Goal: Contribute content: Contribute content

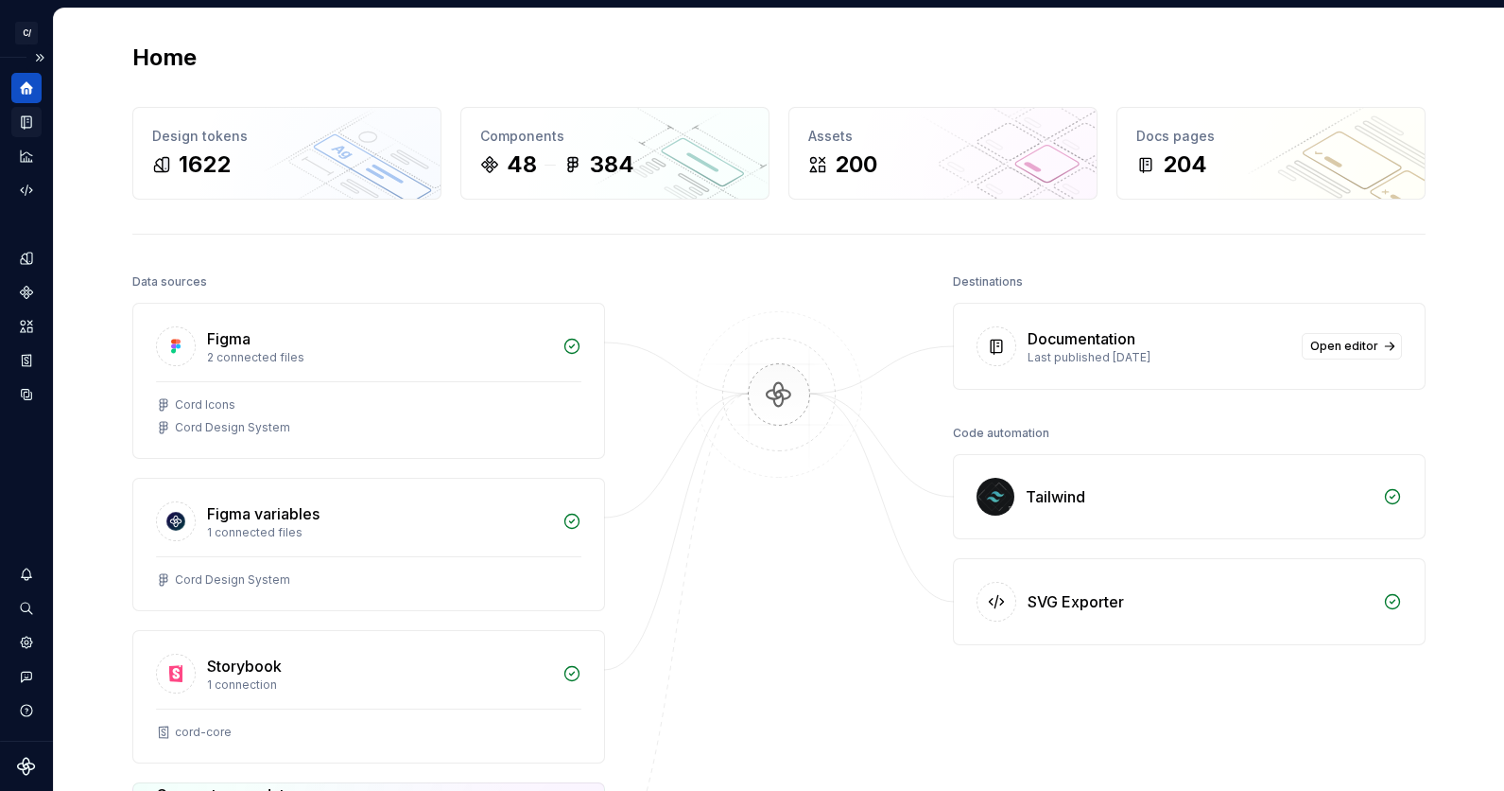
click at [25, 134] on div "Documentation" at bounding box center [26, 122] width 30 height 30
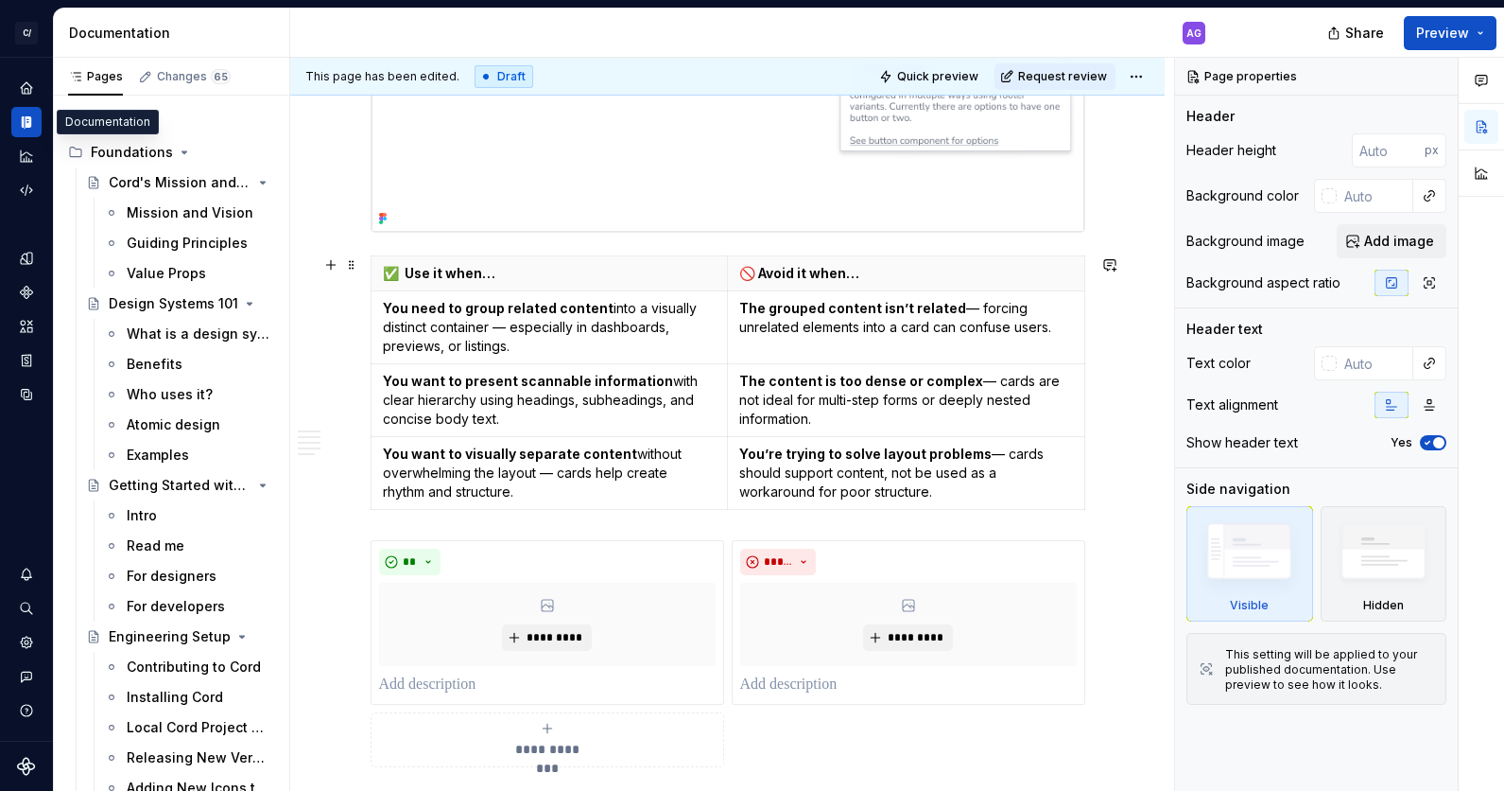
scroll to position [1284, 0]
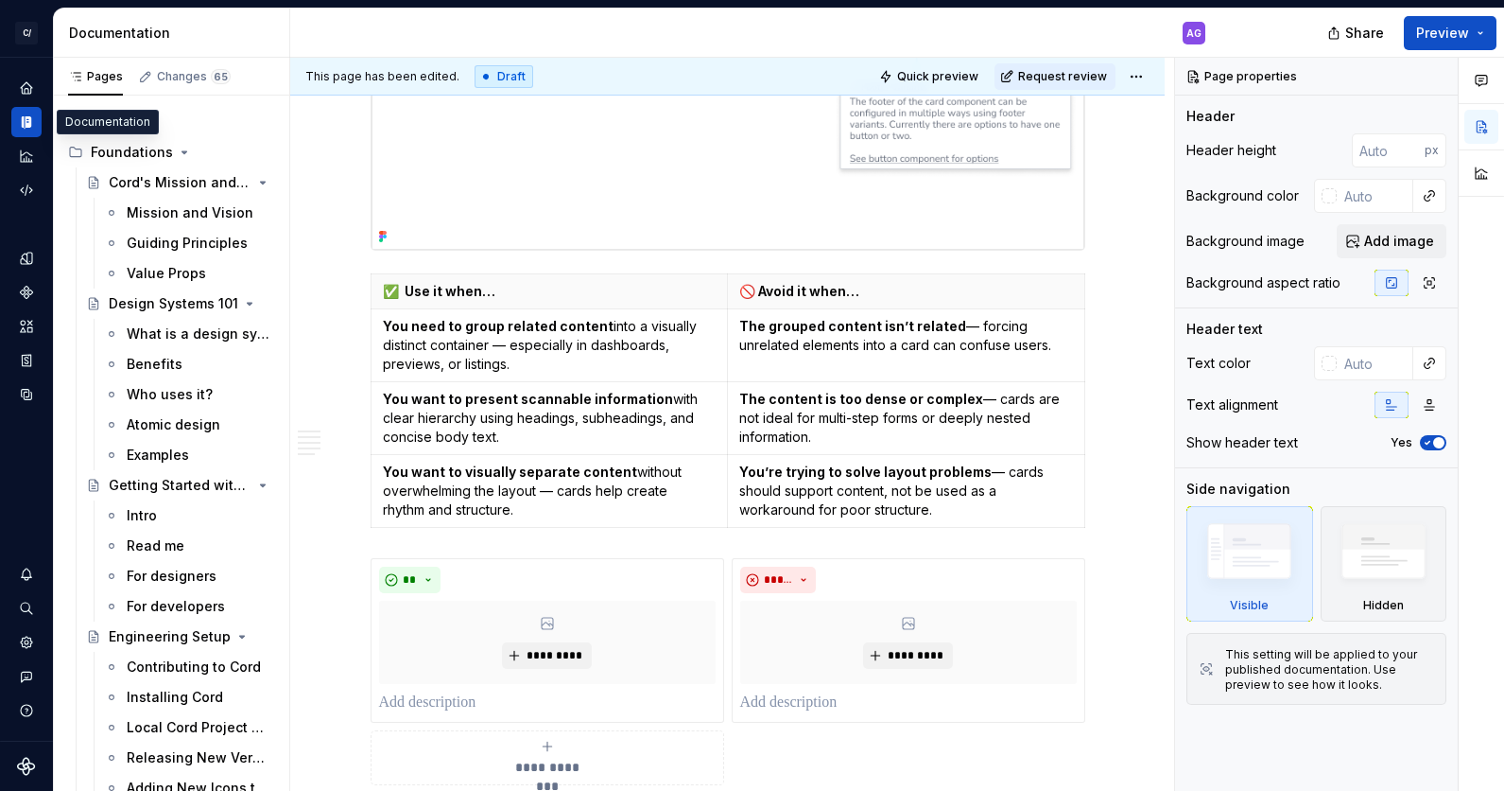
type textarea "*"
click at [488, 416] on p "You want to present scannable information with clear hierarchy using headings, …" at bounding box center [550, 418] width 334 height 57
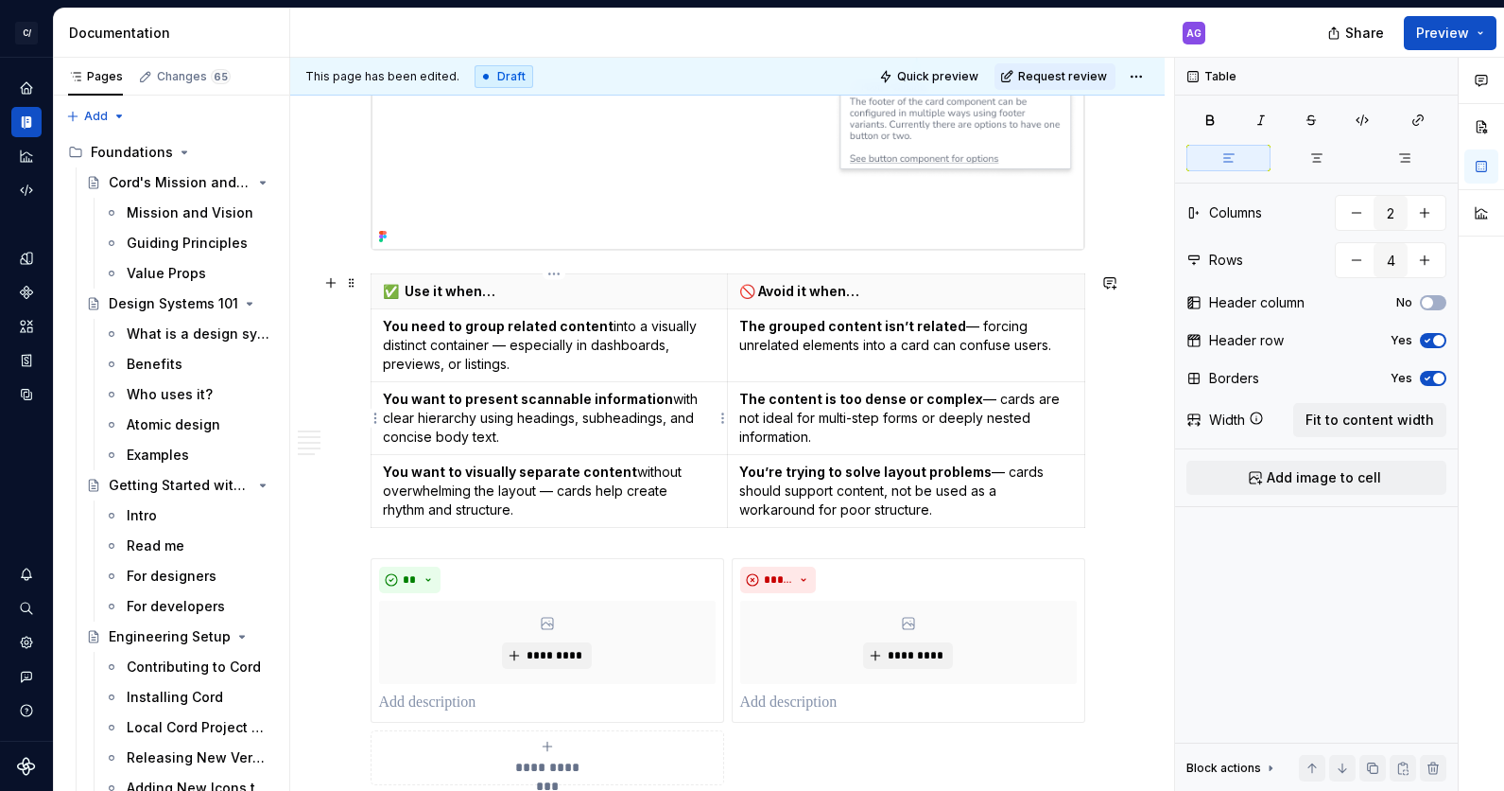
click at [580, 422] on p "You want to present scannable information with clear hierarchy using headings, …" at bounding box center [550, 418] width 334 height 57
click at [591, 516] on p "You want to visually separate content without overwhelming the layout — cards h…" at bounding box center [550, 490] width 334 height 57
click at [559, 367] on p "You need to group related content into a visually distinct container — especial…" at bounding box center [550, 345] width 334 height 57
drag, startPoint x: 448, startPoint y: 513, endPoint x: 537, endPoint y: 508, distance: 89.0
click at [450, 513] on p "You want to visually separate content without overwhelming the layout — cards h…" at bounding box center [550, 490] width 334 height 57
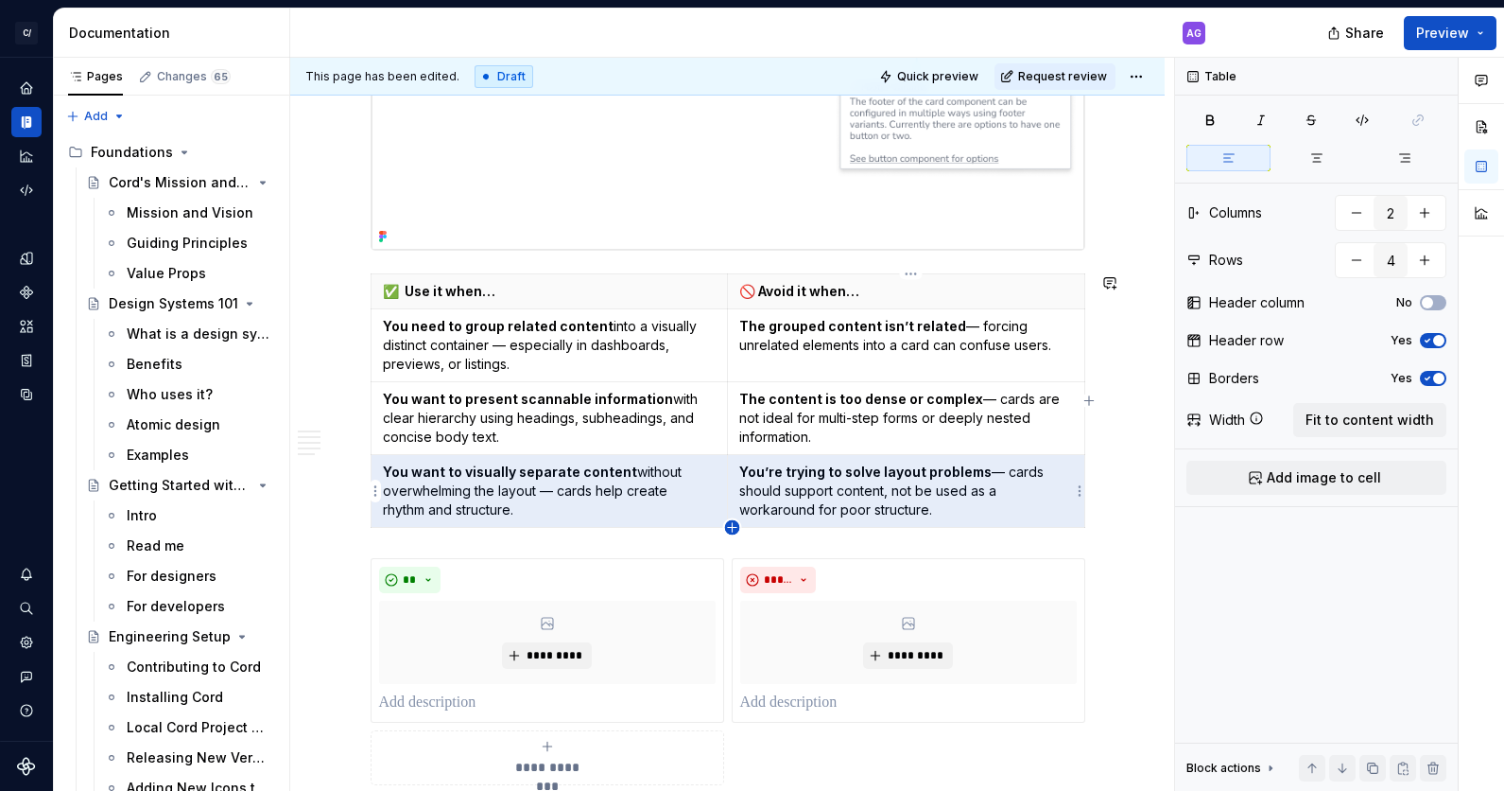
click at [731, 529] on icon "button" at bounding box center [732, 527] width 15 height 15
type input "5"
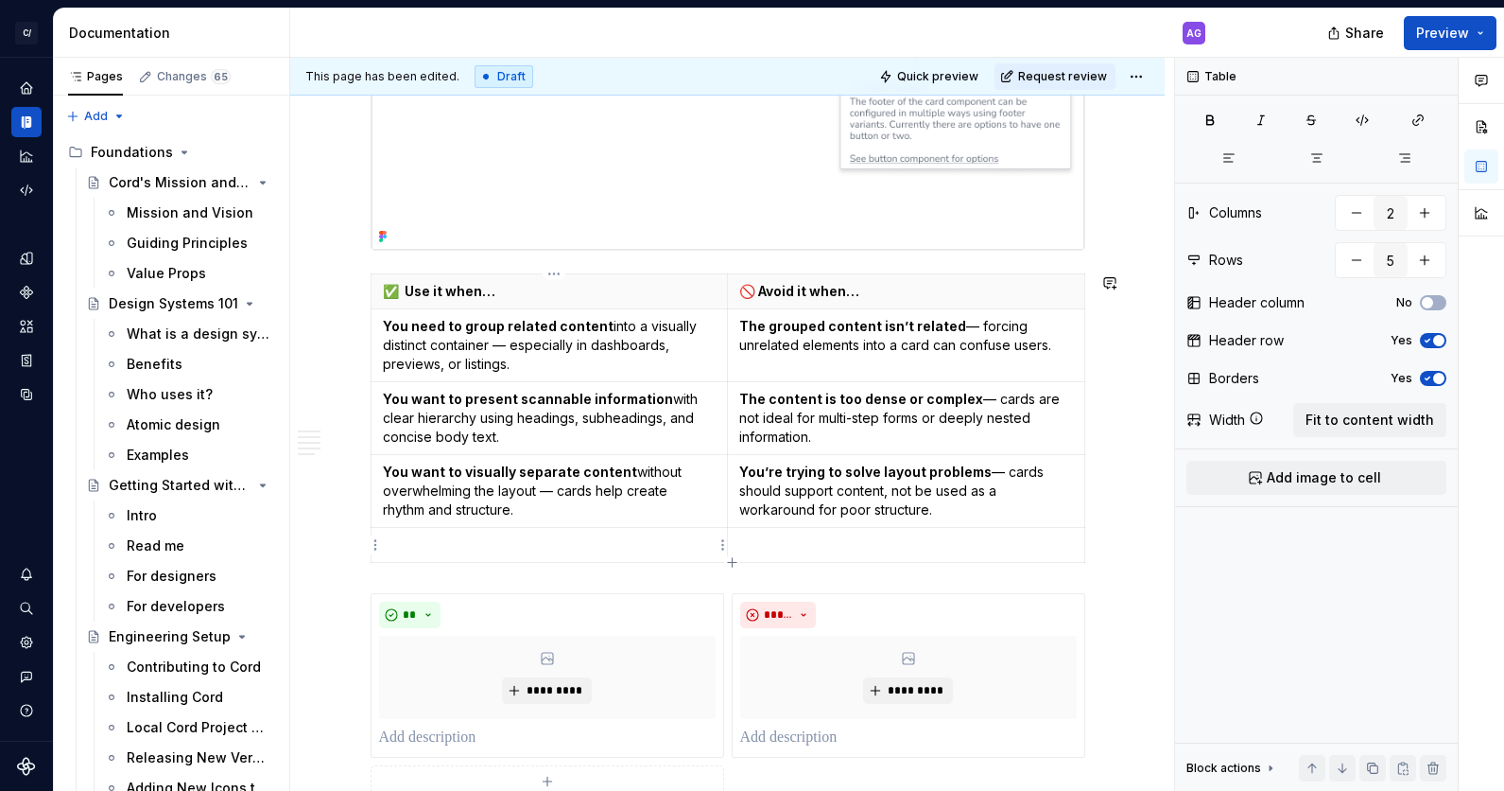
click at [448, 561] on table "✅ Use it when… 🚫 Avoid it when… You need to group related content into a visual…" at bounding box center [728, 417] width 715 height 289
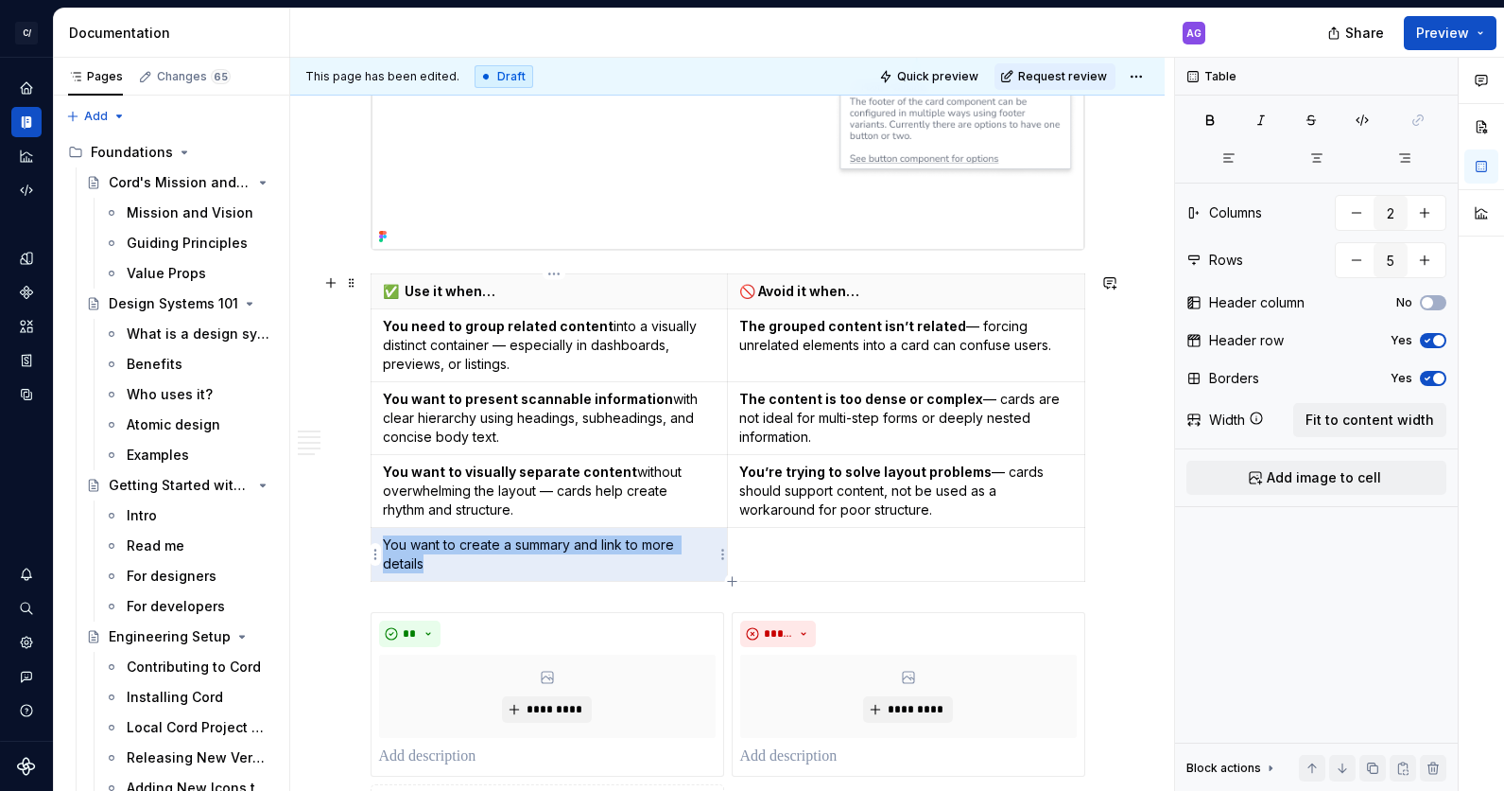
drag, startPoint x: 369, startPoint y: 543, endPoint x: 391, endPoint y: 542, distance: 21.8
click at [389, 542] on p "You want to create a summary and link to more details" at bounding box center [550, 554] width 334 height 38
click at [473, 565] on p "You want to create a summary and link to more details" at bounding box center [550, 554] width 334 height 38
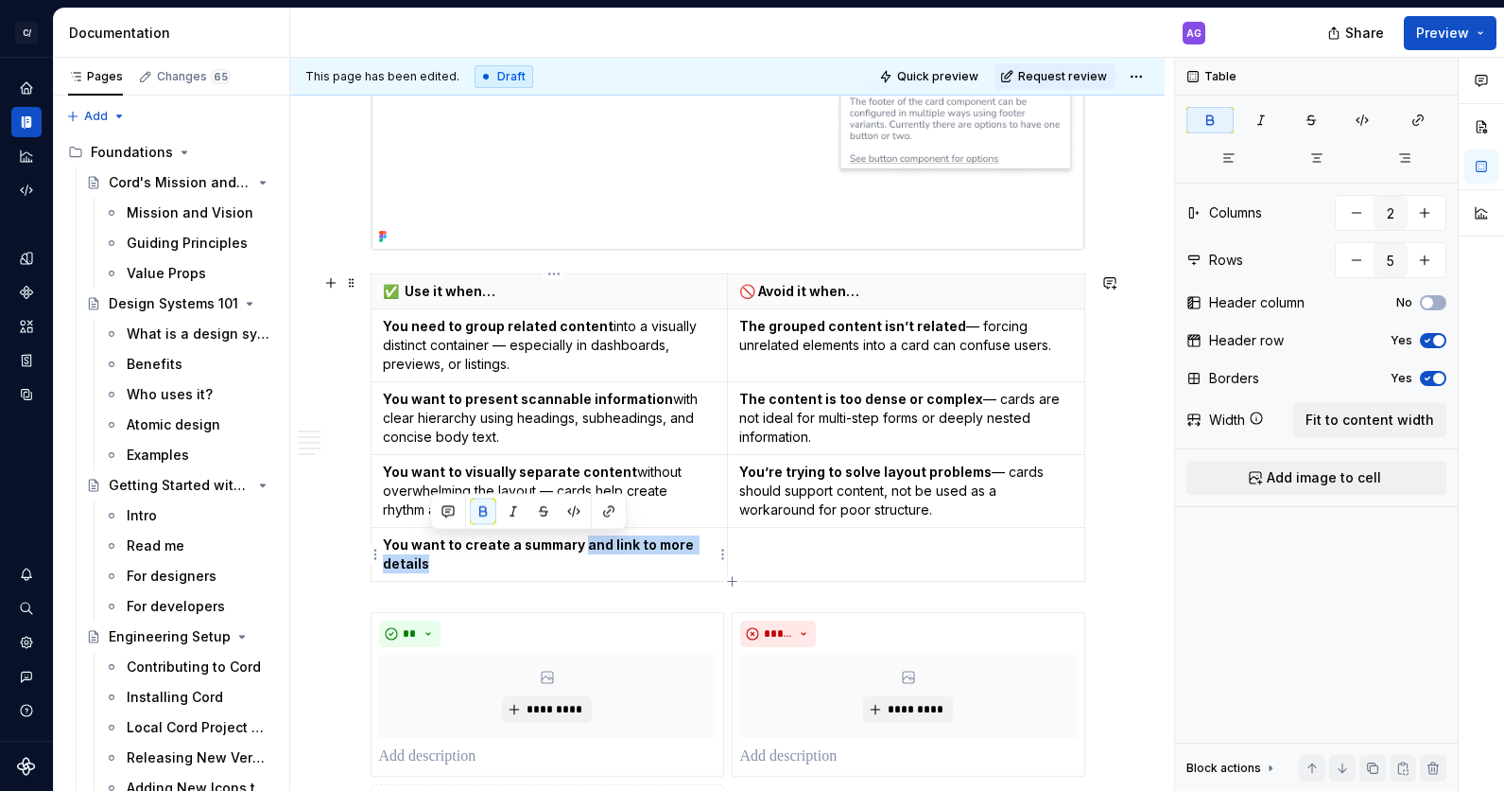
drag, startPoint x: 474, startPoint y: 566, endPoint x: 584, endPoint y: 549, distance: 111.9
click at [584, 549] on p "You want to create a summary and link to more details" at bounding box center [550, 554] width 334 height 38
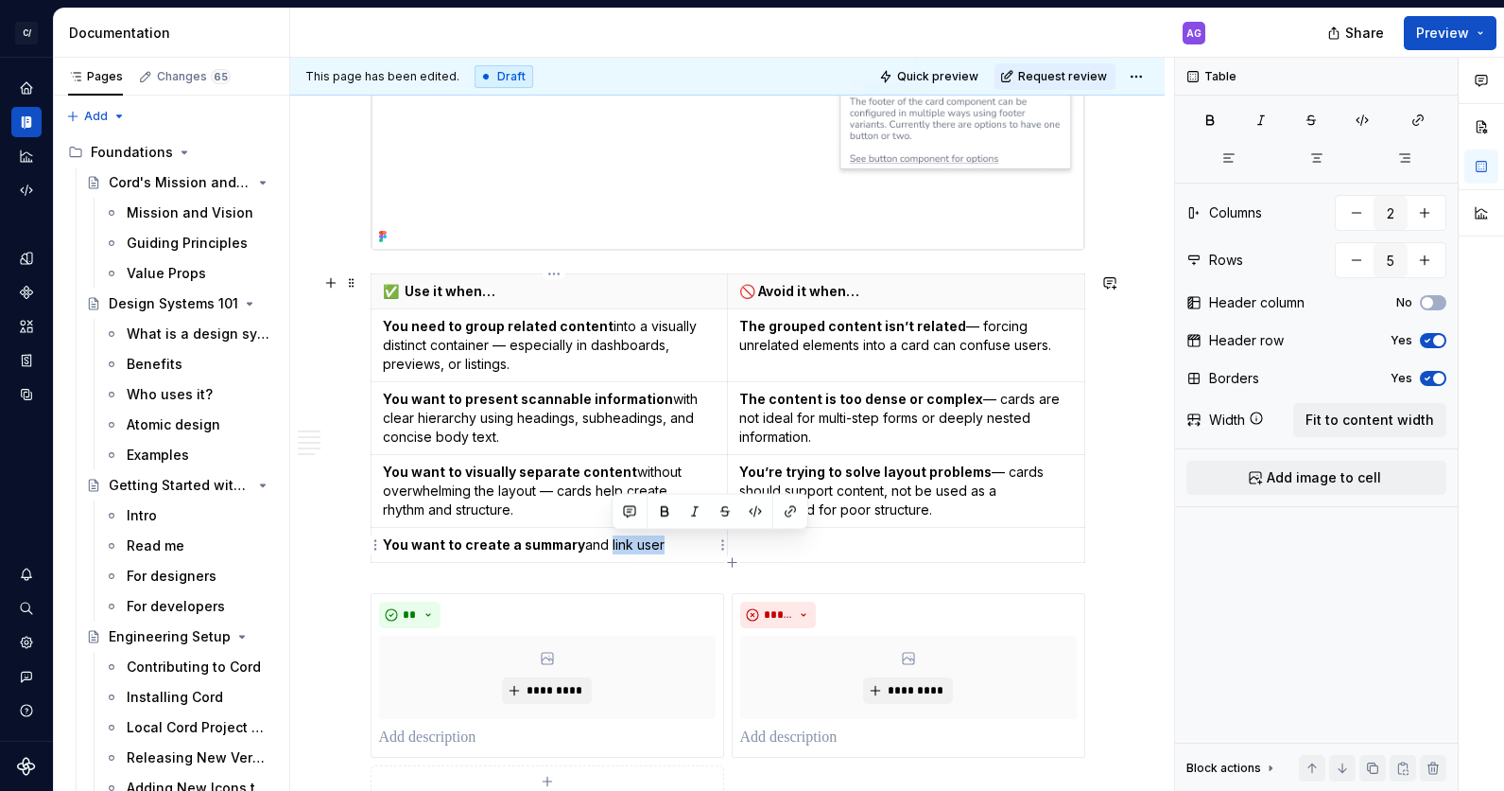
drag, startPoint x: 697, startPoint y: 544, endPoint x: 634, endPoint y: 549, distance: 63.6
click at [611, 548] on p "You want to create a summary and link user" at bounding box center [550, 544] width 334 height 19
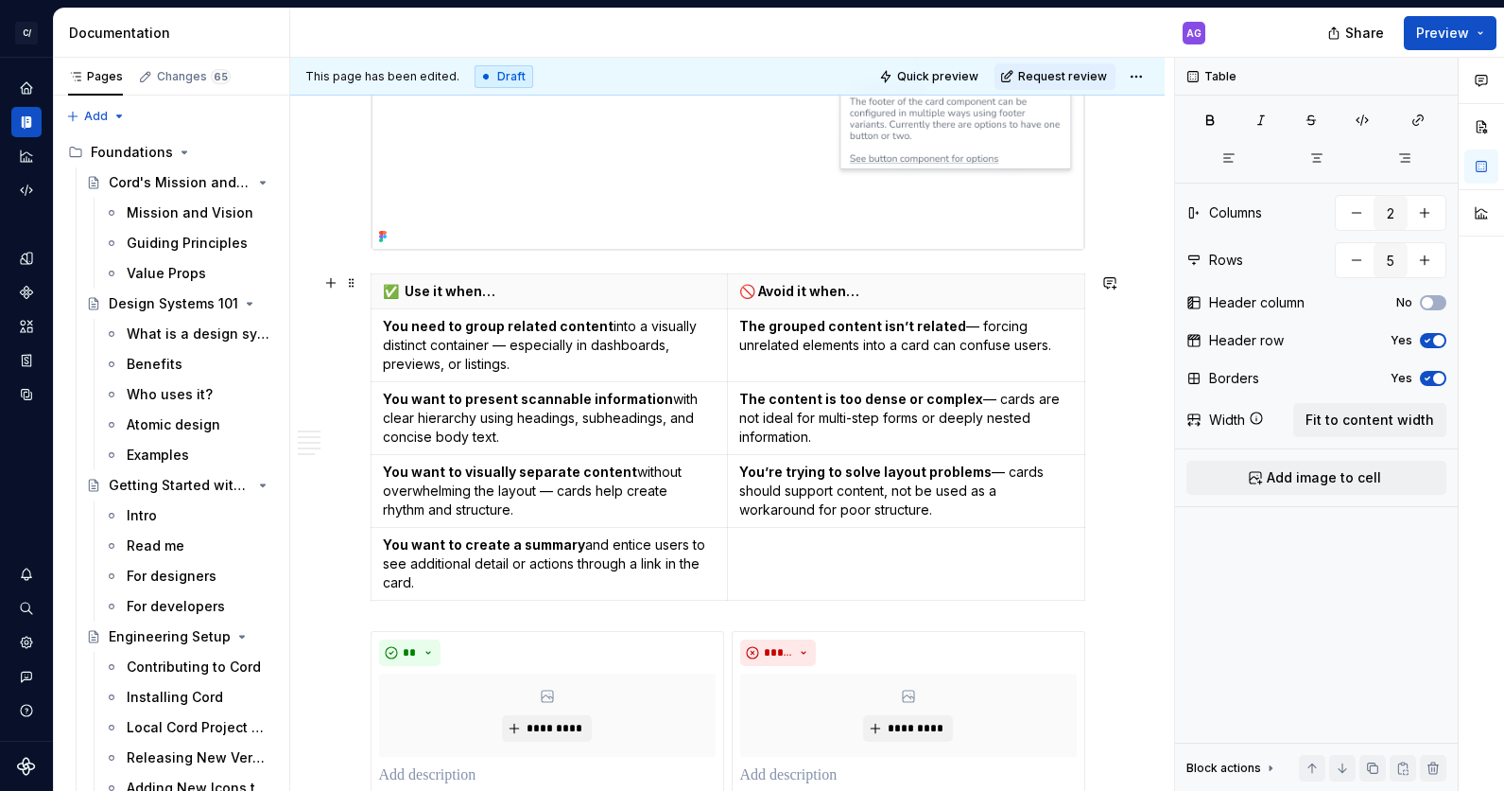
click at [1146, 603] on div "Overview The card component is used to group and display some related pieces of…" at bounding box center [727, 682] width 875 height 3230
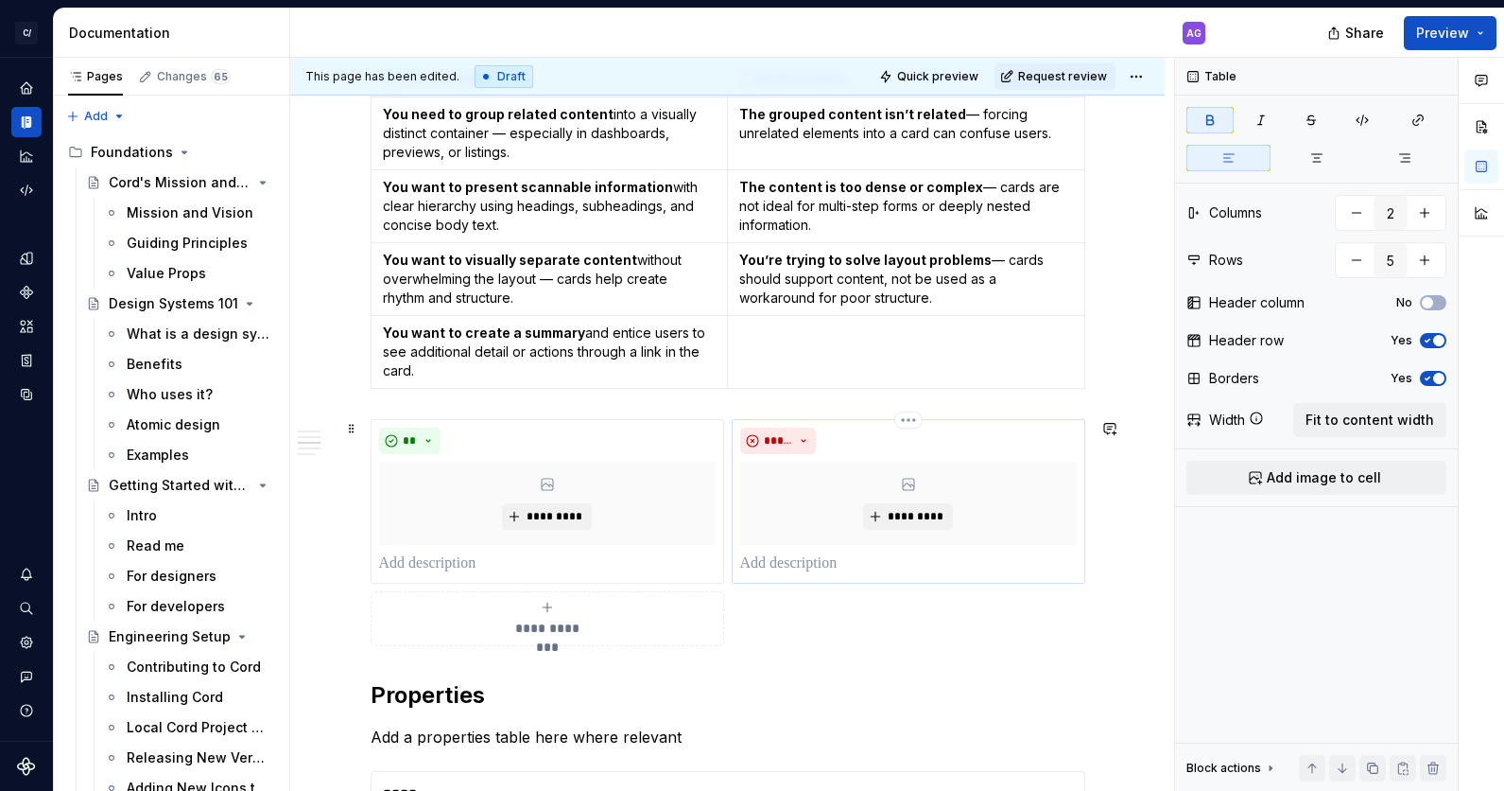
scroll to position [1521, 0]
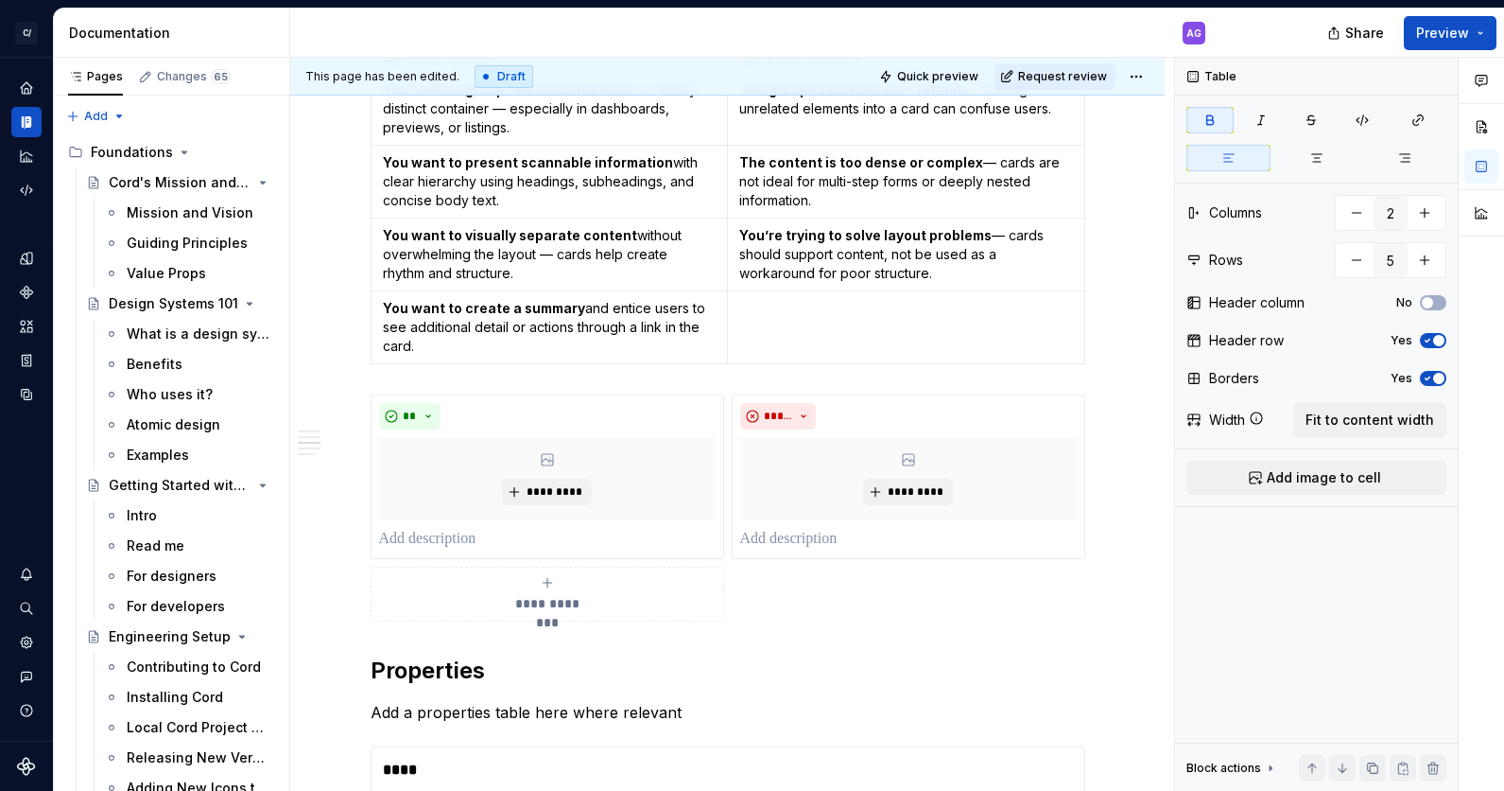
drag, startPoint x: 323, startPoint y: 336, endPoint x: 345, endPoint y: 363, distance: 35.0
click at [324, 336] on div "This page has been edited. Draft Quick preview Request review Card The Card com…" at bounding box center [732, 425] width 884 height 734
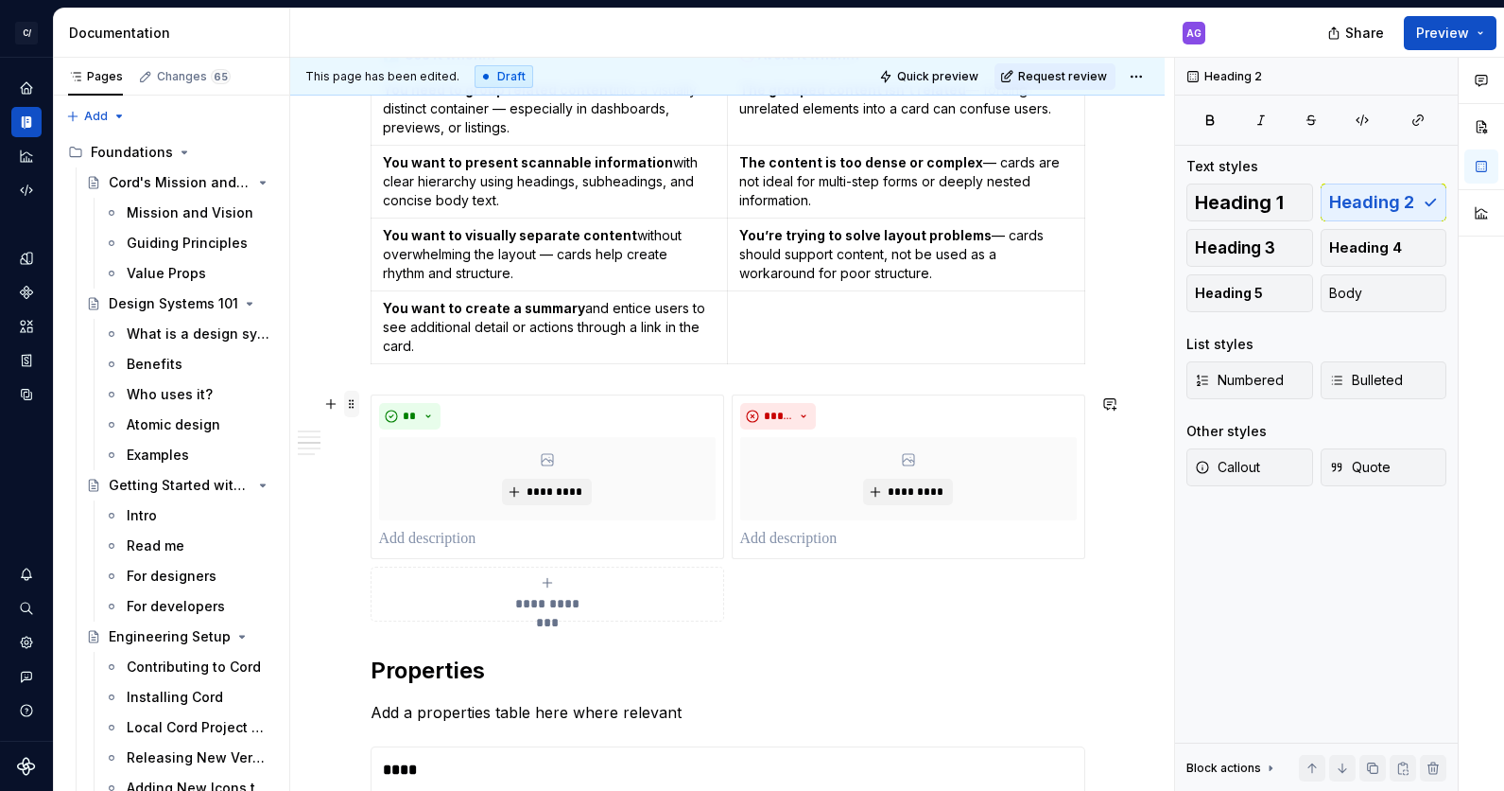
click at [355, 401] on span at bounding box center [351, 404] width 15 height 26
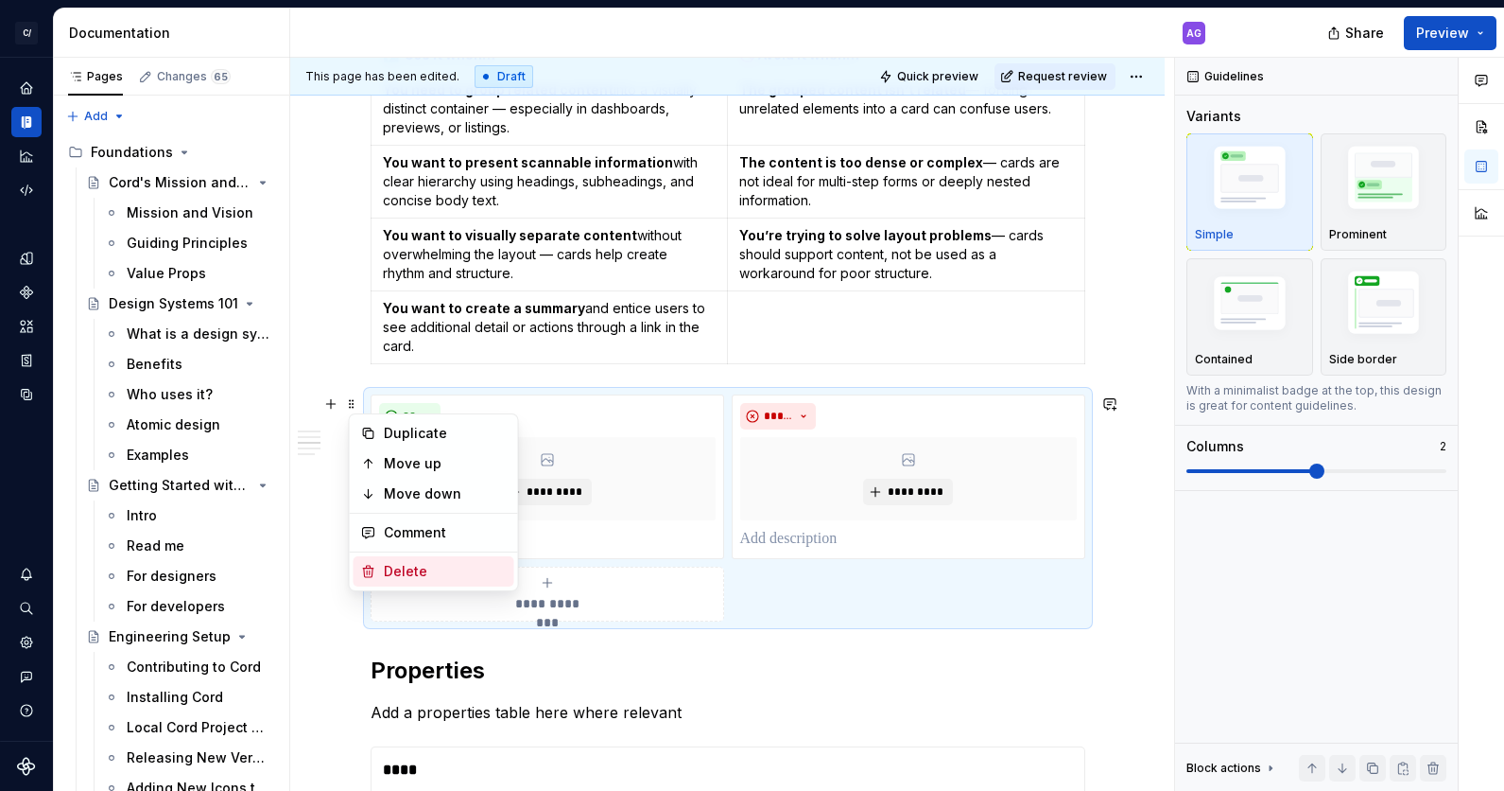
click at [428, 567] on div "Delete" at bounding box center [445, 571] width 123 height 19
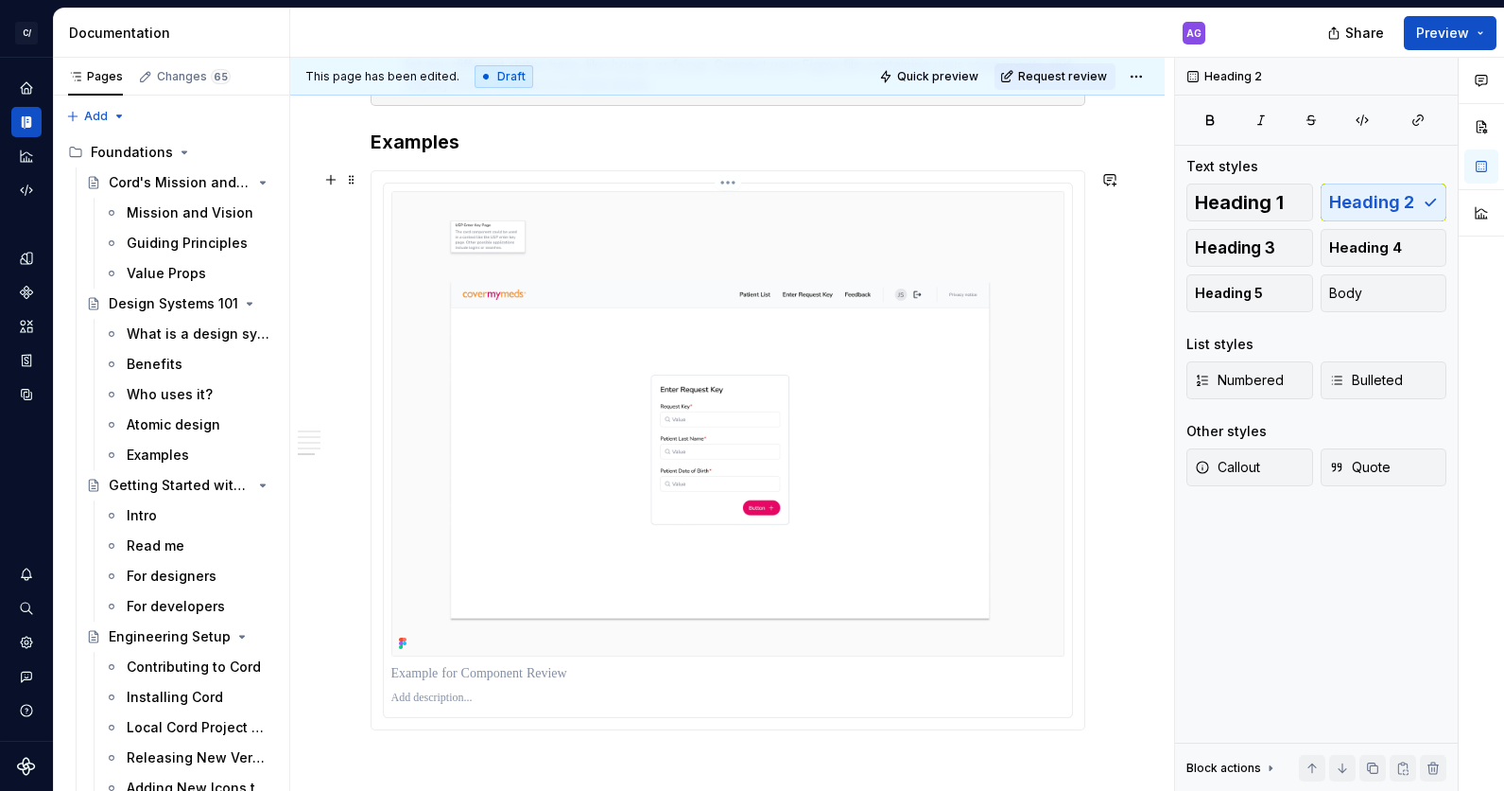
scroll to position [2309, 0]
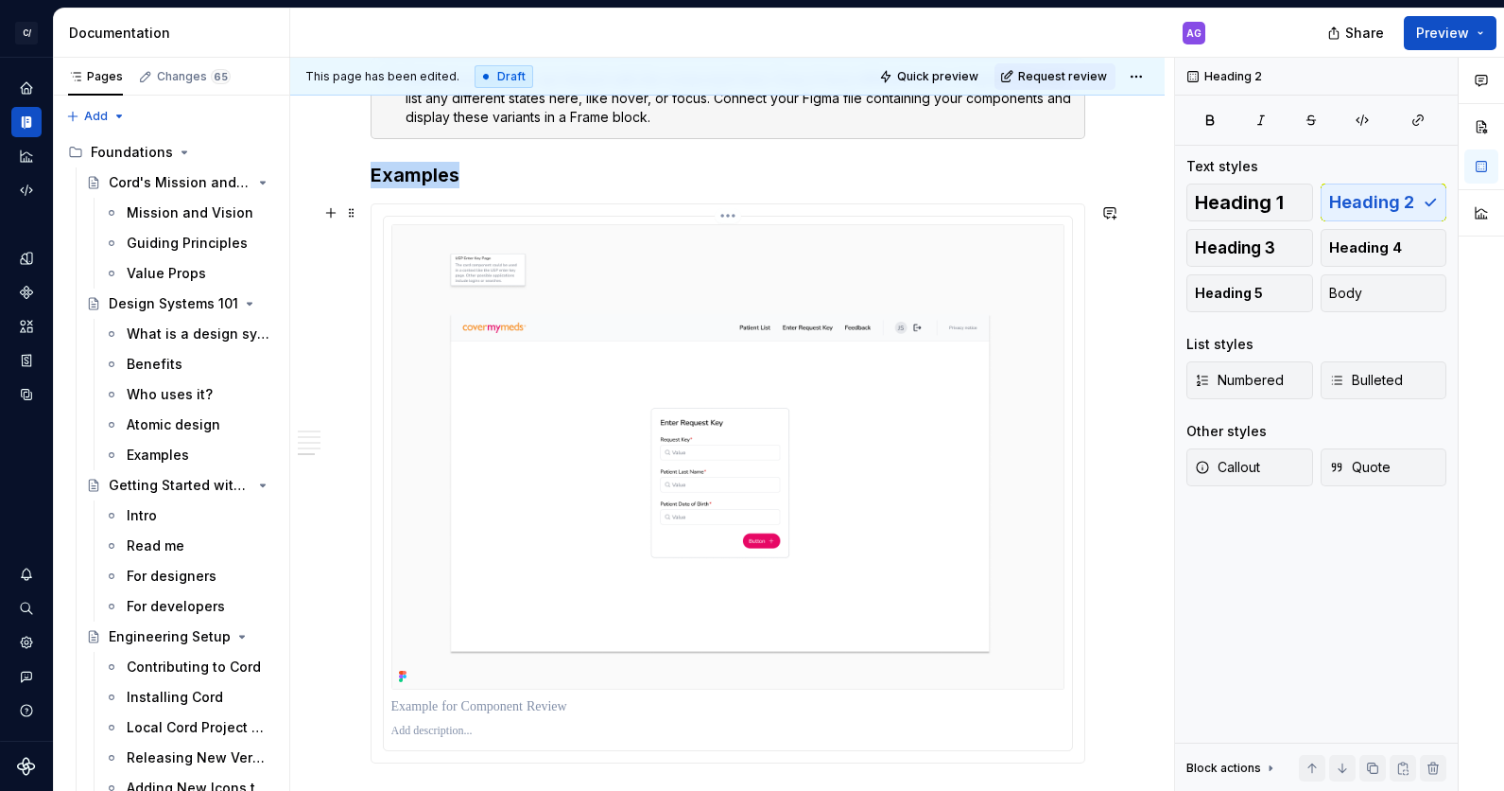
click at [572, 301] on img at bounding box center [727, 456] width 673 height 464
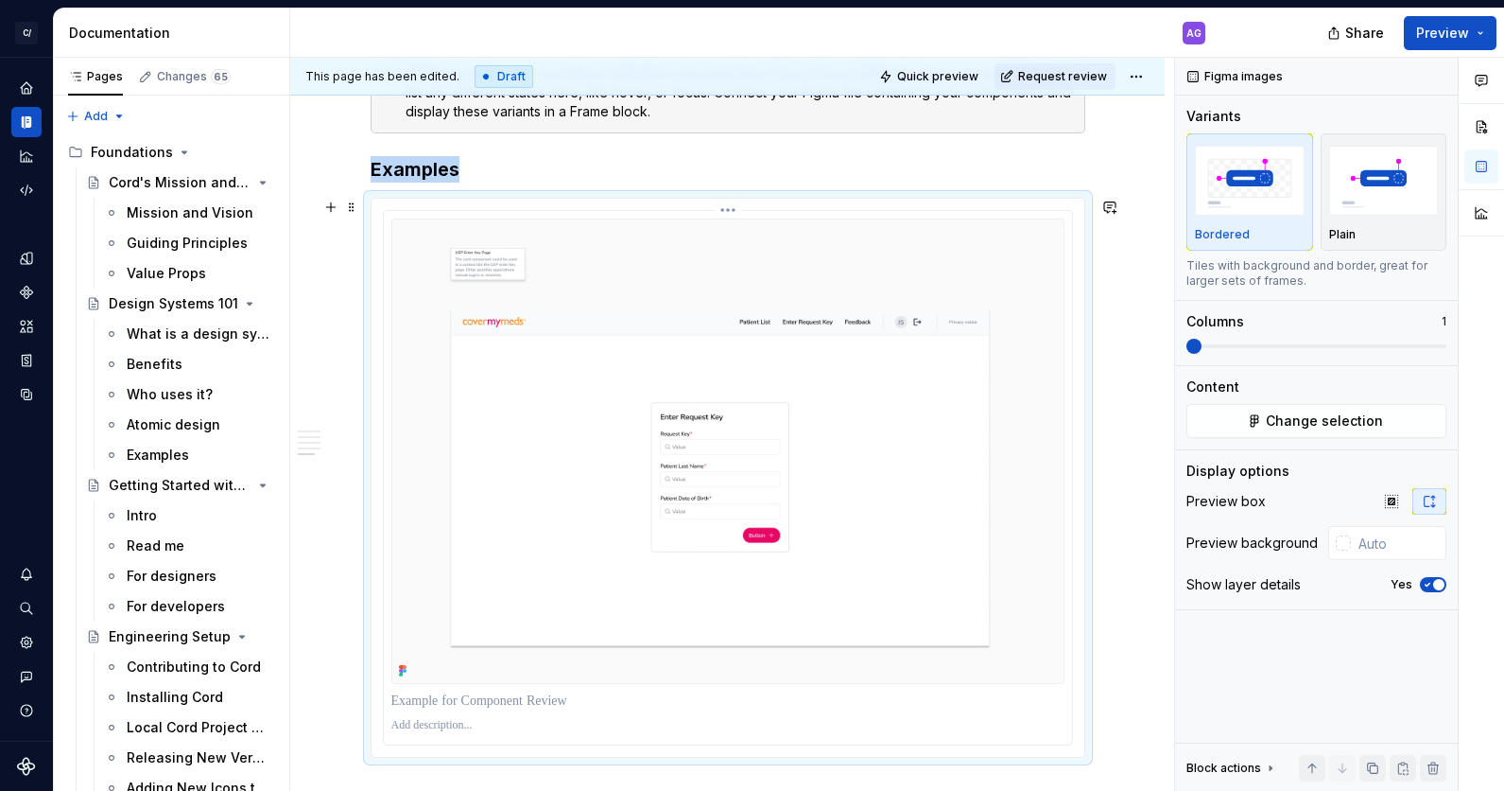
scroll to position [2316, 0]
click at [1290, 419] on span "Change selection" at bounding box center [1324, 420] width 117 height 19
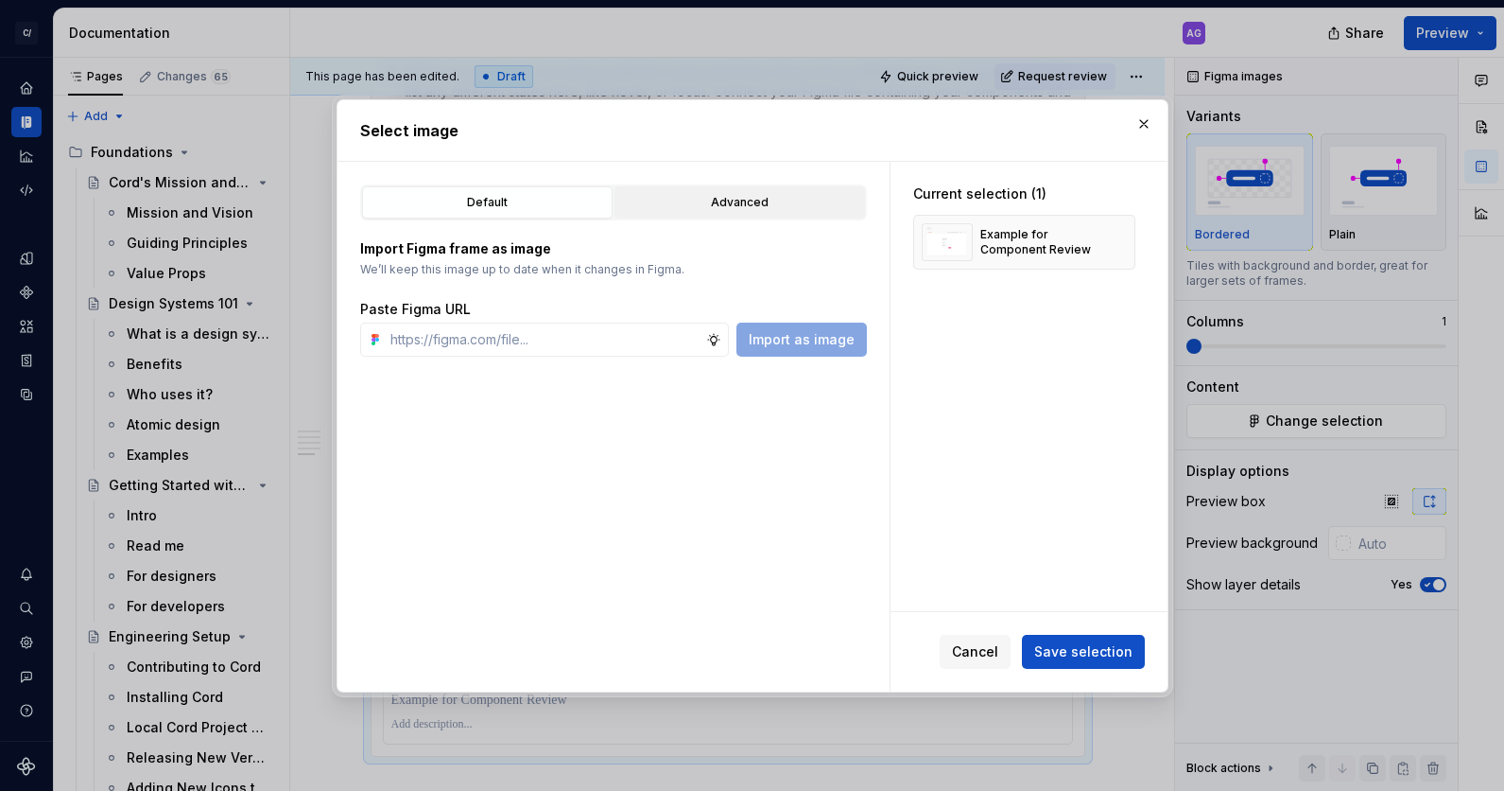
click at [755, 200] on div "Advanced" at bounding box center [739, 202] width 237 height 19
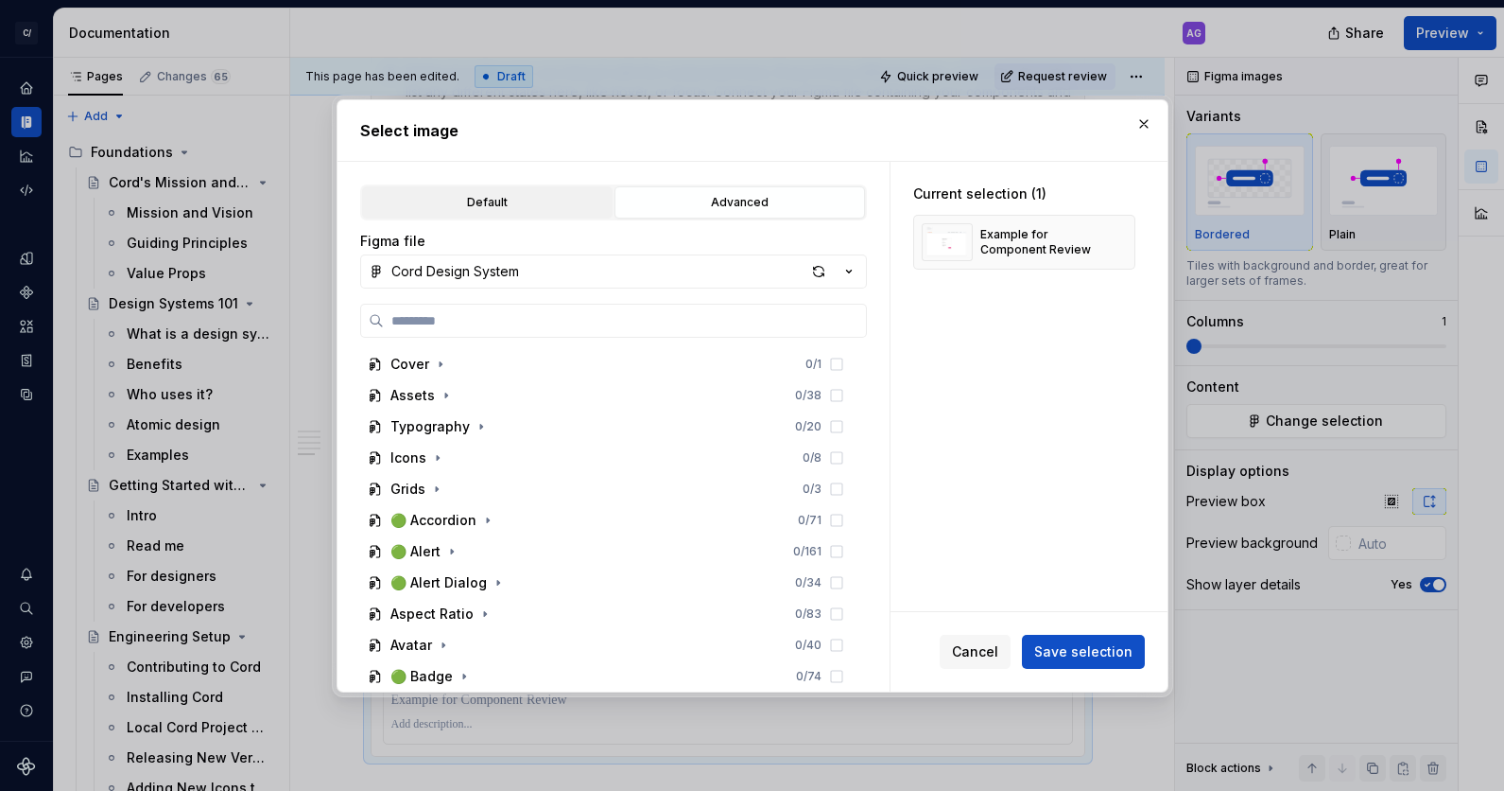
click at [511, 198] on div "Default" at bounding box center [487, 202] width 237 height 19
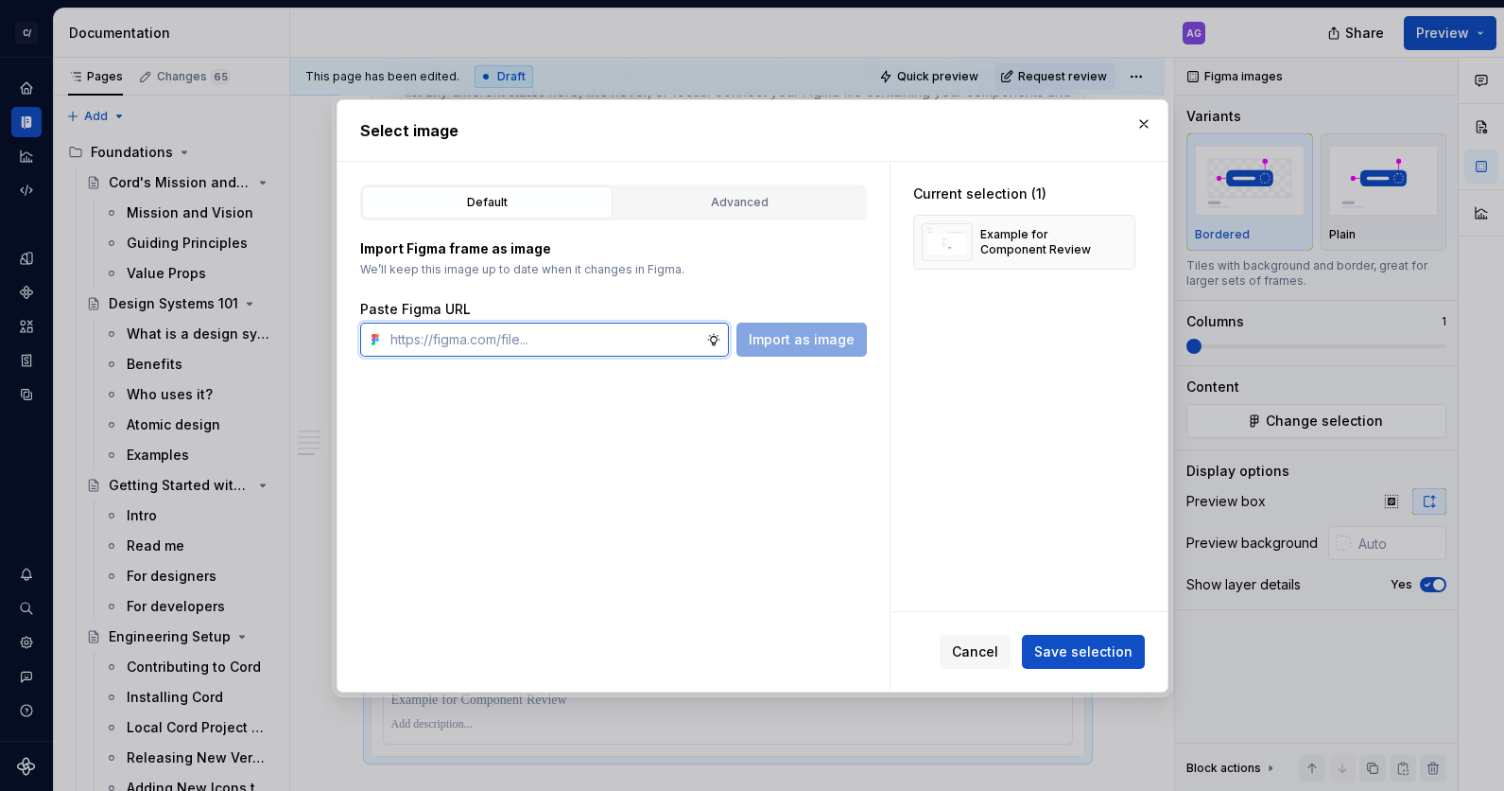
click at [529, 338] on input "text" at bounding box center [544, 339] width 323 height 34
type textarea "*"
paste input "[URL][DOMAIN_NAME]"
type input "[URL][DOMAIN_NAME]"
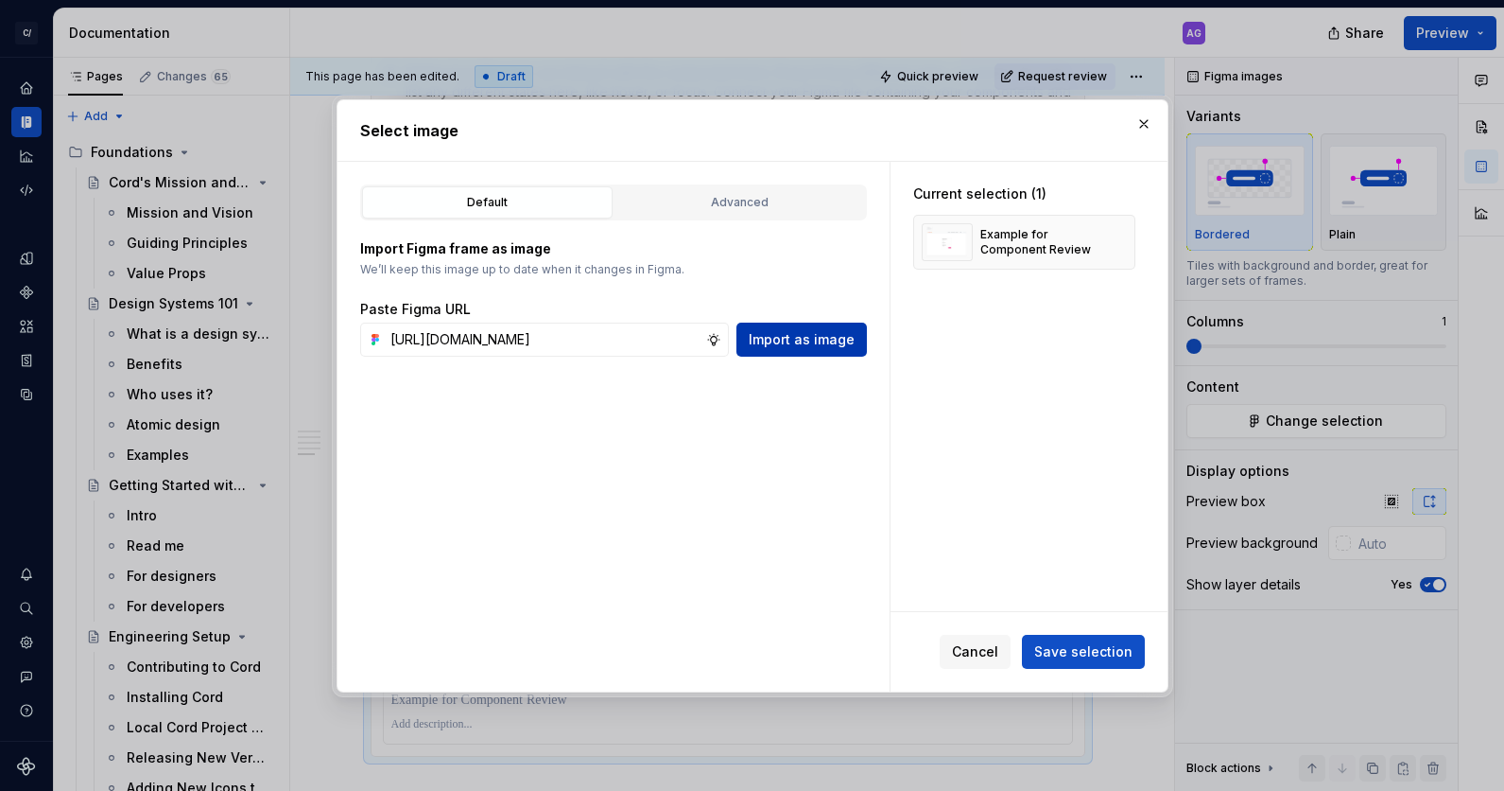
scroll to position [0, 0]
click at [813, 338] on span "Import as image" at bounding box center [802, 339] width 106 height 19
click at [560, 341] on input "text" at bounding box center [544, 339] width 323 height 34
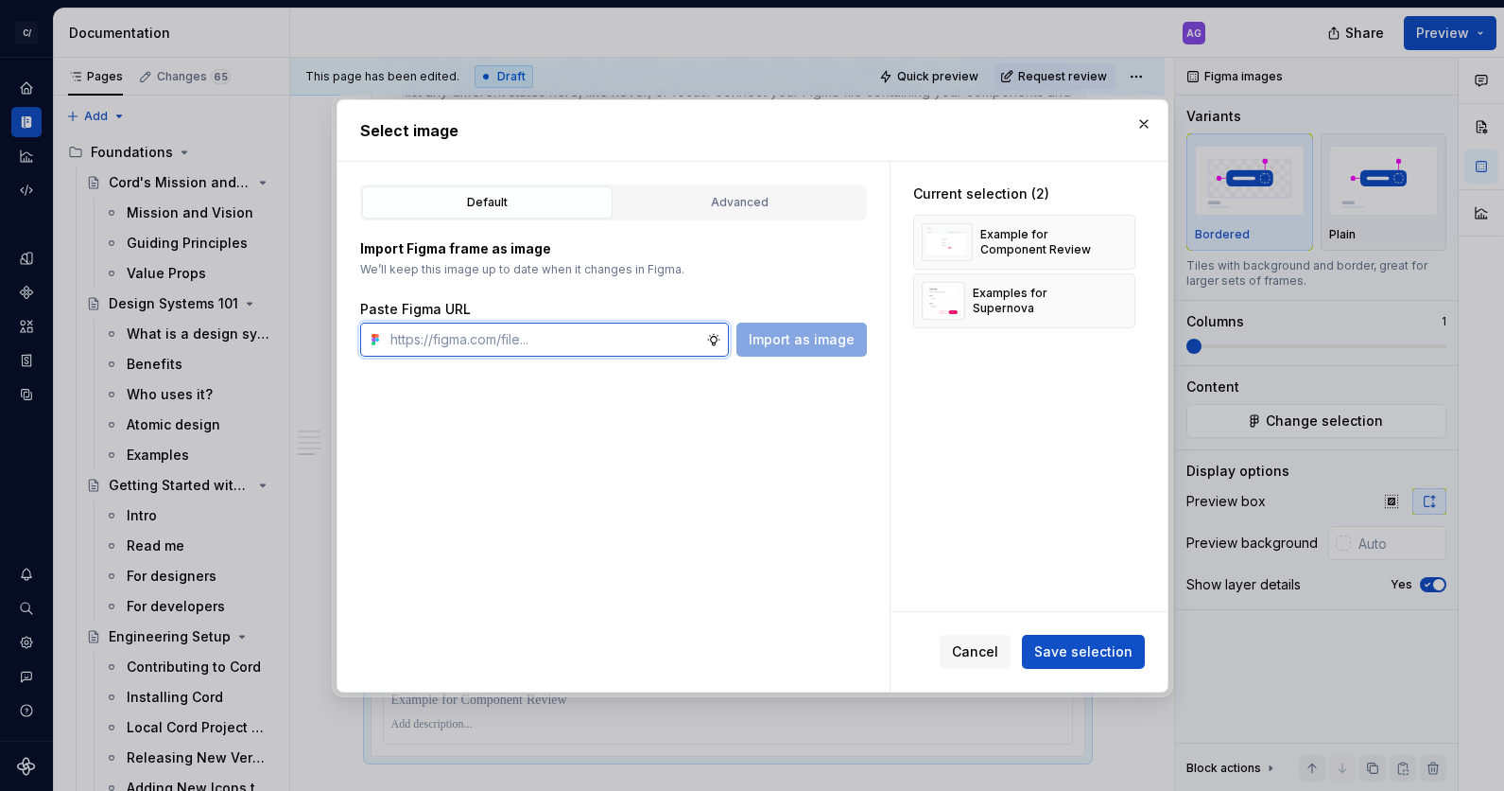
paste input "[URL][DOMAIN_NAME]"
type input "[URL][DOMAIN_NAME]"
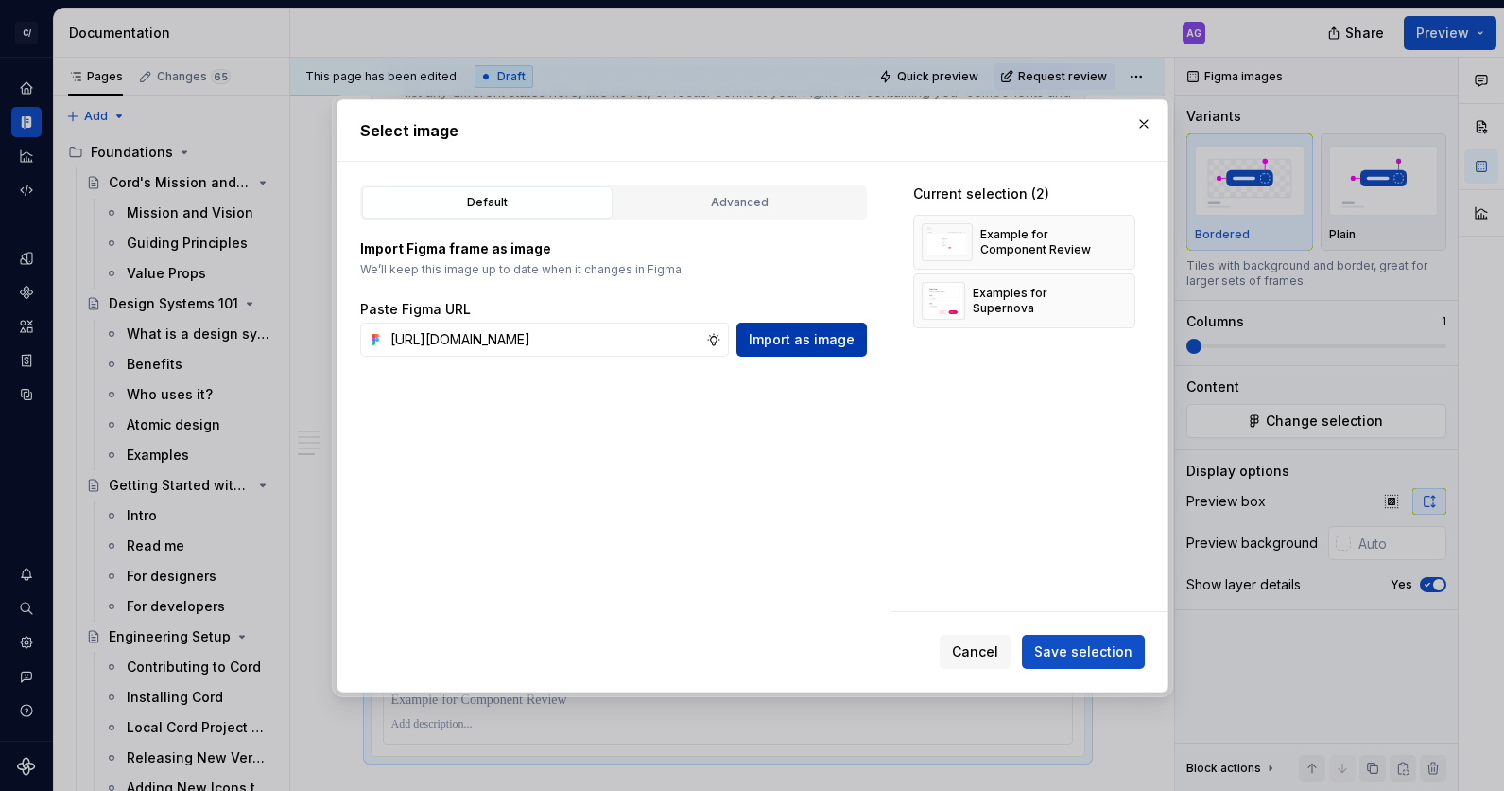
scroll to position [0, 0]
click at [788, 339] on span "Import as image" at bounding box center [802, 339] width 106 height 19
click at [499, 346] on input "text" at bounding box center [544, 339] width 323 height 34
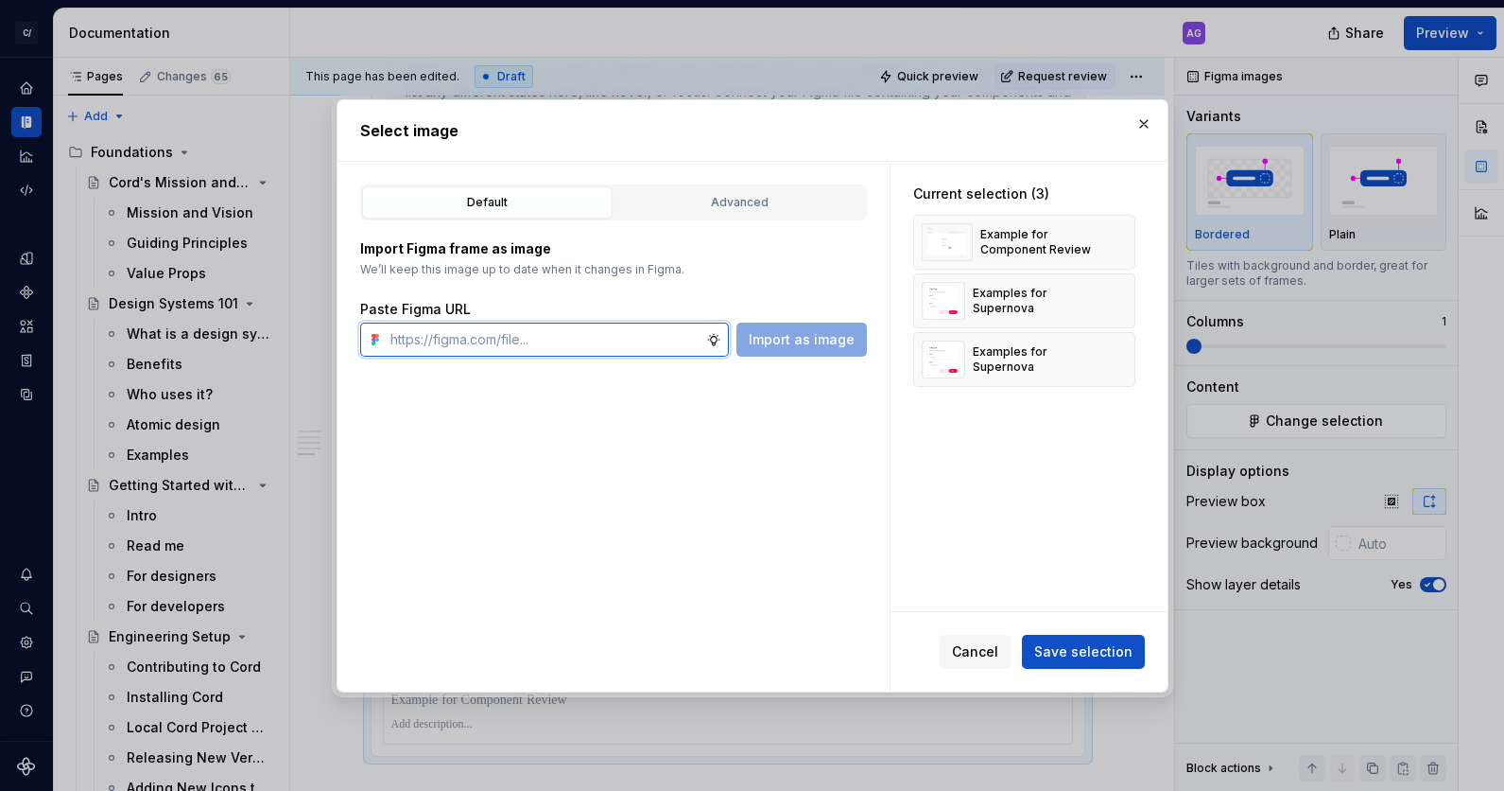
paste input "[URL][DOMAIN_NAME]"
type input "[URL][DOMAIN_NAME]"
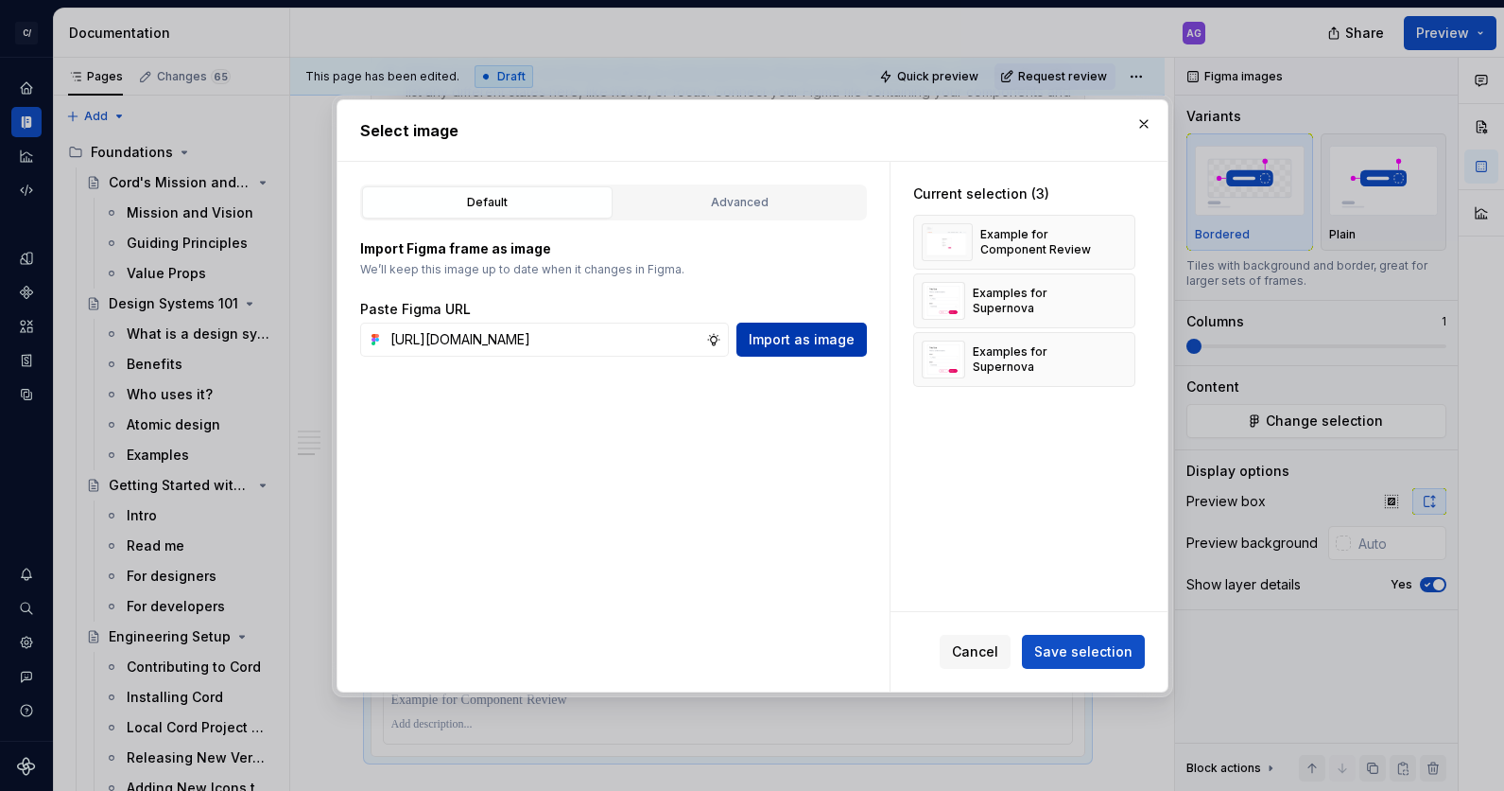
scroll to position [0, 0]
click at [844, 339] on span "Import as image" at bounding box center [802, 339] width 106 height 19
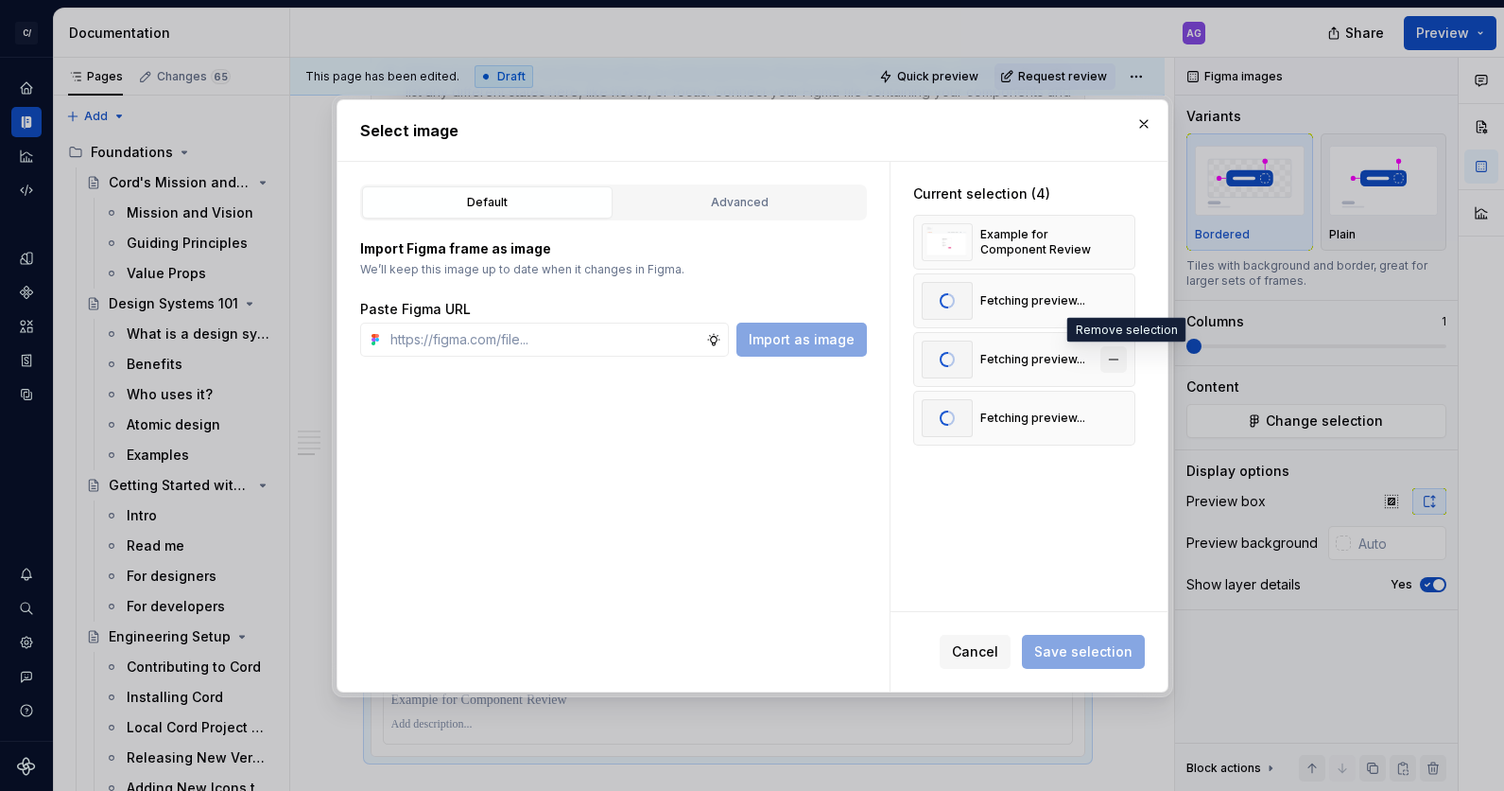
click at [1123, 358] on button "button" at bounding box center [1114, 359] width 26 height 26
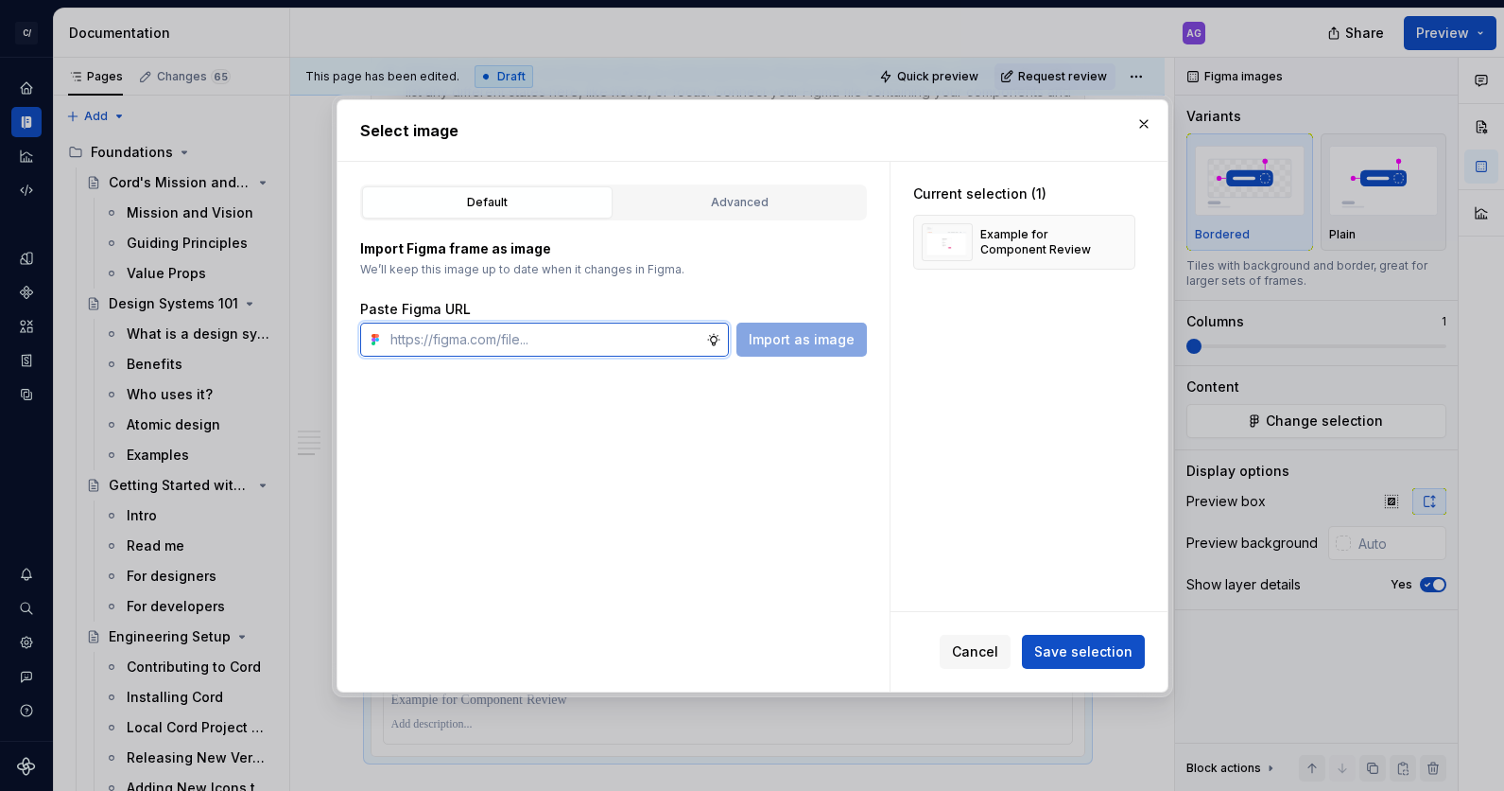
click at [604, 339] on input "text" at bounding box center [544, 339] width 323 height 34
paste input "[URL][DOMAIN_NAME]"
type input "[URL][DOMAIN_NAME]"
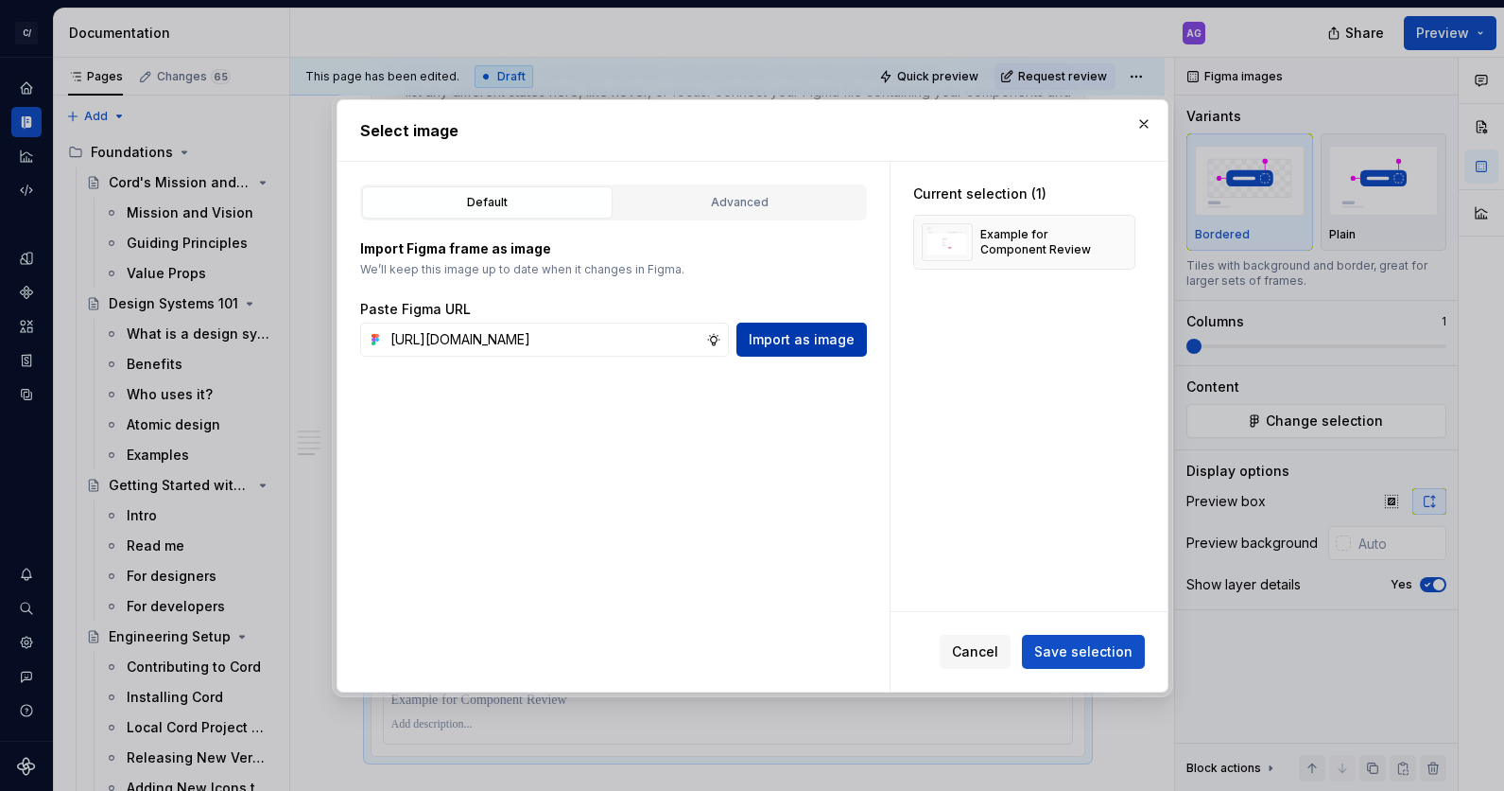
drag, startPoint x: 901, startPoint y: 334, endPoint x: 864, endPoint y: 332, distance: 36.9
click at [896, 334] on div "Current selection (1) Example for Component Review" at bounding box center [1029, 386] width 277 height 449
click at [839, 335] on span "Import as image" at bounding box center [802, 339] width 106 height 19
click at [1042, 304] on div "Card Example - Form" at bounding box center [1036, 301] width 114 height 30
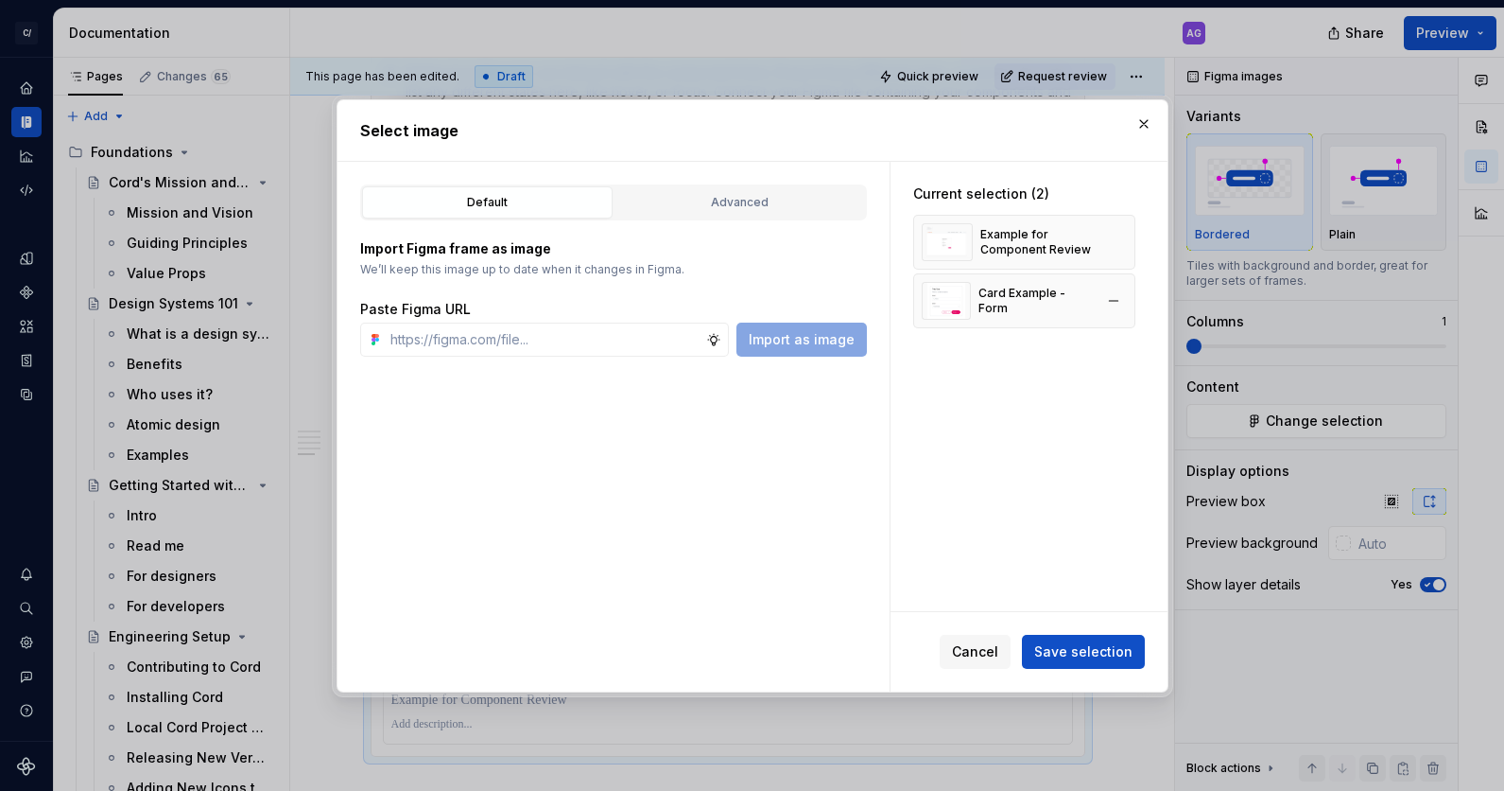
click at [941, 308] on img at bounding box center [946, 301] width 49 height 38
click at [1095, 651] on span "Save selection" at bounding box center [1084, 651] width 98 height 19
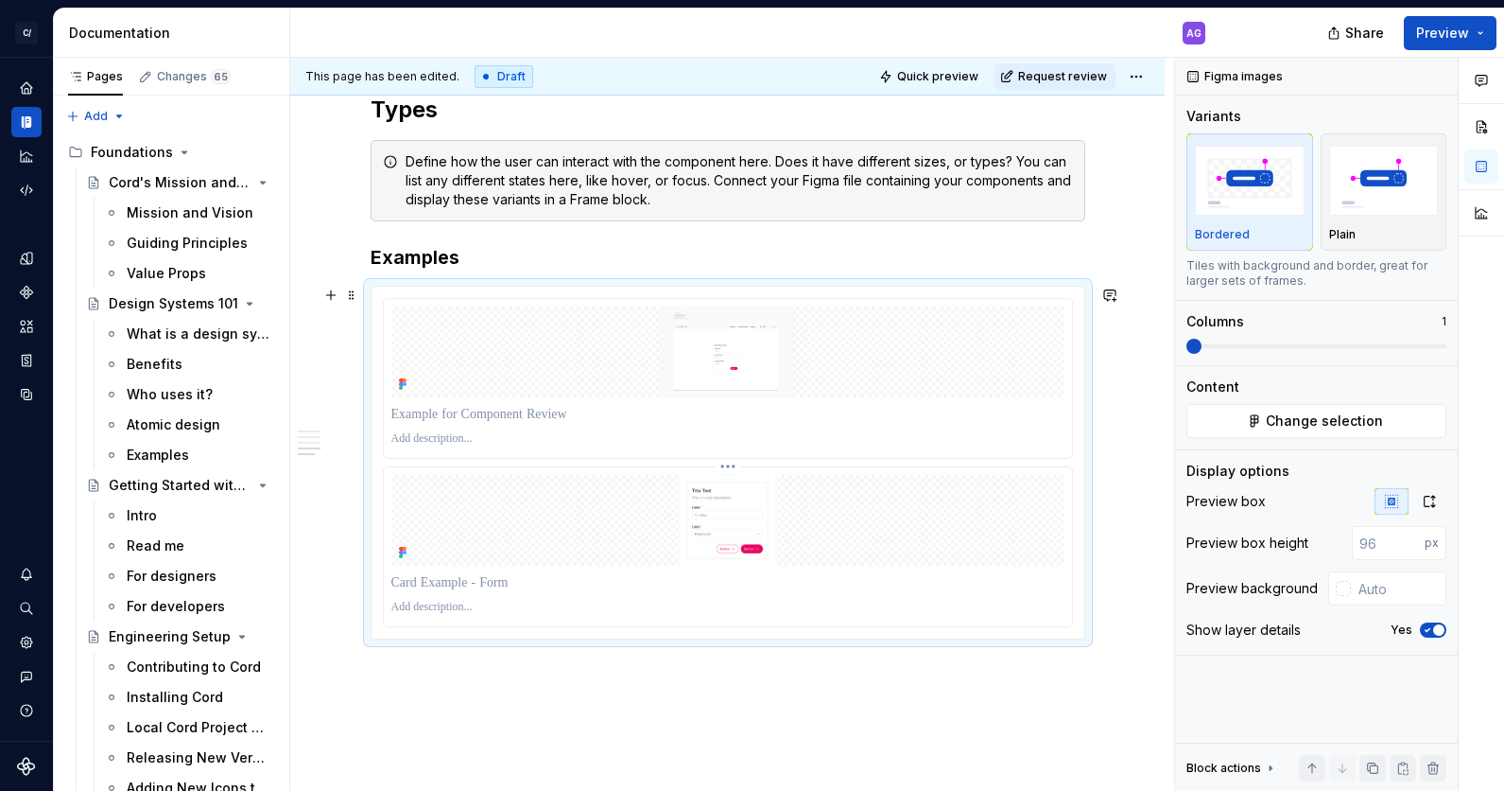
scroll to position [2184, 0]
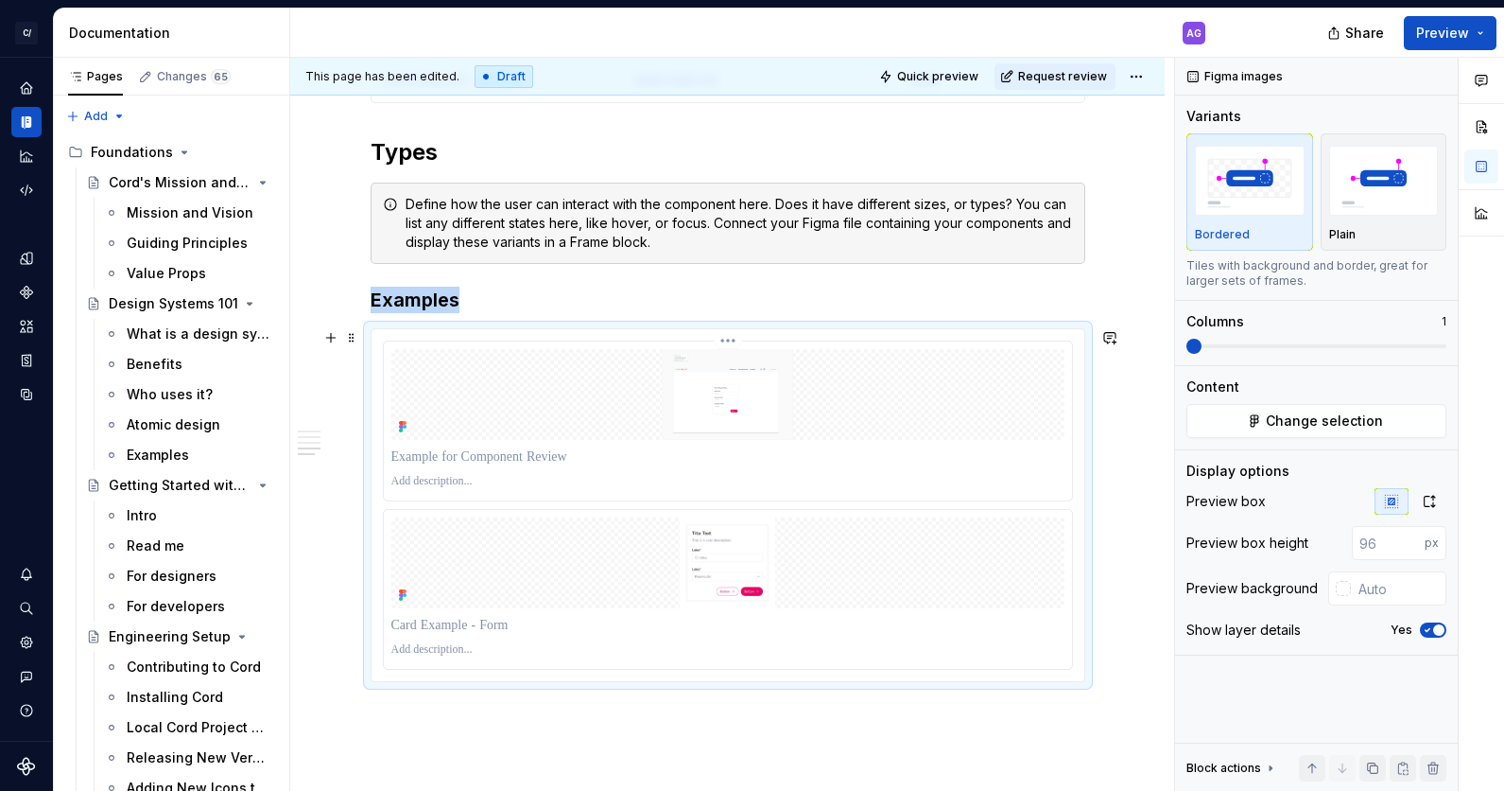
click at [983, 439] on div at bounding box center [728, 420] width 688 height 159
click at [903, 454] on p at bounding box center [727, 456] width 673 height 19
click at [901, 564] on img at bounding box center [727, 559] width 409 height 91
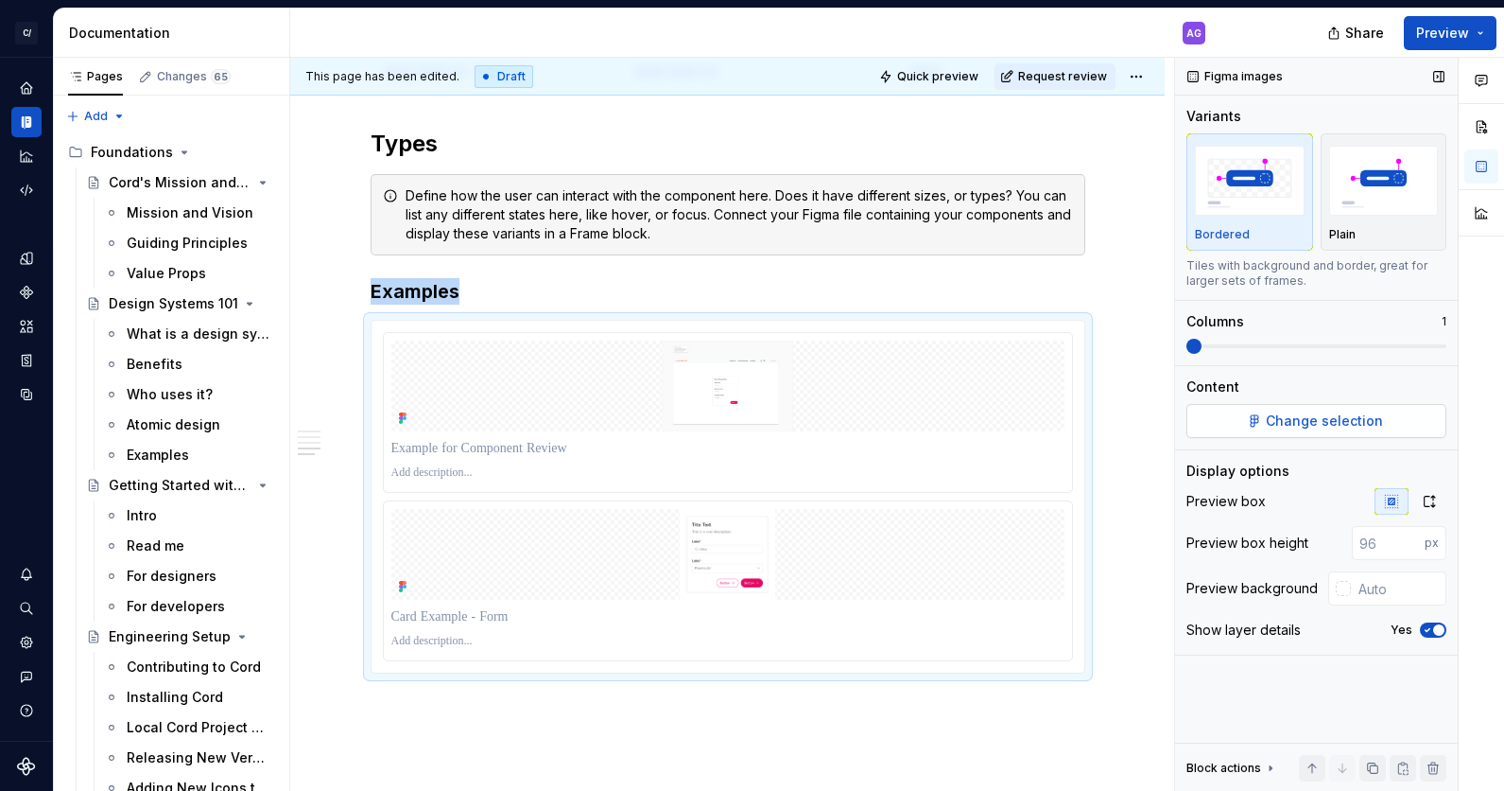
click at [1306, 409] on button "Change selection" at bounding box center [1317, 421] width 260 height 34
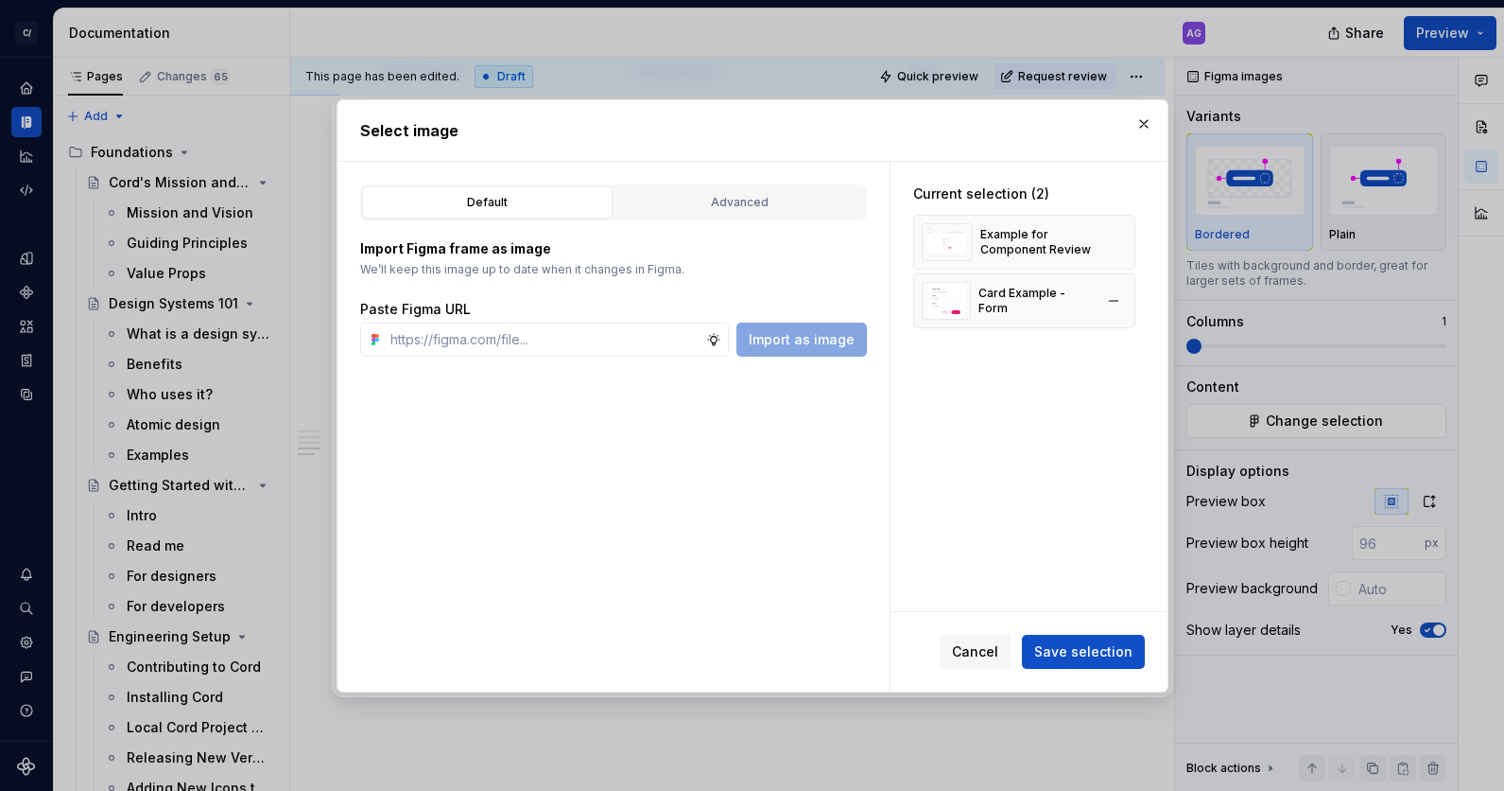
type textarea "*"
click at [994, 252] on div "Example for Component Review" at bounding box center [1037, 242] width 113 height 30
click at [1126, 242] on button "button" at bounding box center [1114, 242] width 26 height 26
click at [1079, 654] on span "Save selection" at bounding box center [1084, 651] width 98 height 19
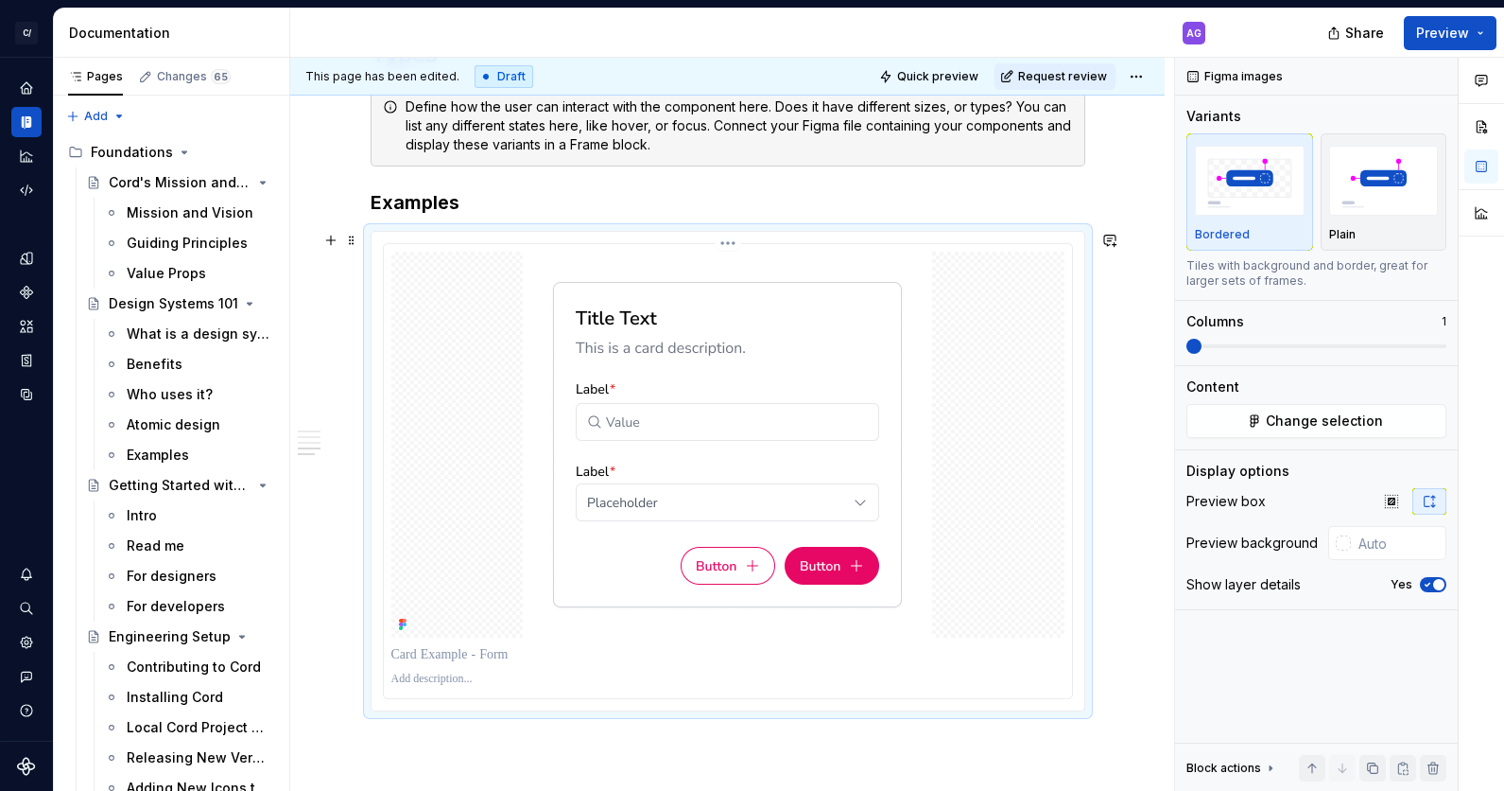
scroll to position [2281, 0]
click at [337, 239] on button "button" at bounding box center [331, 241] width 26 height 26
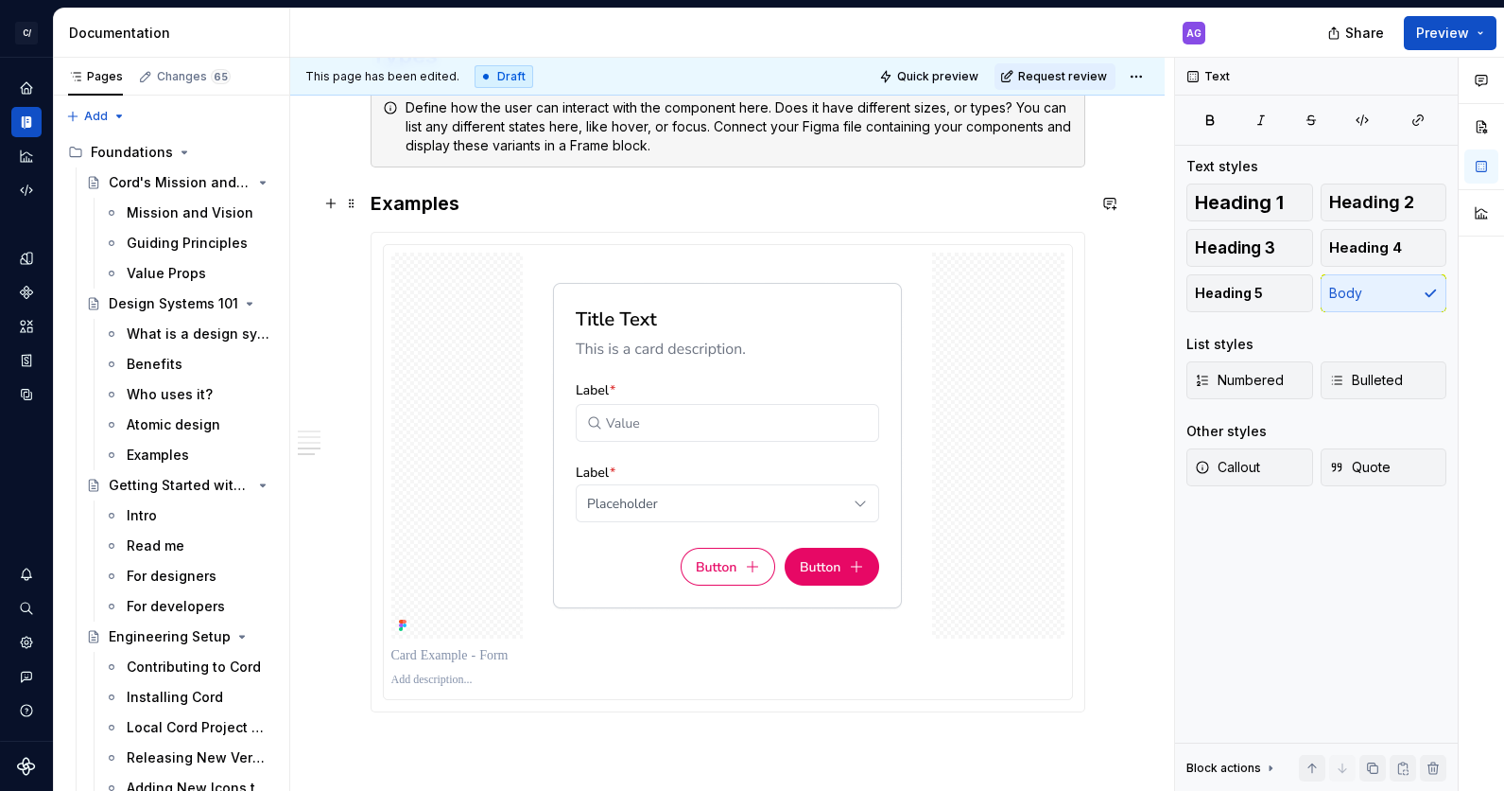
drag, startPoint x: 1132, startPoint y: 213, endPoint x: 854, endPoint y: 361, distance: 315.2
click at [1132, 214] on div "This page has been edited. Draft Quick preview Request review Card The Card com…" at bounding box center [732, 425] width 884 height 734
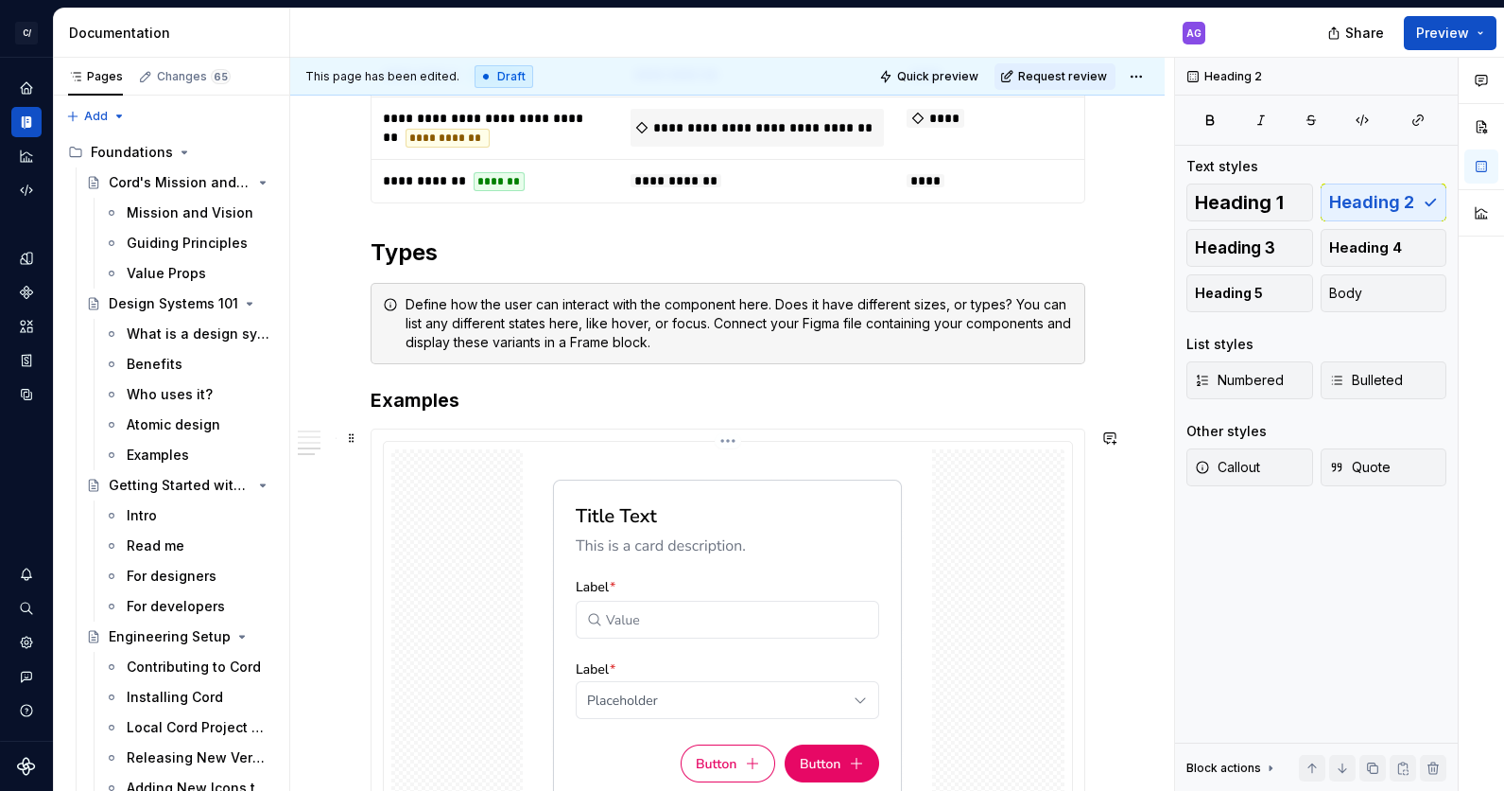
scroll to position [2071, 0]
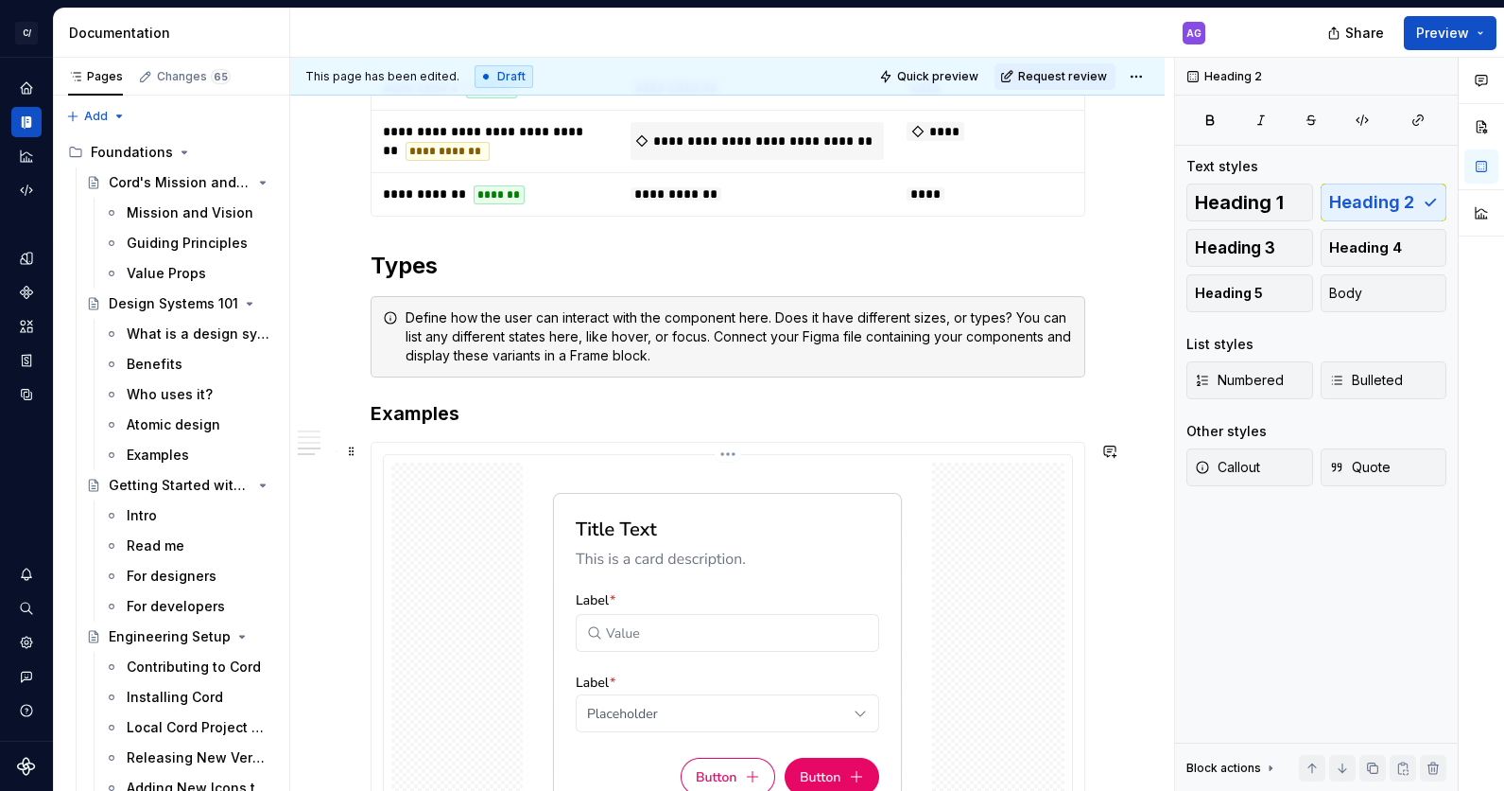
click at [425, 480] on div at bounding box center [727, 655] width 673 height 386
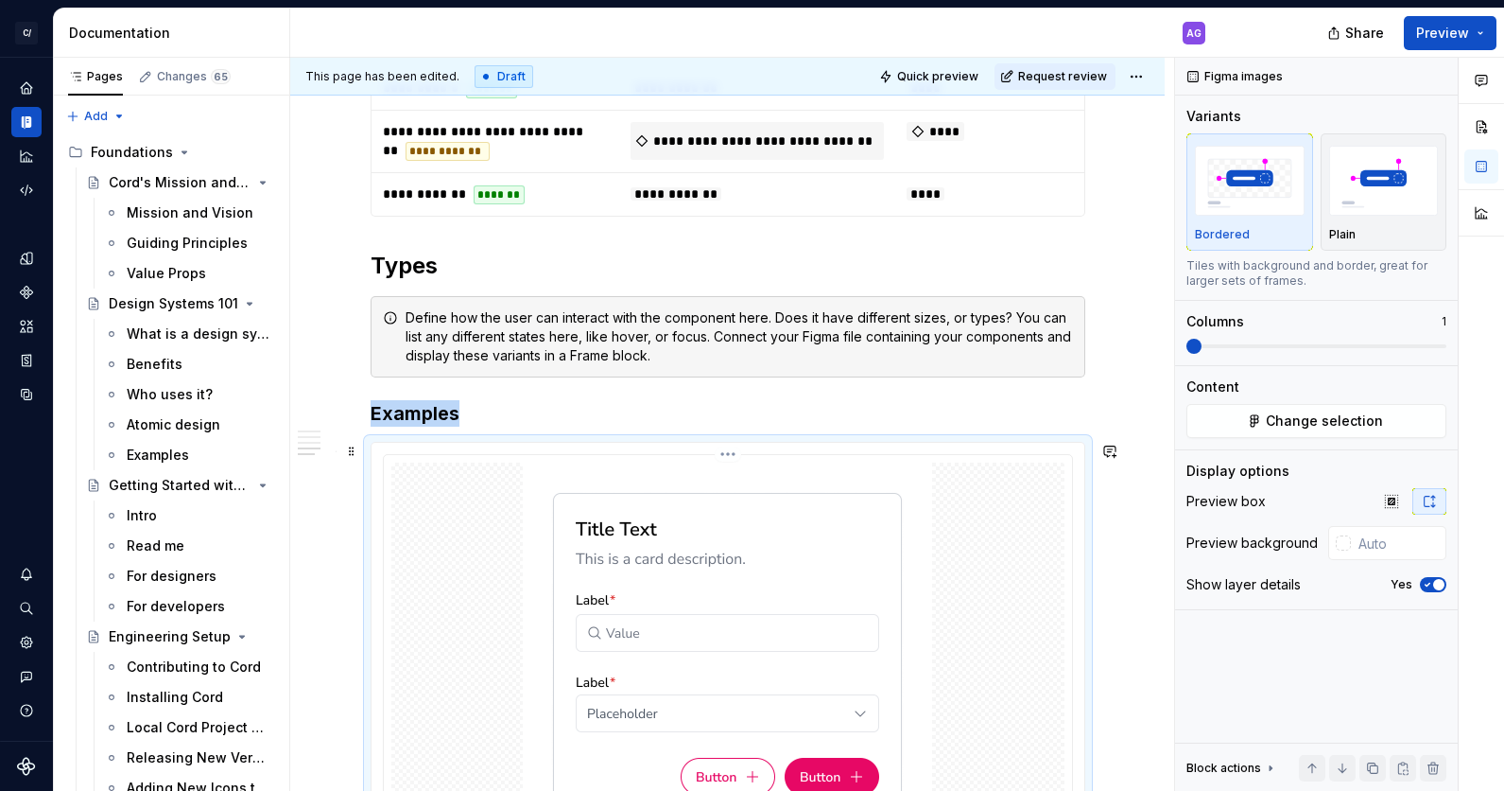
scroll to position [2076, 0]
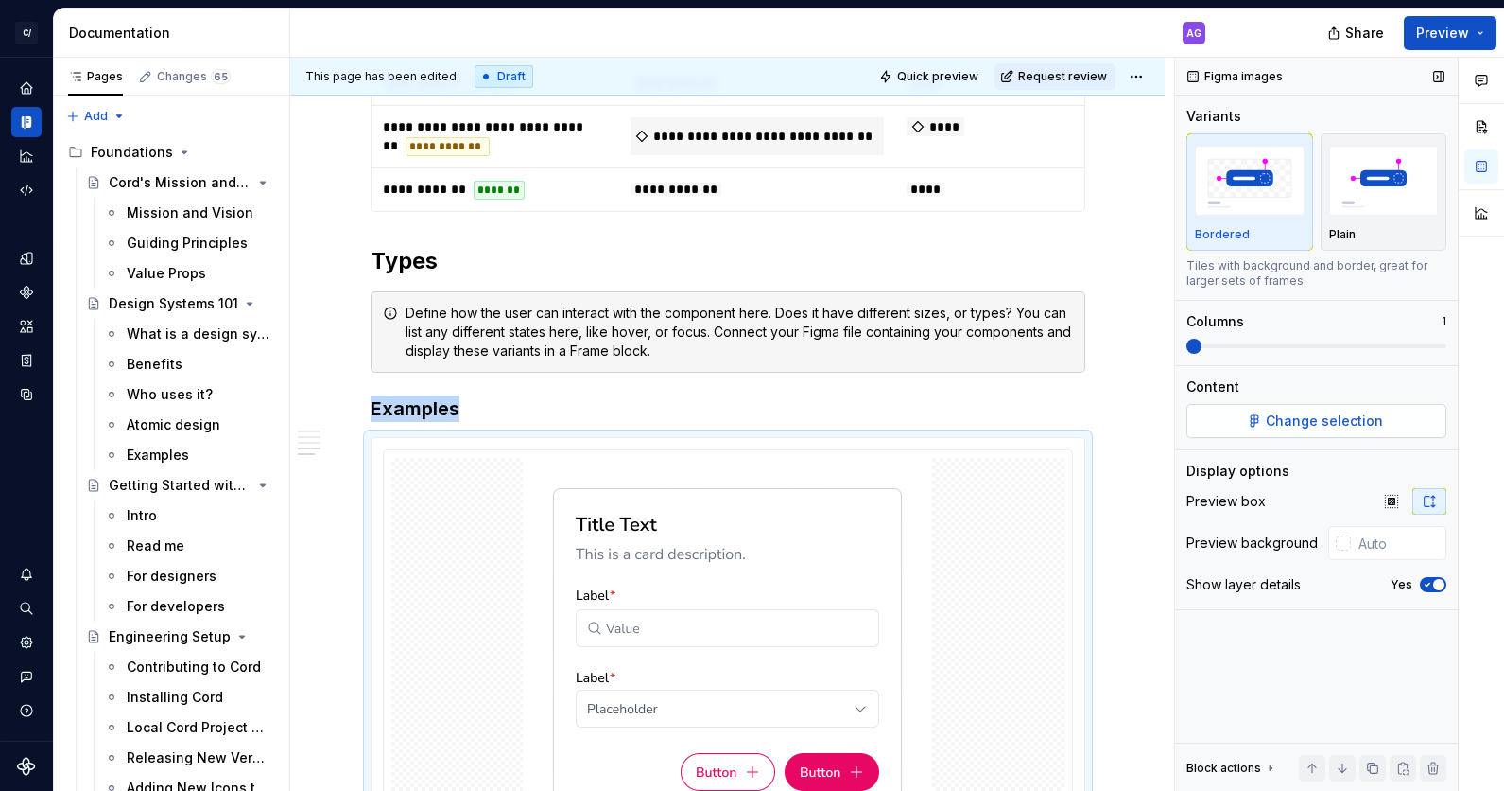
click at [1400, 428] on button "Change selection" at bounding box center [1317, 421] width 260 height 34
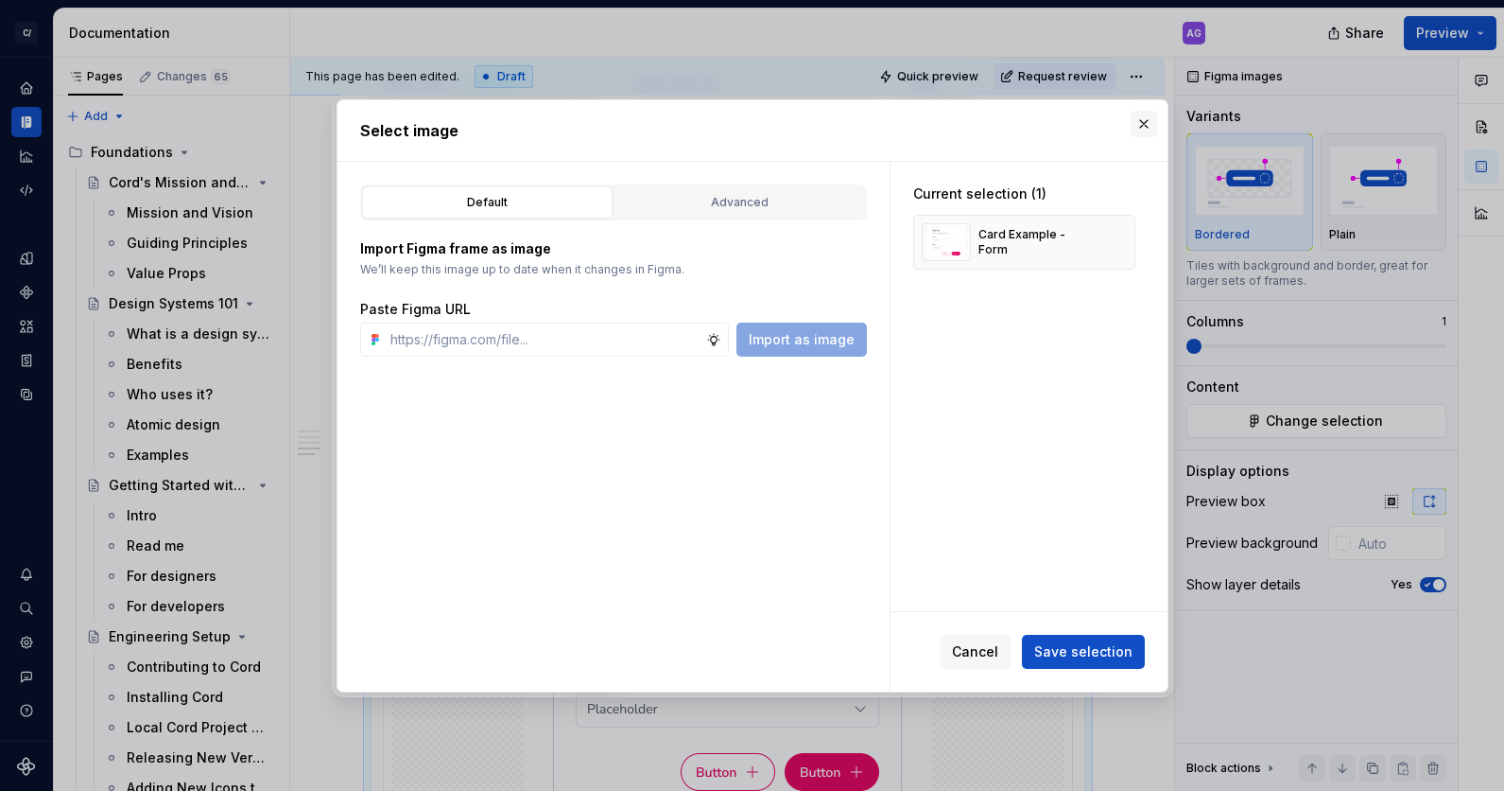
click at [1149, 118] on button "button" at bounding box center [1144, 124] width 26 height 26
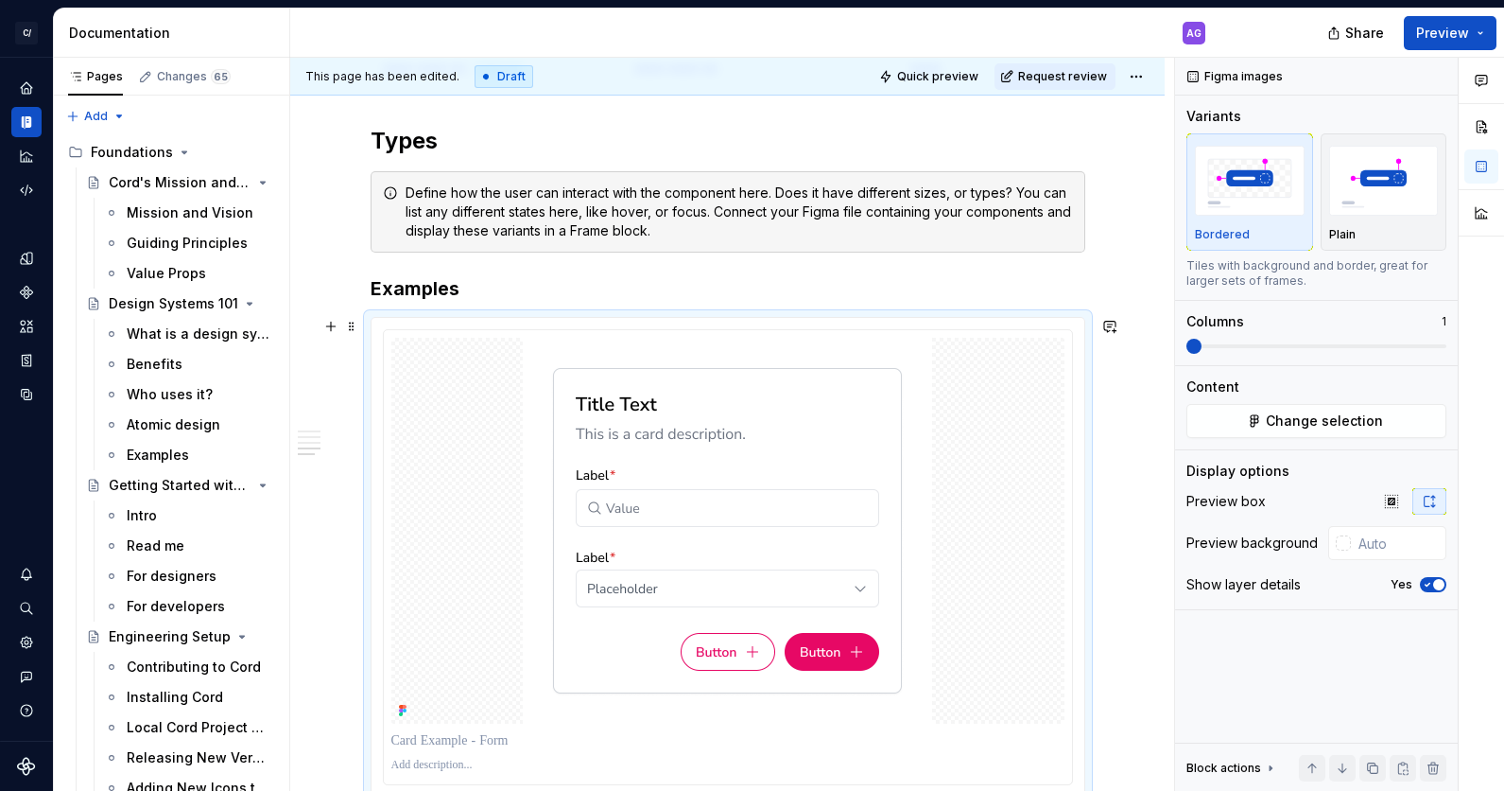
scroll to position [2229, 0]
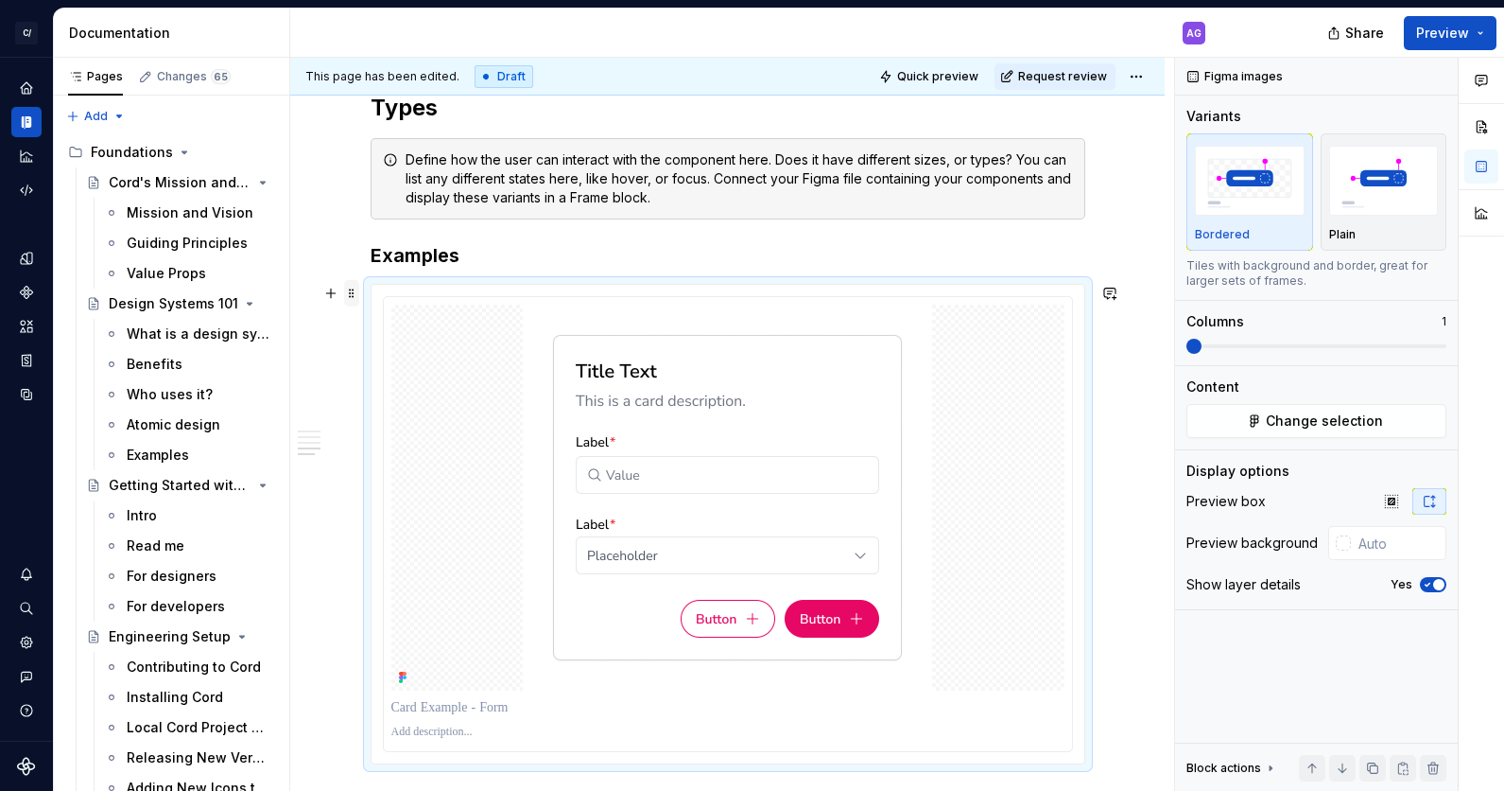
click at [354, 294] on span at bounding box center [351, 293] width 15 height 26
click at [417, 326] on div "Duplicate" at bounding box center [445, 323] width 123 height 19
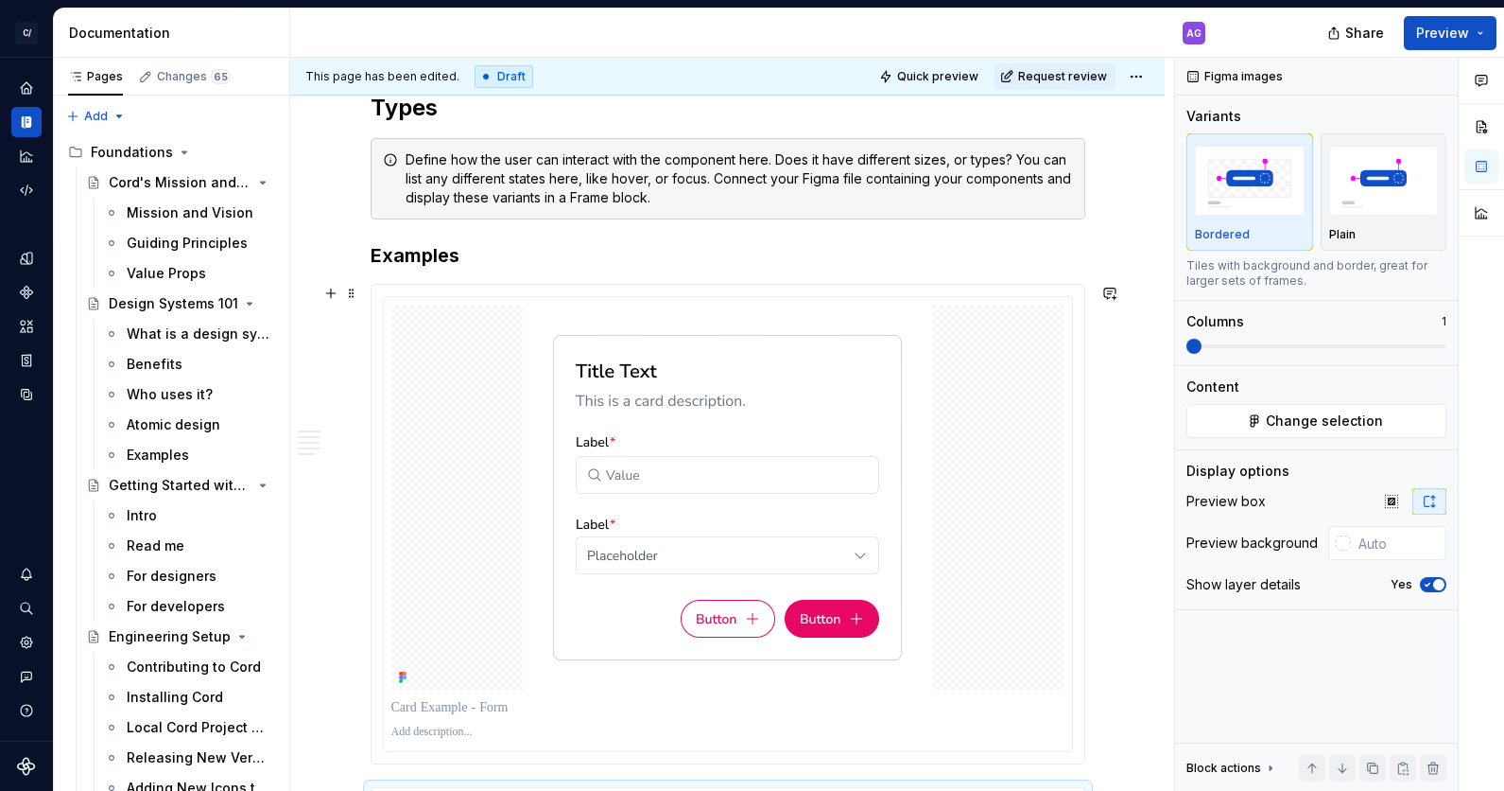
scroll to position [2704, 0]
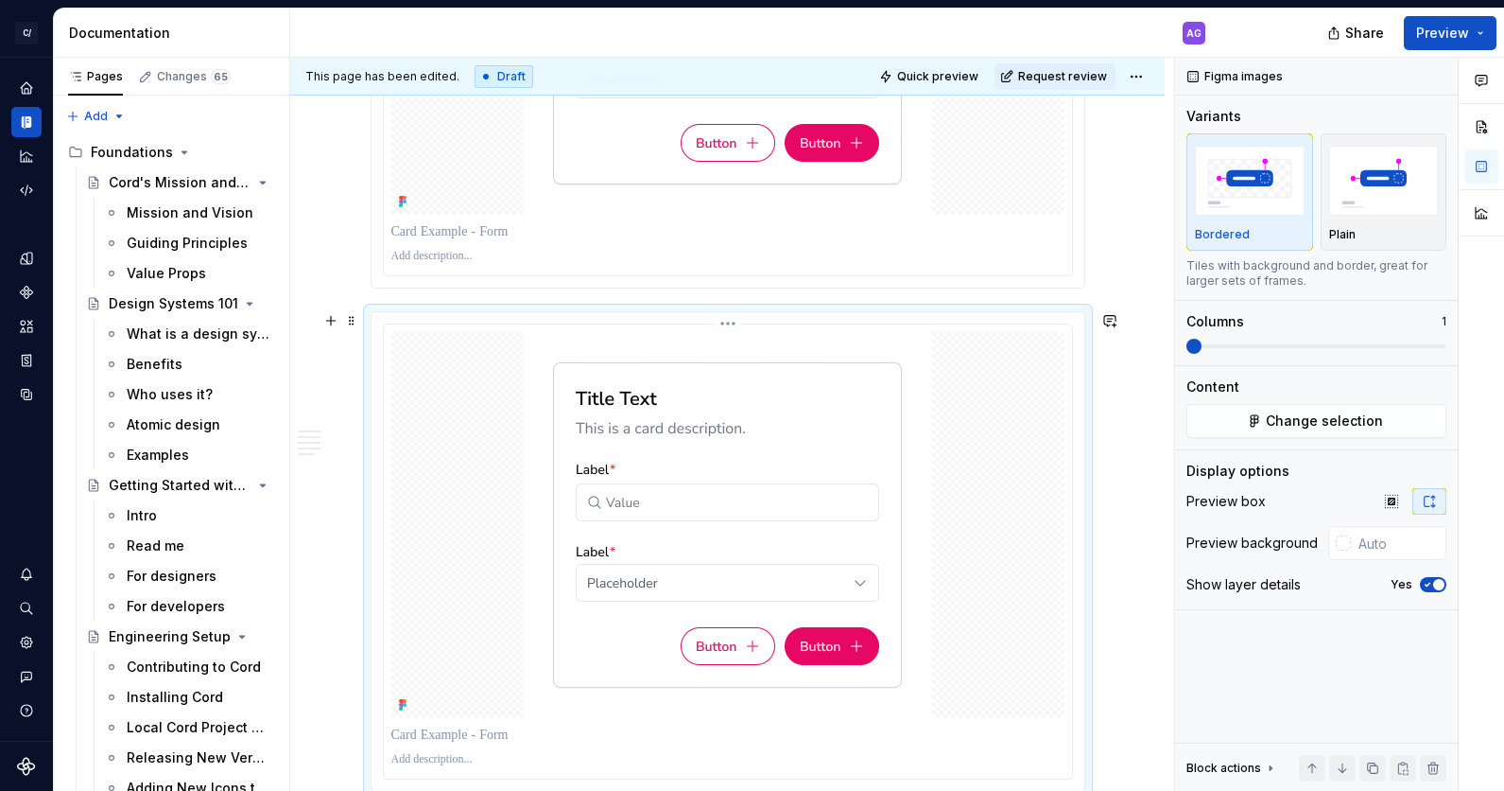
click at [1060, 445] on div at bounding box center [727, 525] width 673 height 386
click at [1283, 413] on span "Change selection" at bounding box center [1324, 420] width 117 height 19
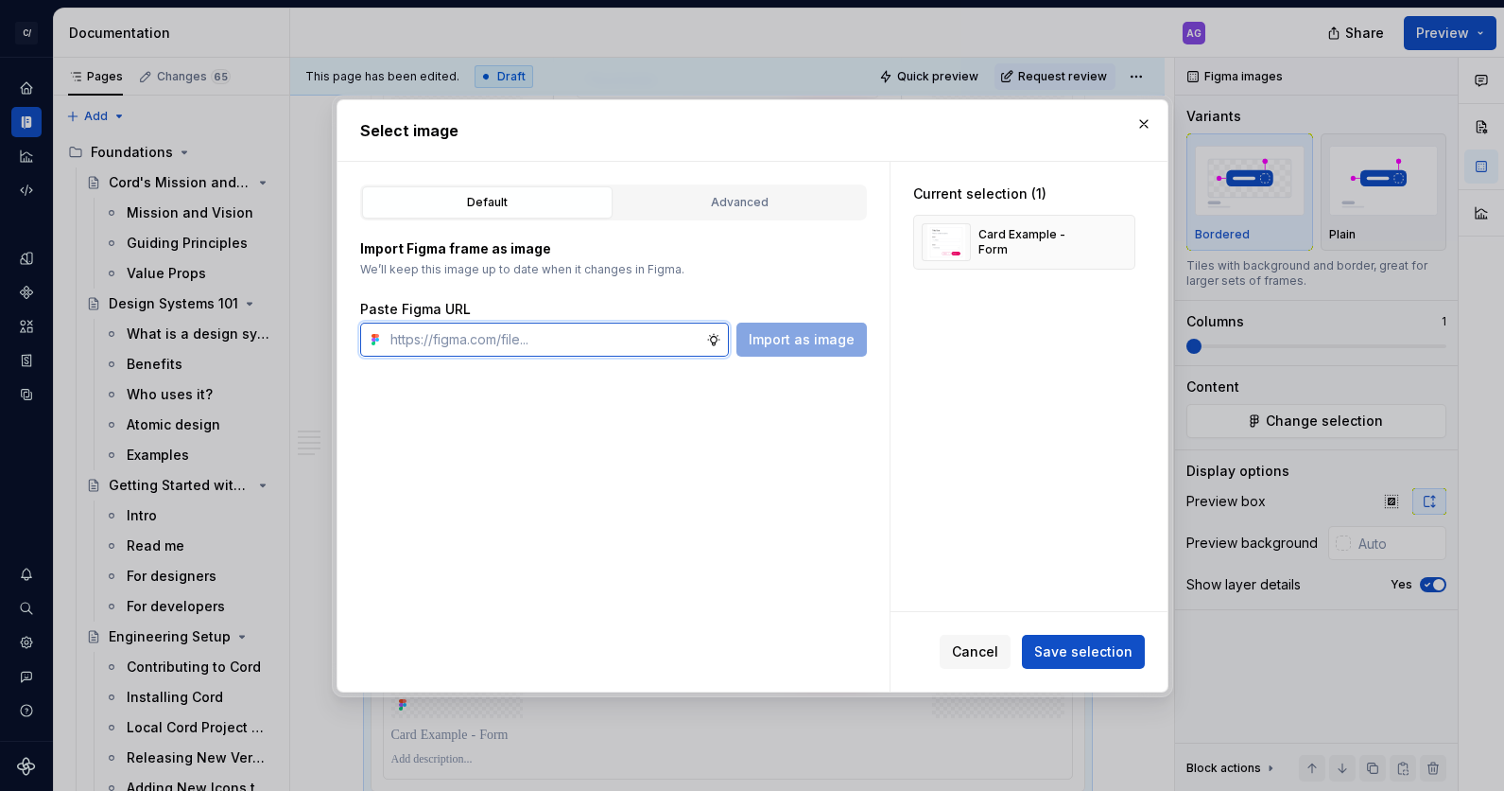
paste input "[URL][DOMAIN_NAME]"
type input "[URL][DOMAIN_NAME]"
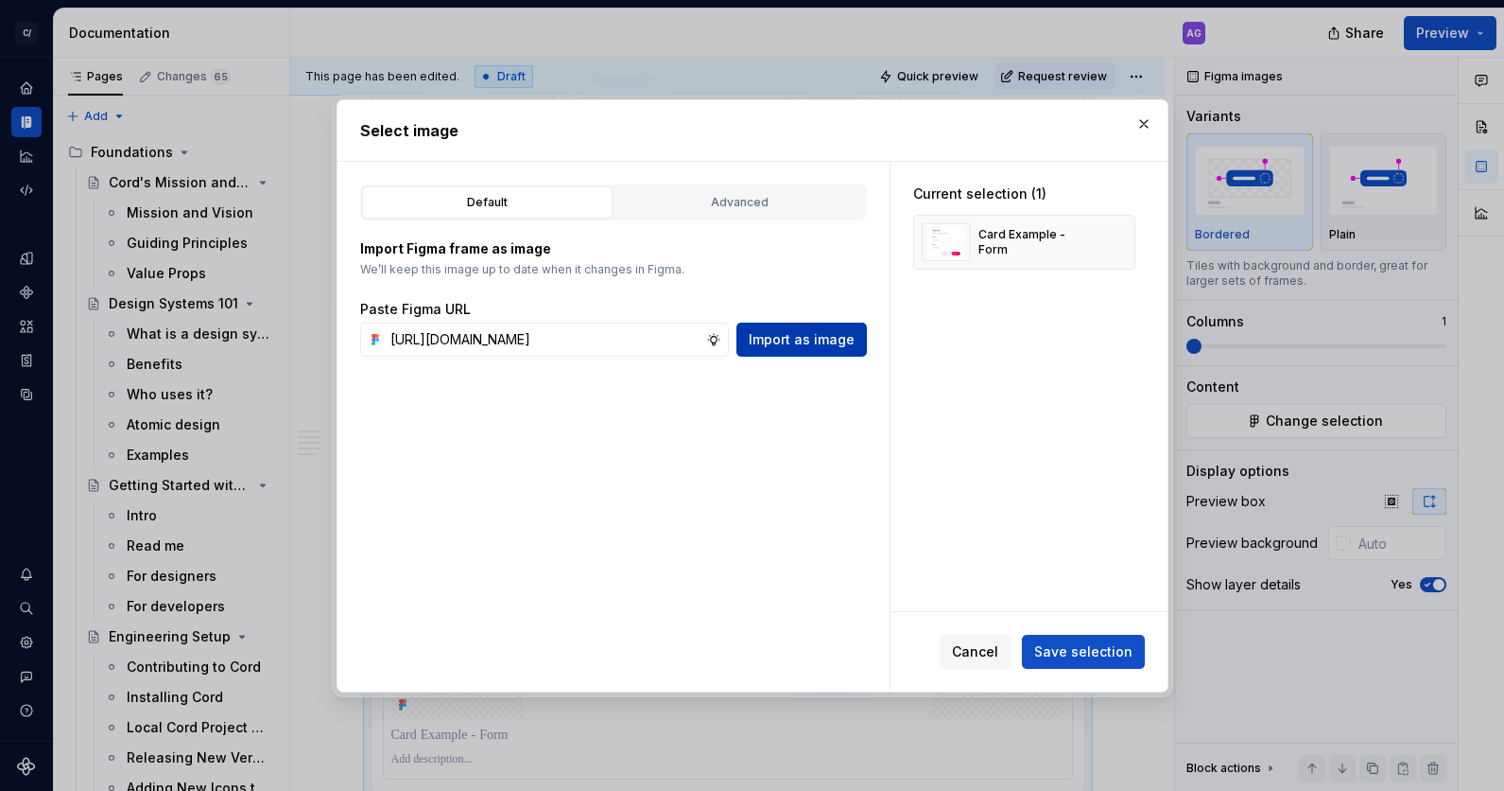
scroll to position [0, 0]
click at [843, 342] on span "Import as image" at bounding box center [802, 339] width 106 height 19
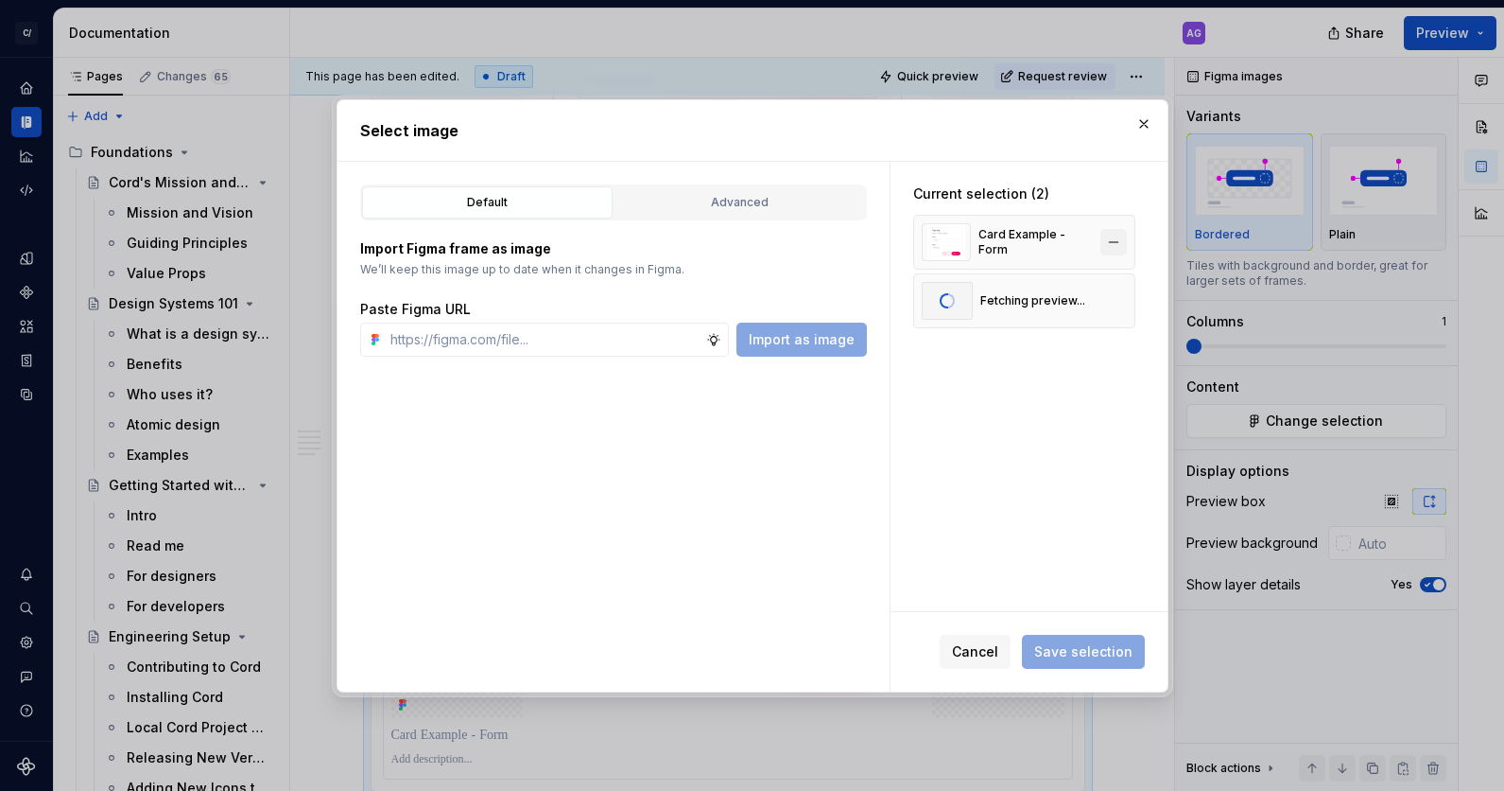
click at [1123, 241] on button "button" at bounding box center [1114, 242] width 26 height 26
click at [1069, 643] on span "Save selection" at bounding box center [1084, 651] width 98 height 19
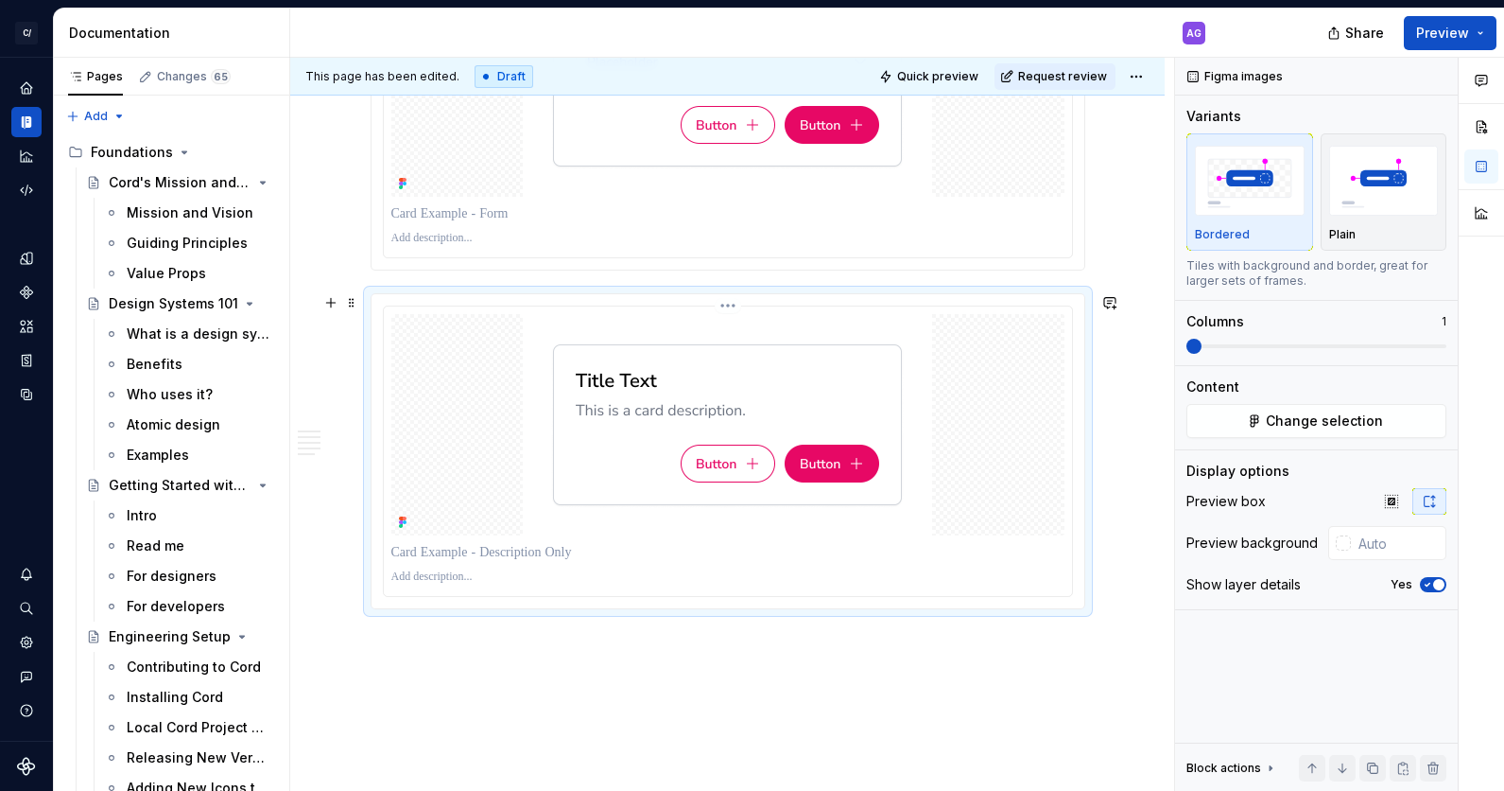
scroll to position [2845, 0]
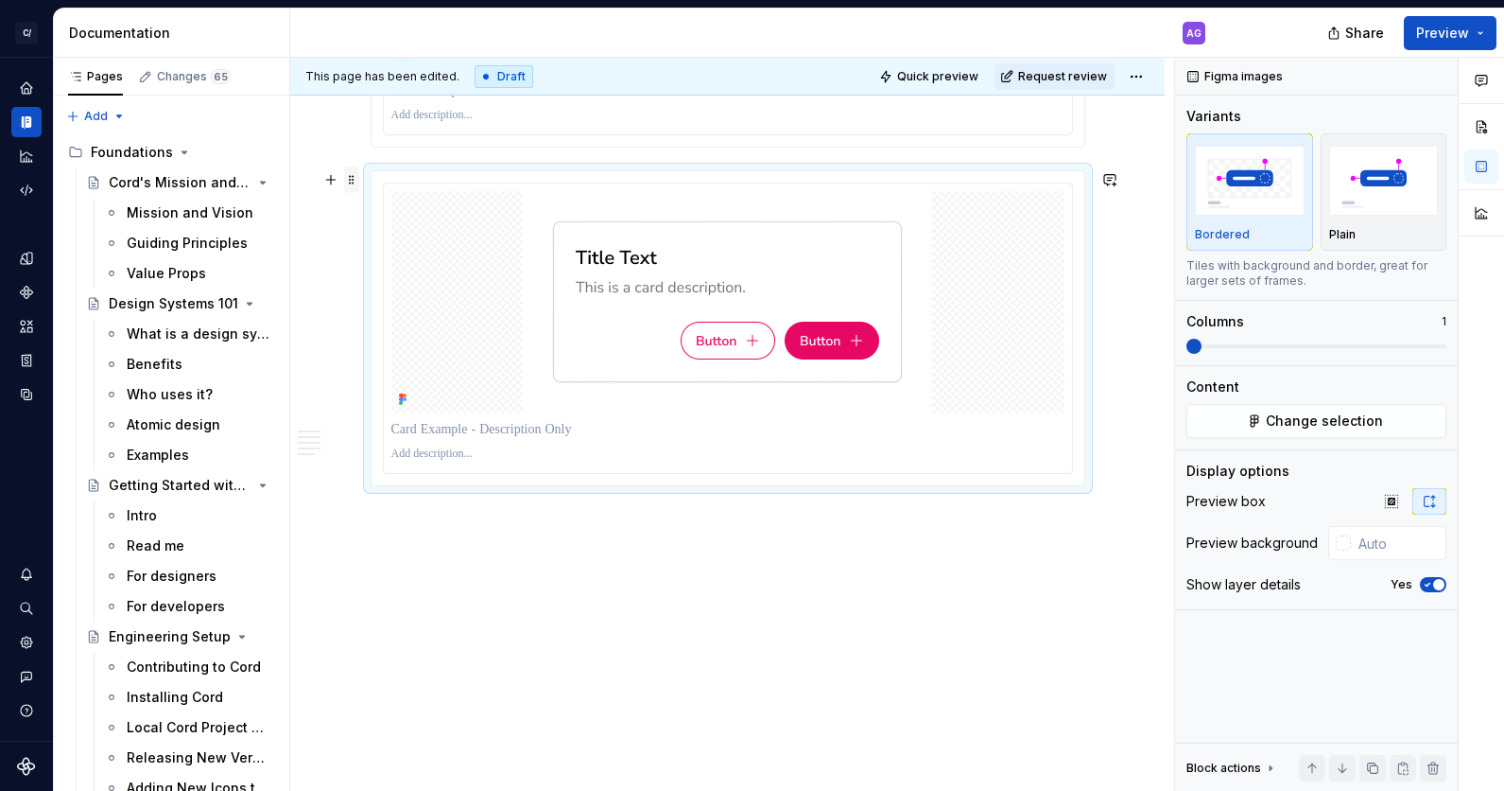
click at [349, 175] on span at bounding box center [351, 179] width 15 height 26
click at [400, 214] on div "Duplicate" at bounding box center [445, 209] width 123 height 19
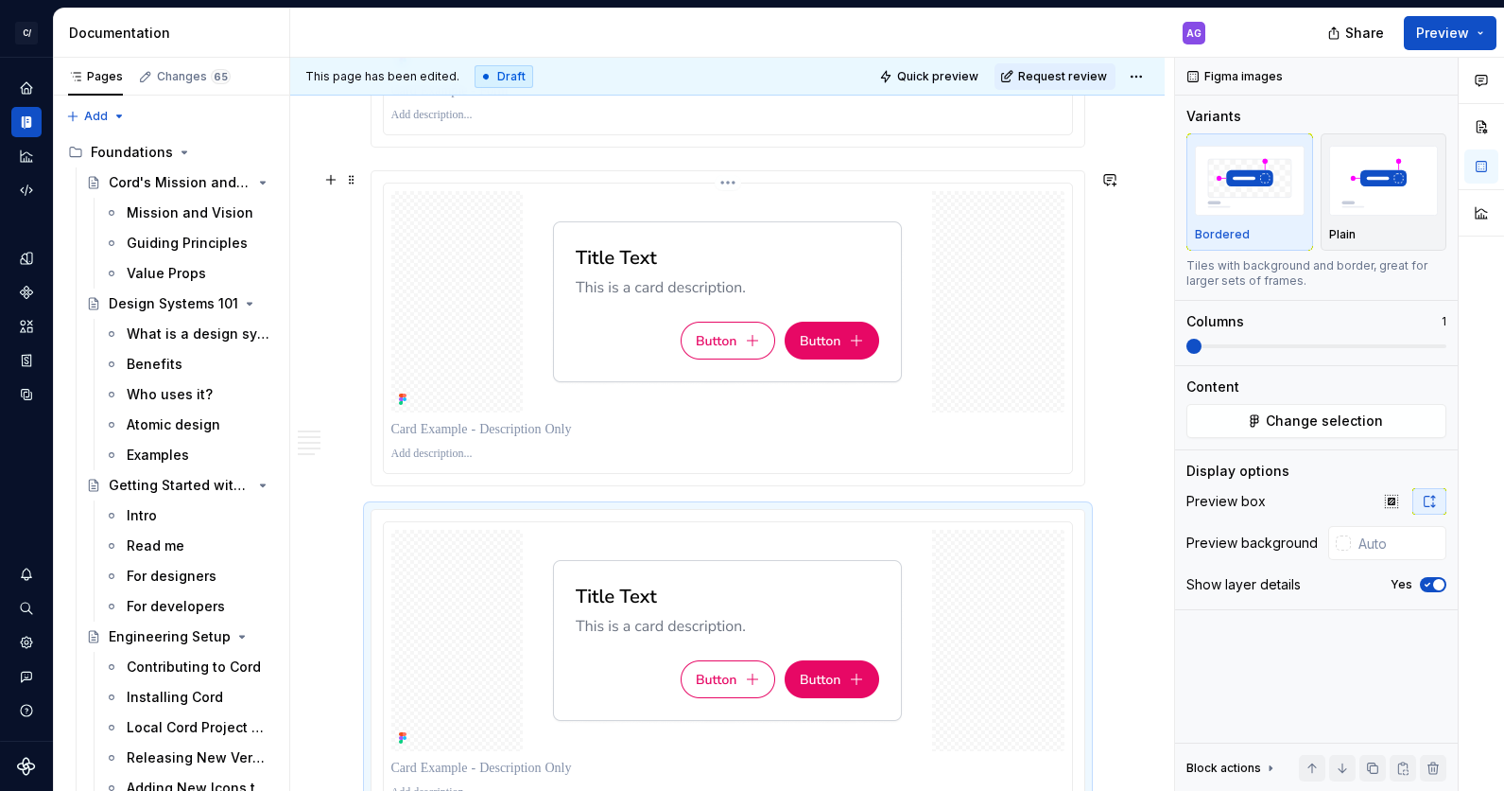
scroll to position [2878, 0]
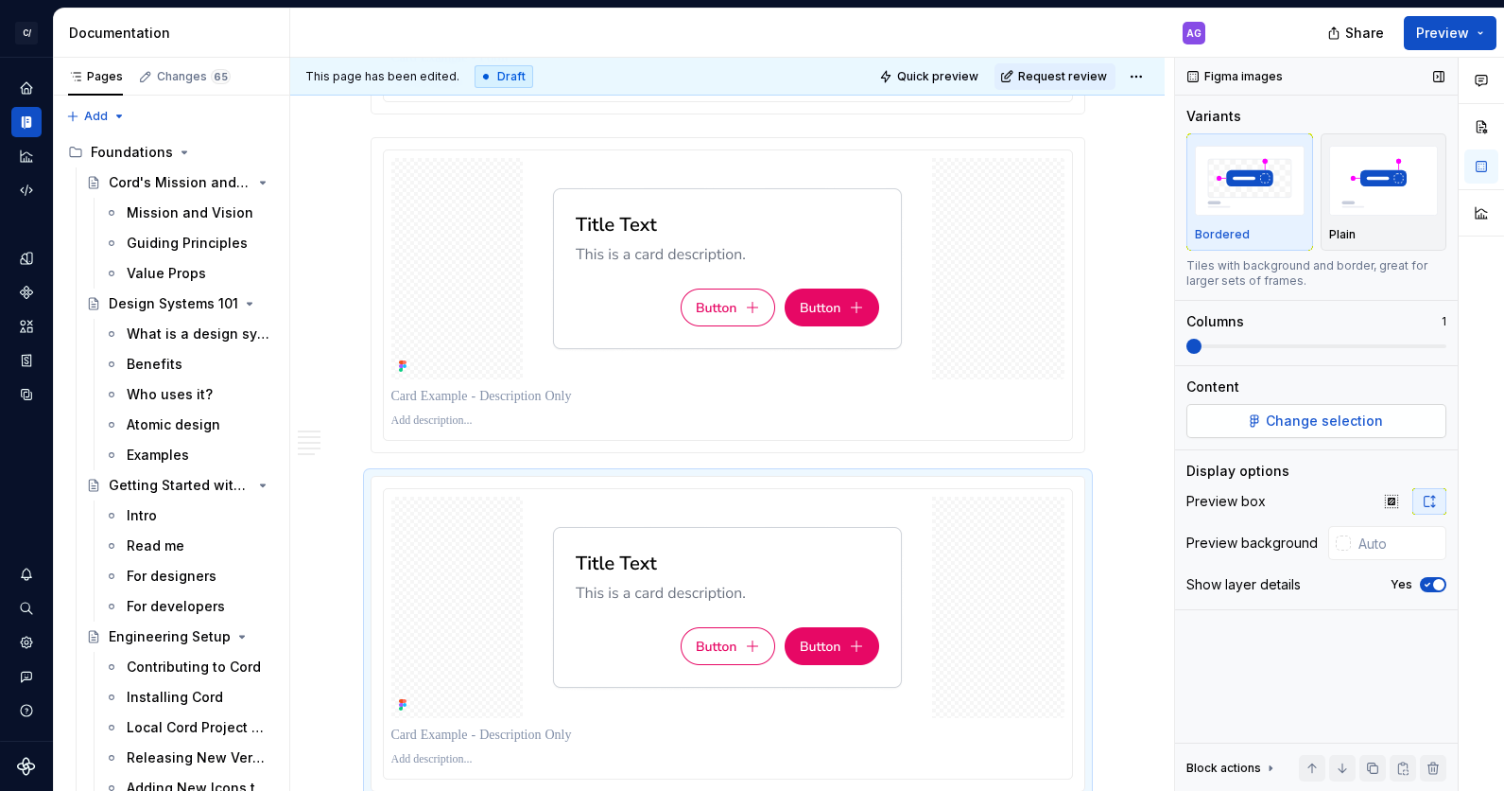
click at [1243, 428] on button "Change selection" at bounding box center [1317, 421] width 260 height 34
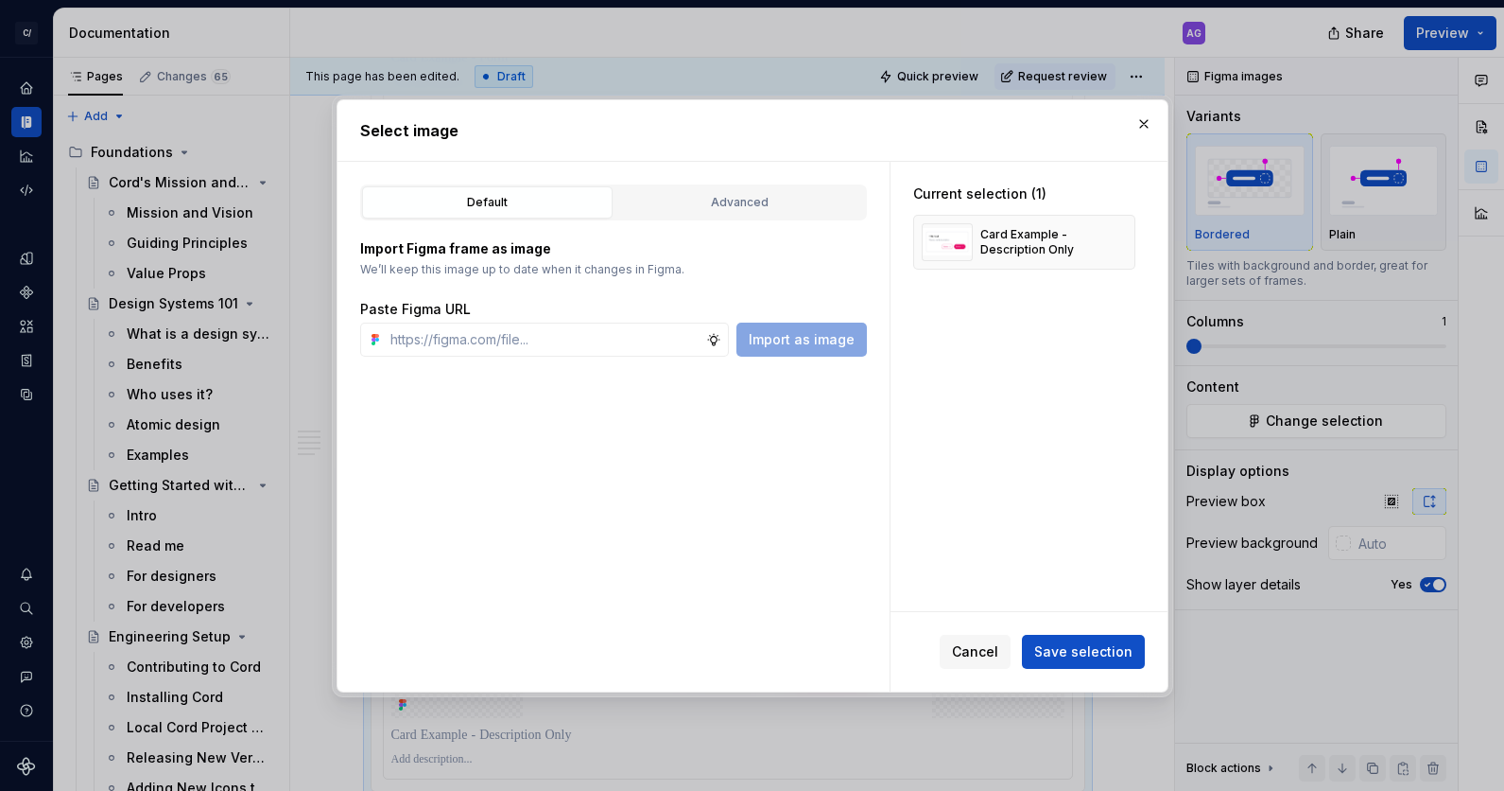
type textarea "*"
paste input "[URL][DOMAIN_NAME]"
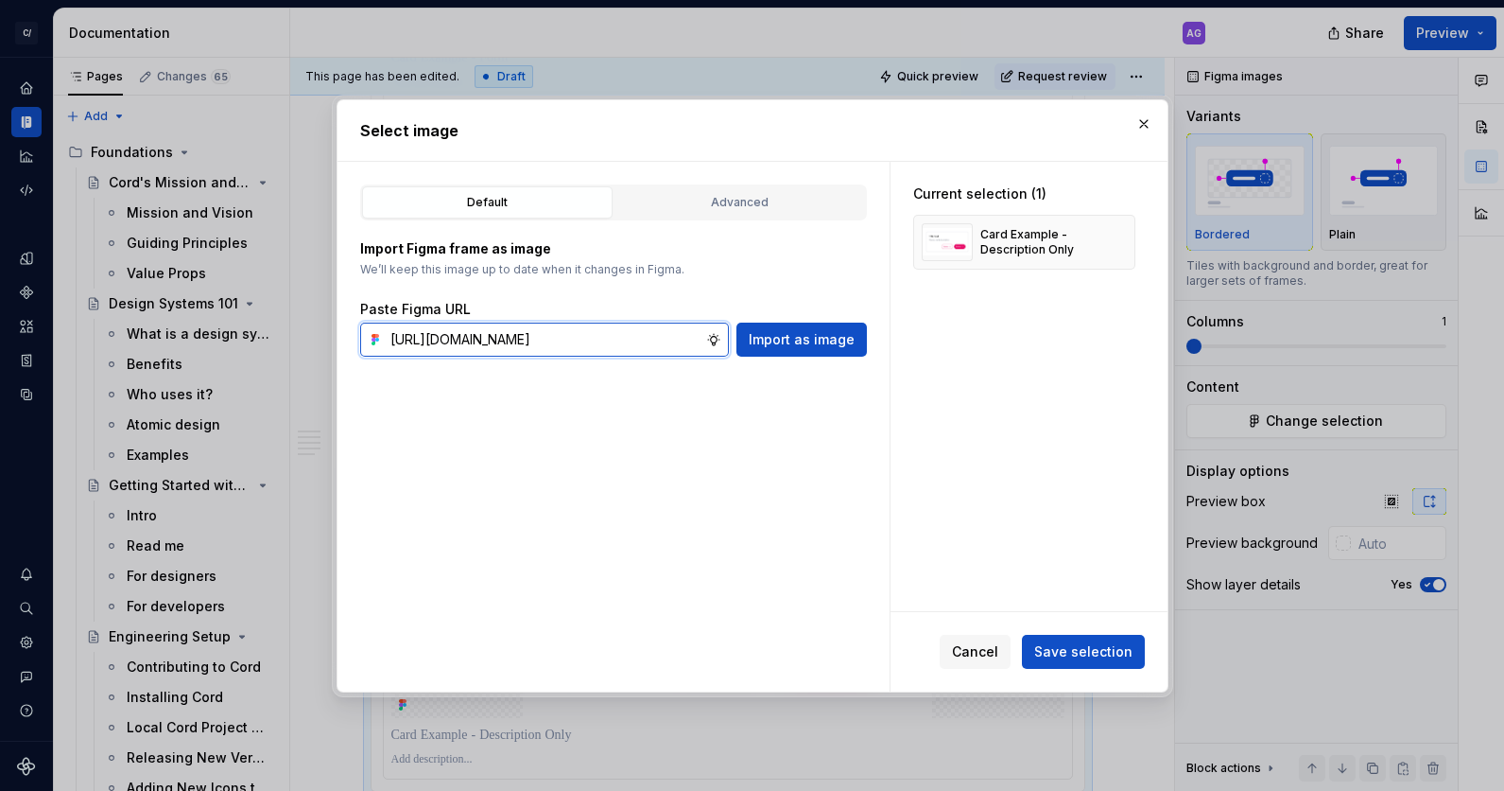
scroll to position [0, 539]
type input "[URL][DOMAIN_NAME]"
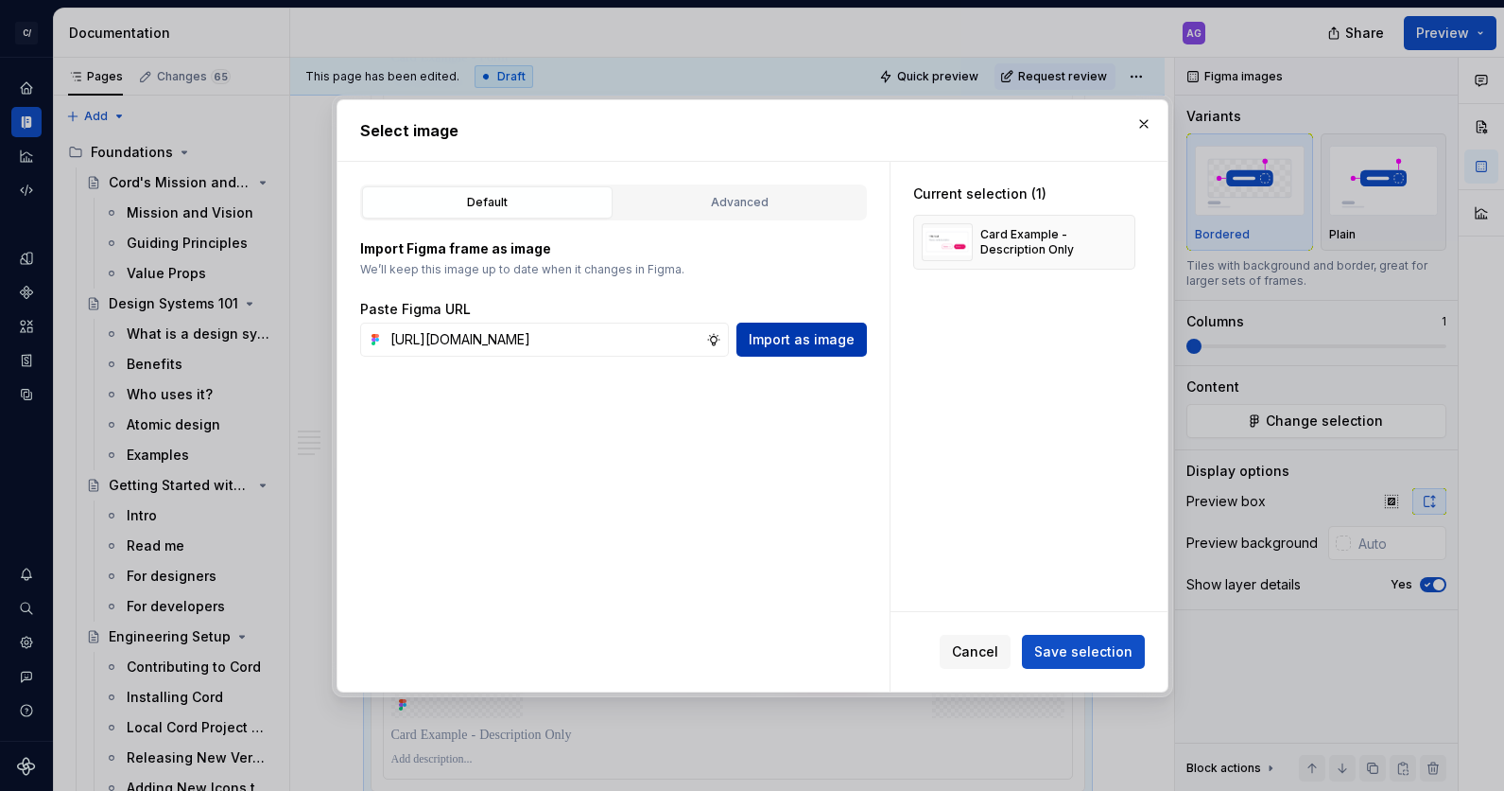
scroll to position [0, 0]
click at [824, 343] on span "Import as image" at bounding box center [802, 339] width 106 height 19
click at [1087, 239] on div "Card Example - Description Only" at bounding box center [1037, 242] width 113 height 30
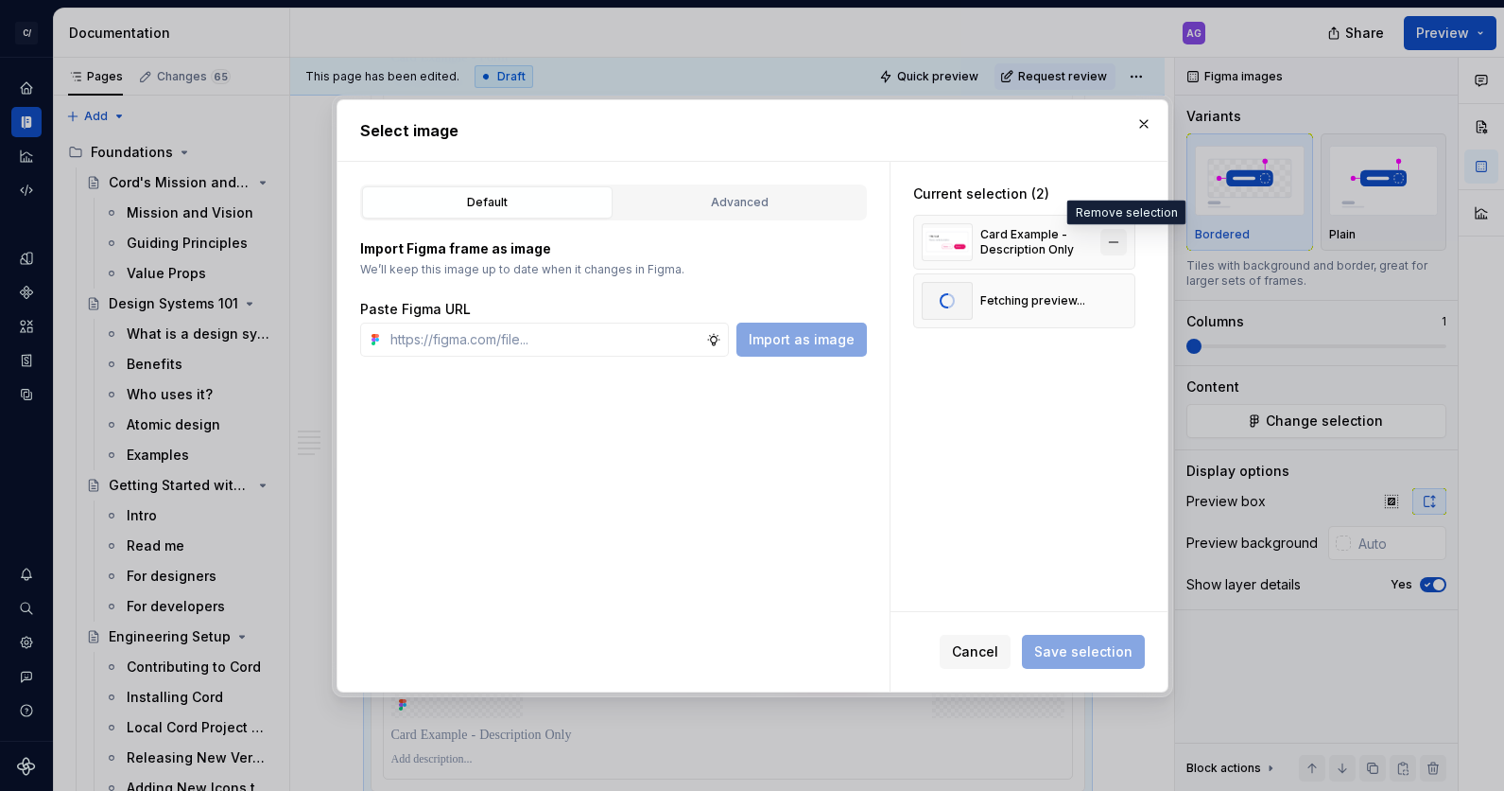
click at [1121, 241] on button "button" at bounding box center [1114, 242] width 26 height 26
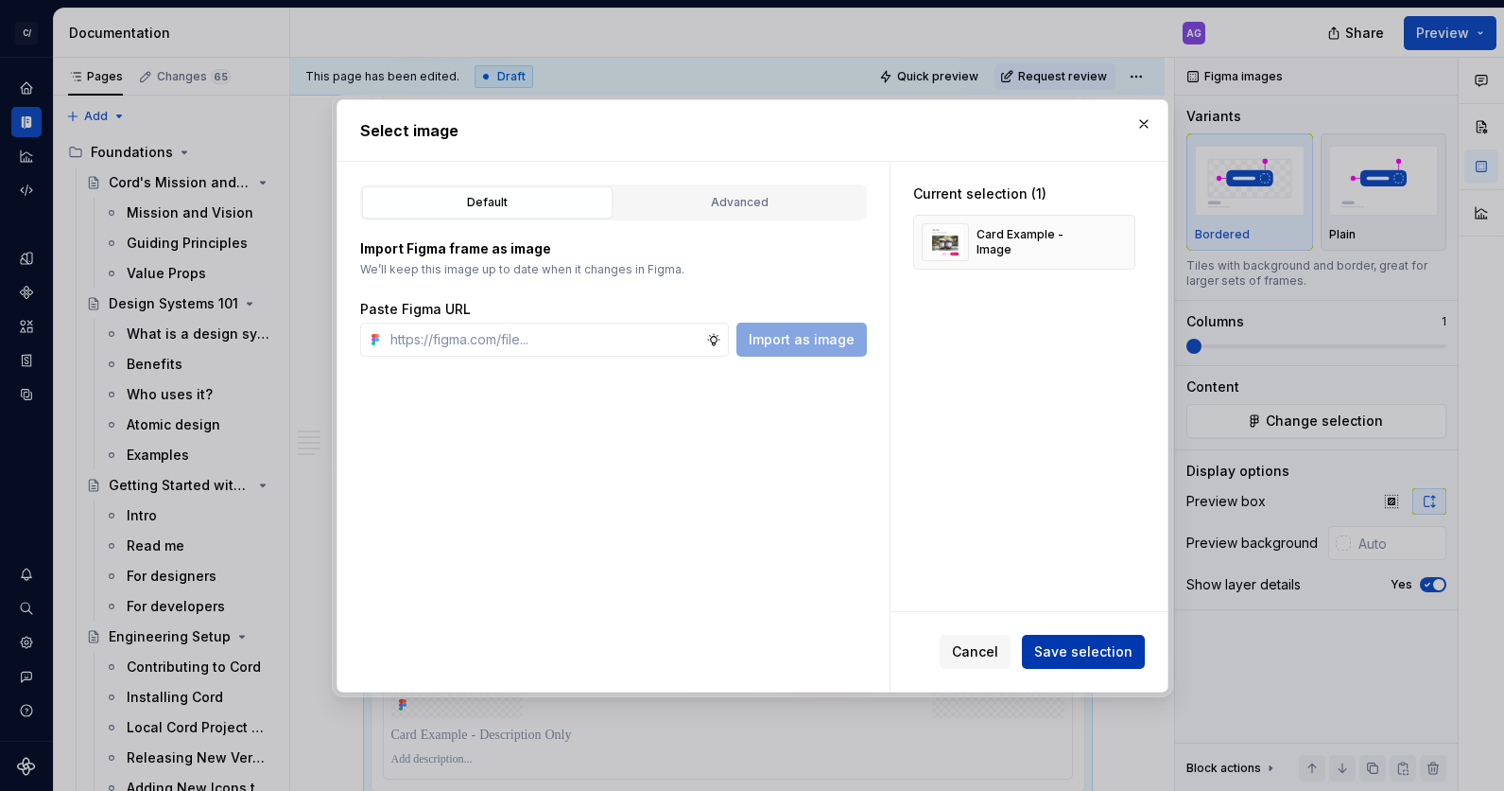
click at [1084, 652] on span "Save selection" at bounding box center [1084, 651] width 98 height 19
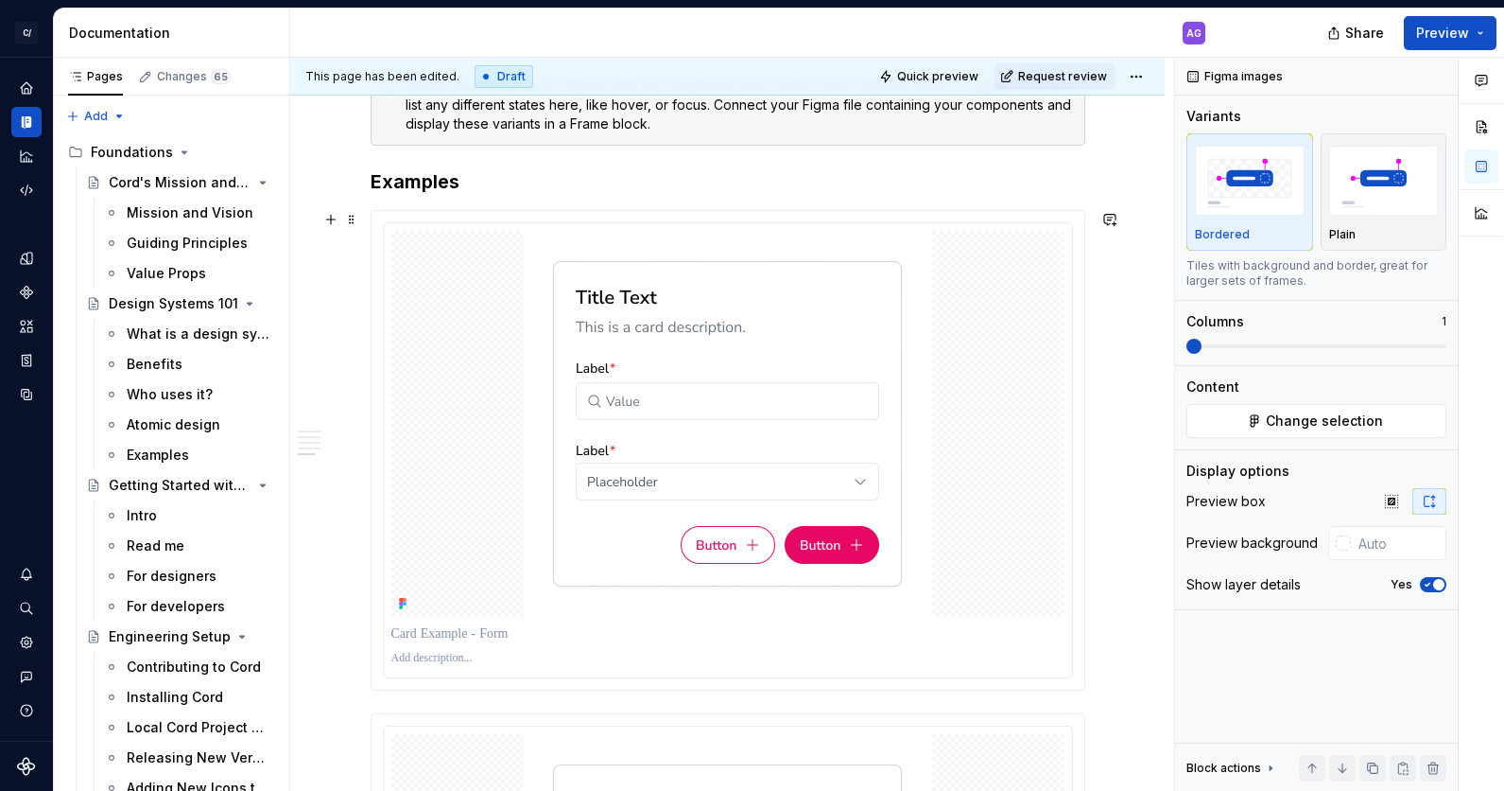
scroll to position [2302, 0]
type textarea "*"
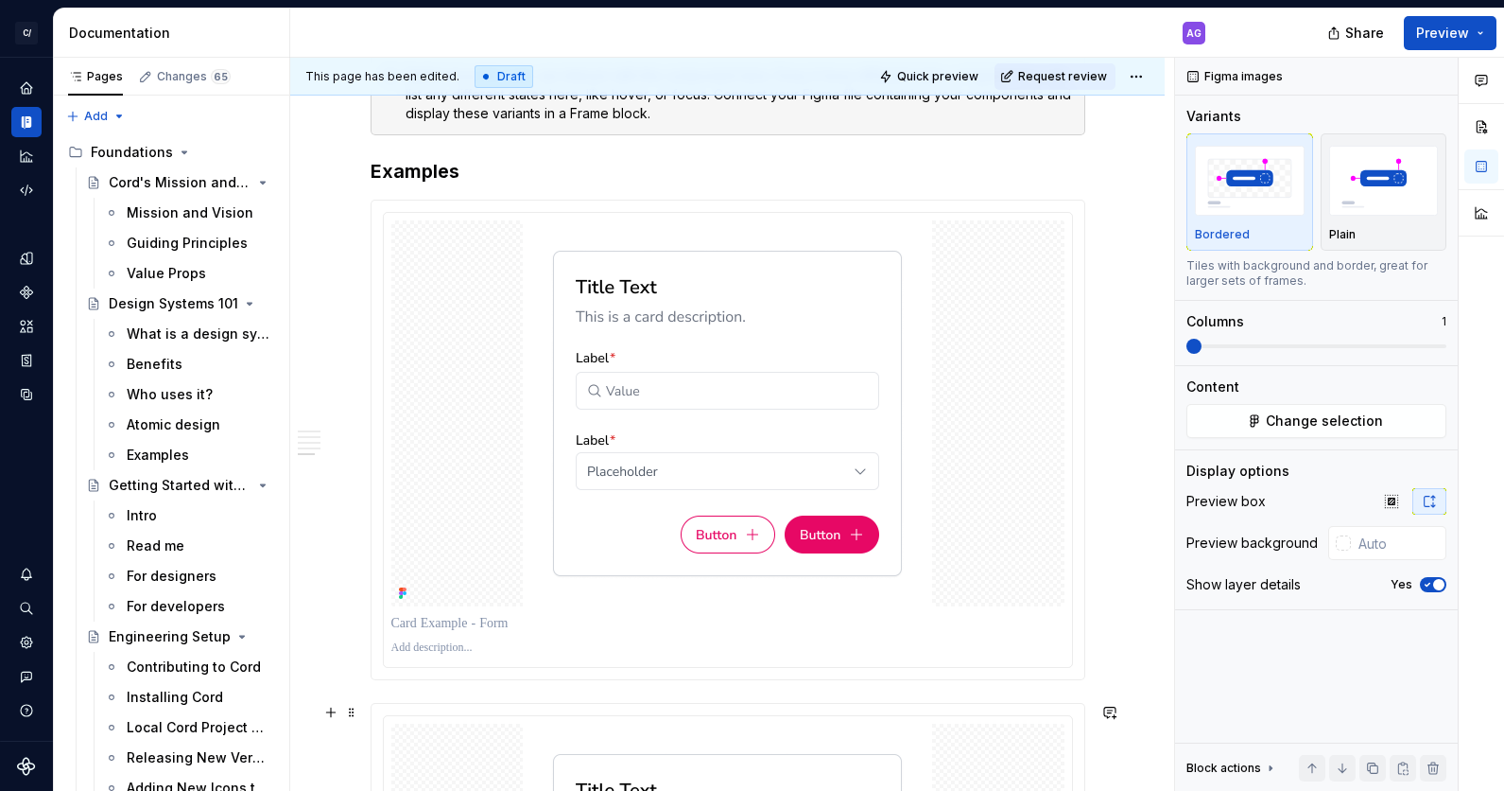
scroll to position [2321, 0]
